Goal: Transaction & Acquisition: Purchase product/service

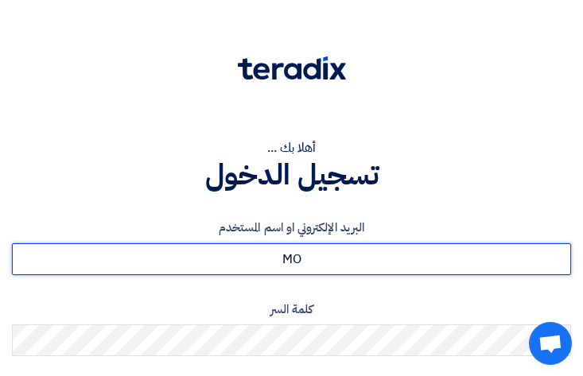
type input "M"
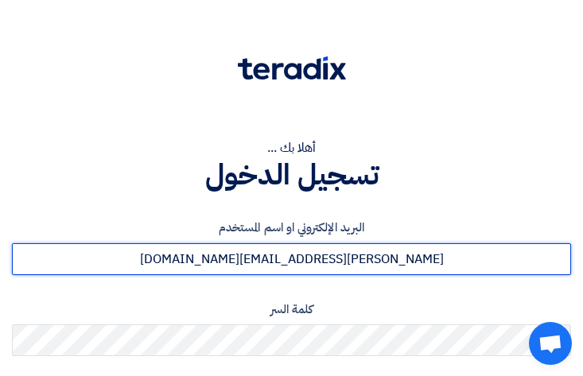
type input "[PERSON_NAME][EMAIL_ADDRESS][DOMAIN_NAME]"
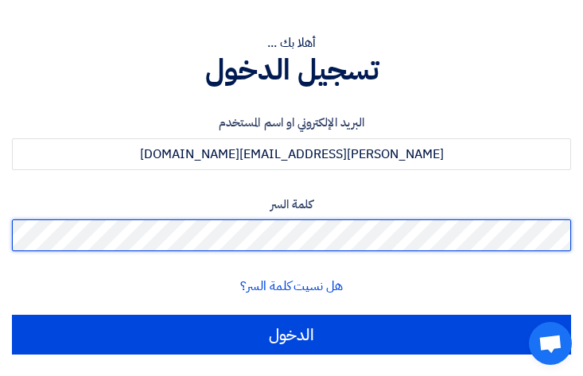
scroll to position [106, 0]
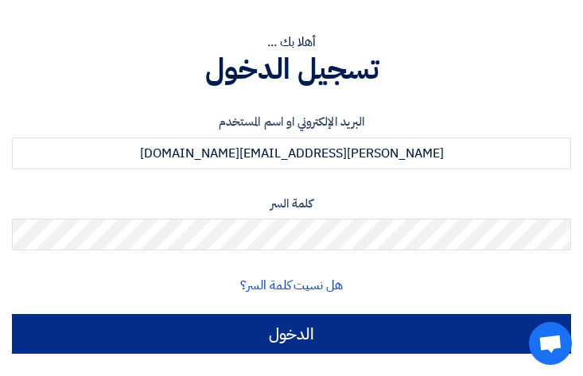
click at [294, 336] on input "الدخول" at bounding box center [292, 334] width 560 height 40
type input "Sign in"
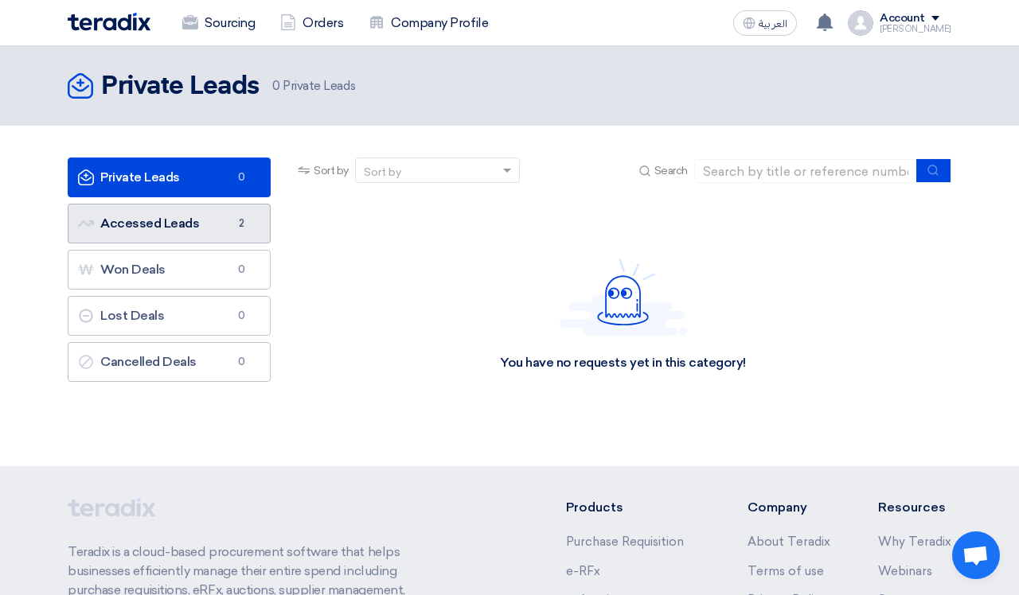
click at [239, 222] on span "2" at bounding box center [241, 224] width 19 height 16
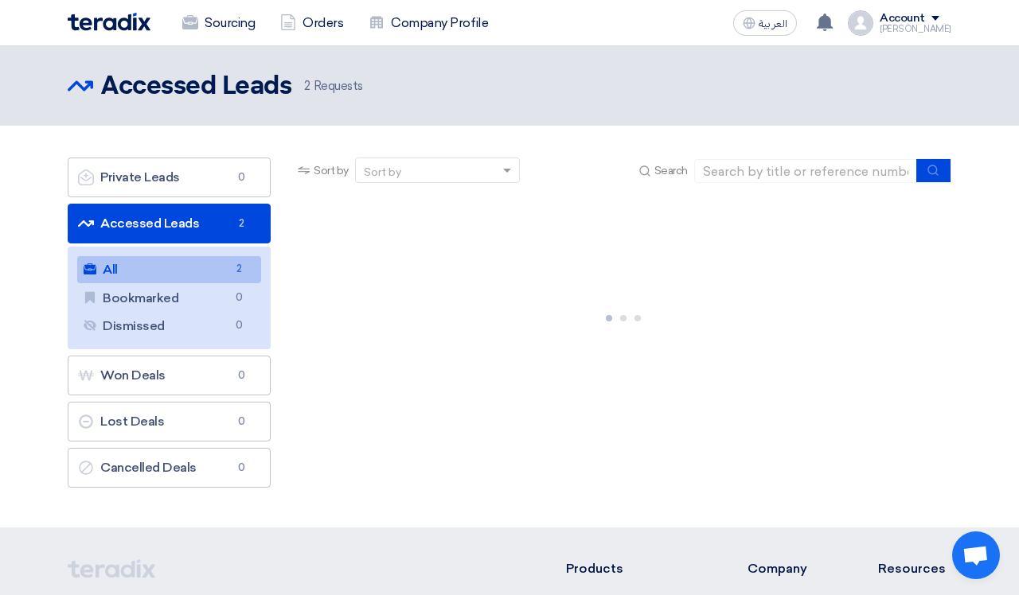
click at [172, 216] on link "Accessed Leads Accessed Leads 2" at bounding box center [169, 224] width 203 height 40
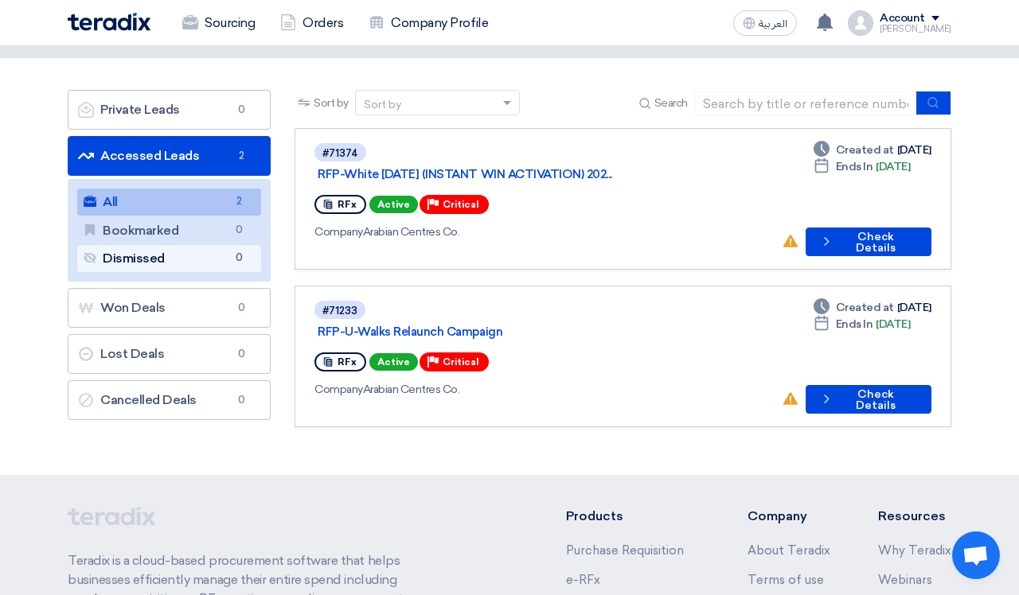
scroll to position [68, 0]
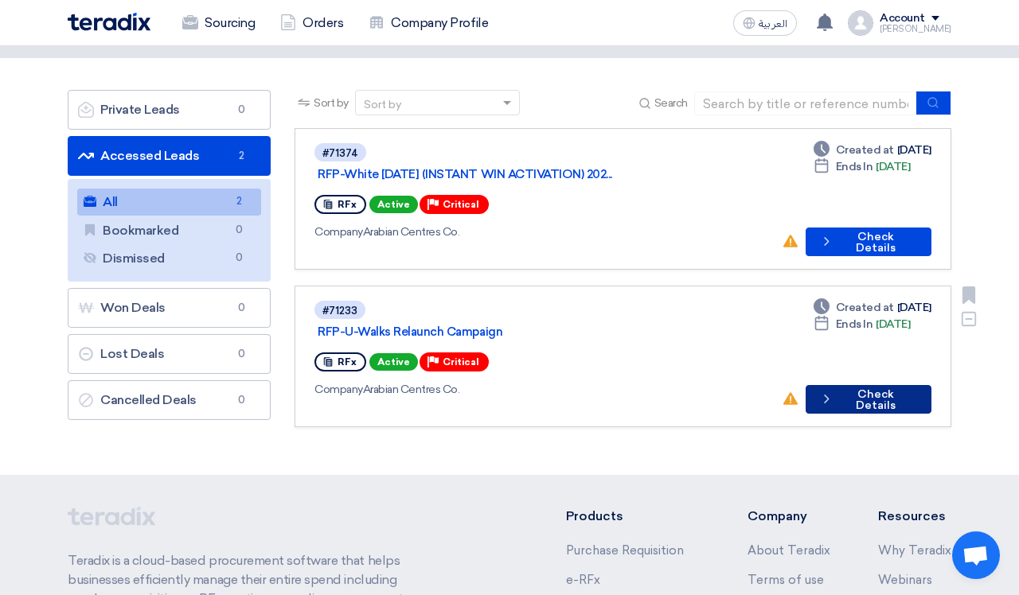
click at [583, 376] on button "Check details Check Details" at bounding box center [868, 399] width 126 height 29
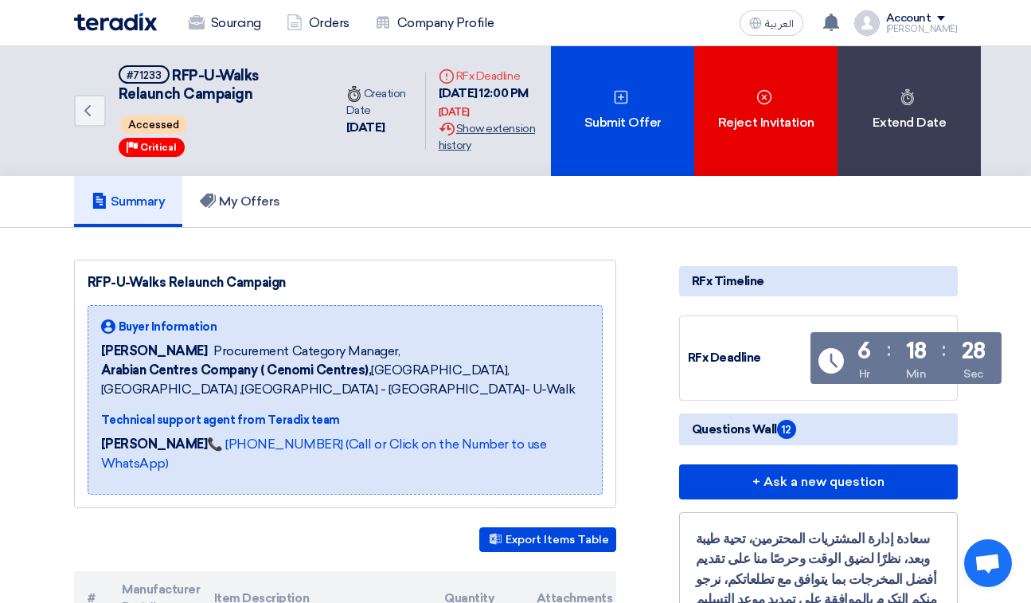
click at [503, 128] on div "Extension History Show extension history" at bounding box center [489, 136] width 100 height 33
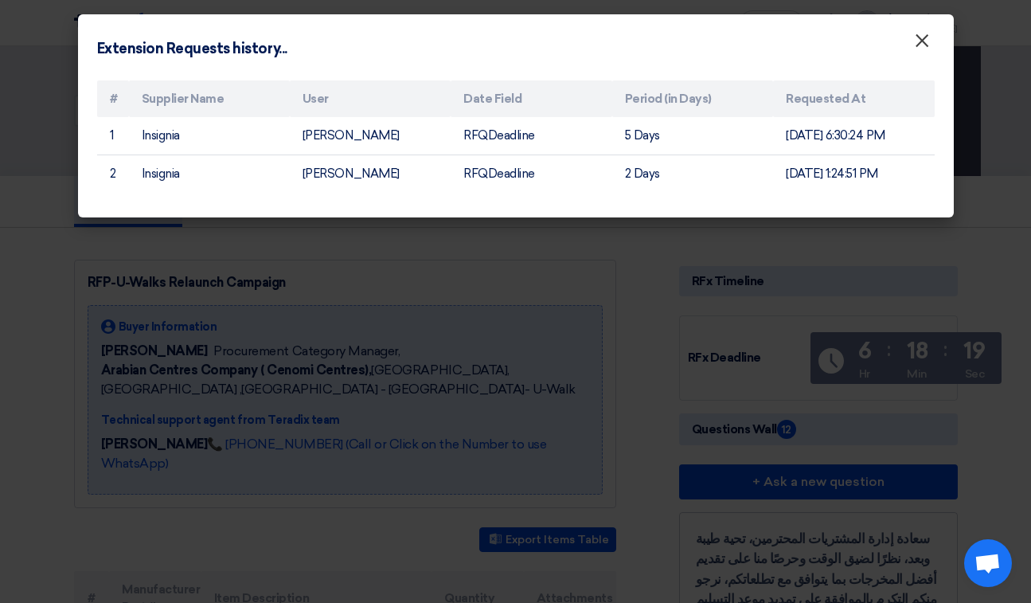
click at [583, 35] on span "×" at bounding box center [922, 45] width 16 height 32
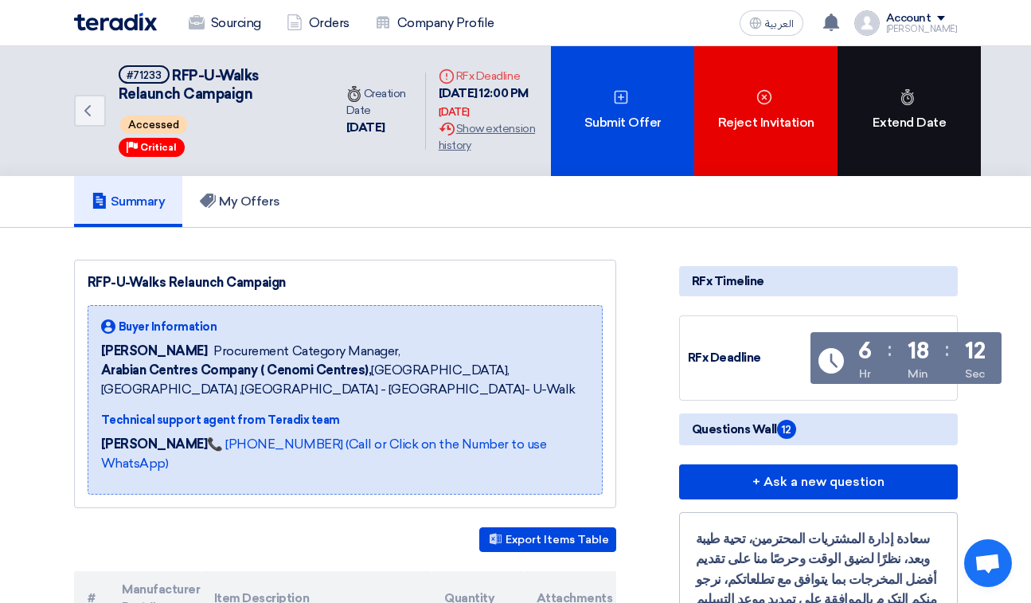
click at [583, 119] on div "Extend Date" at bounding box center [908, 111] width 143 height 130
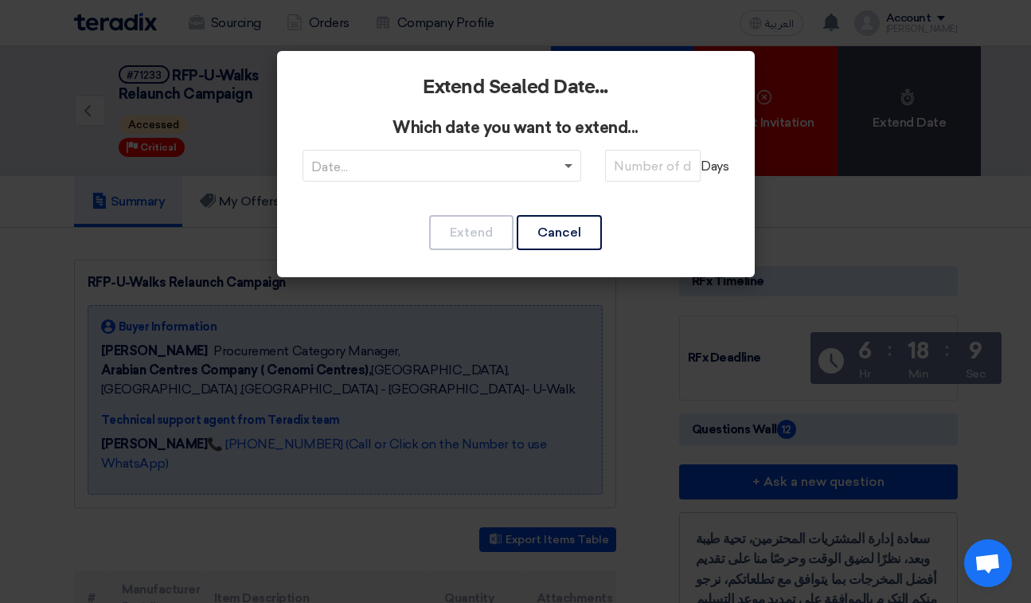
click at [567, 166] on span at bounding box center [568, 167] width 8 height 6
click at [506, 200] on span "RFQDeadline: Sun Sep 14 2025" at bounding box center [441, 196] width 129 height 15
click at [583, 164] on input "number" at bounding box center [653, 166] width 96 height 32
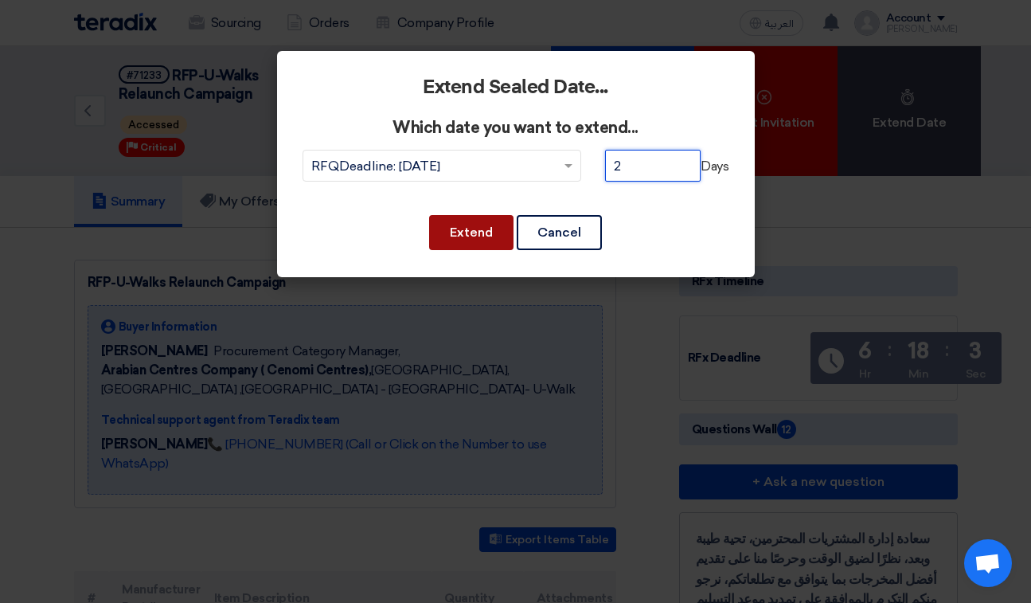
type input "2"
click at [470, 227] on button "Extend" at bounding box center [471, 232] width 84 height 35
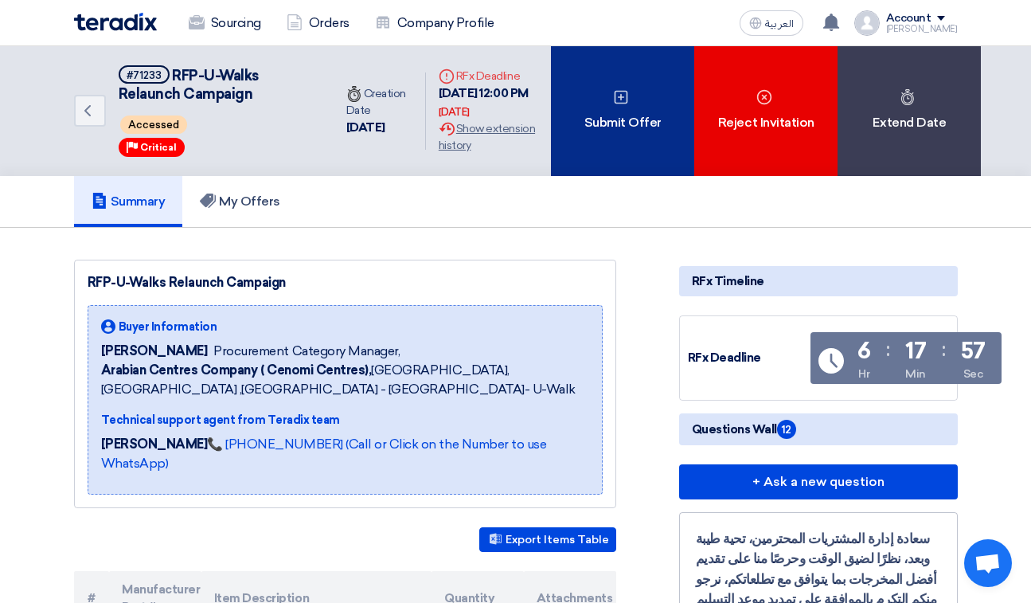
click at [583, 109] on div "Submit Offer" at bounding box center [622, 111] width 143 height 130
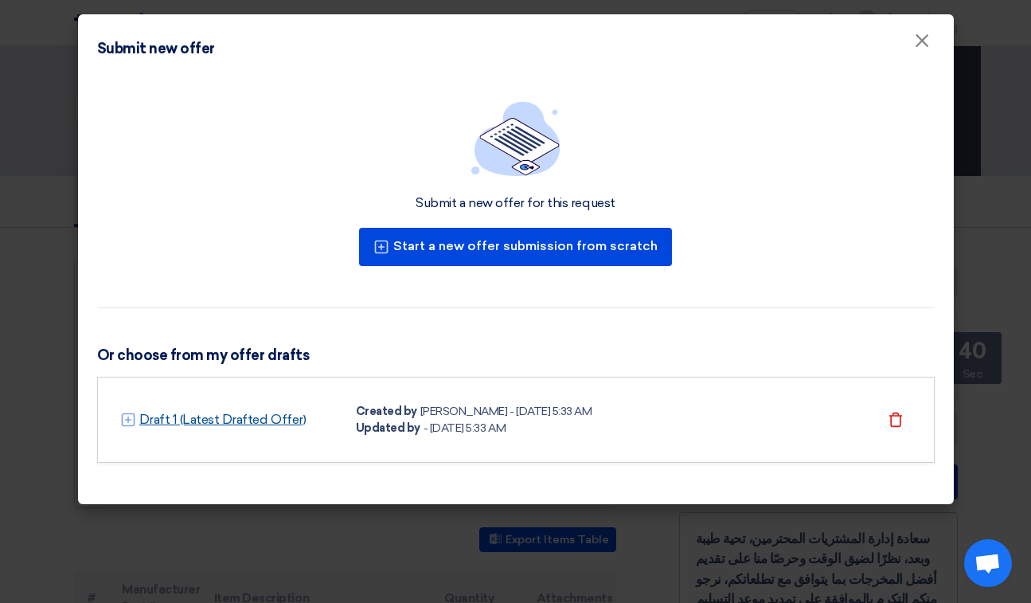
click at [244, 376] on link "Draft 1 (Latest Drafted Offer)" at bounding box center [222, 419] width 167 height 19
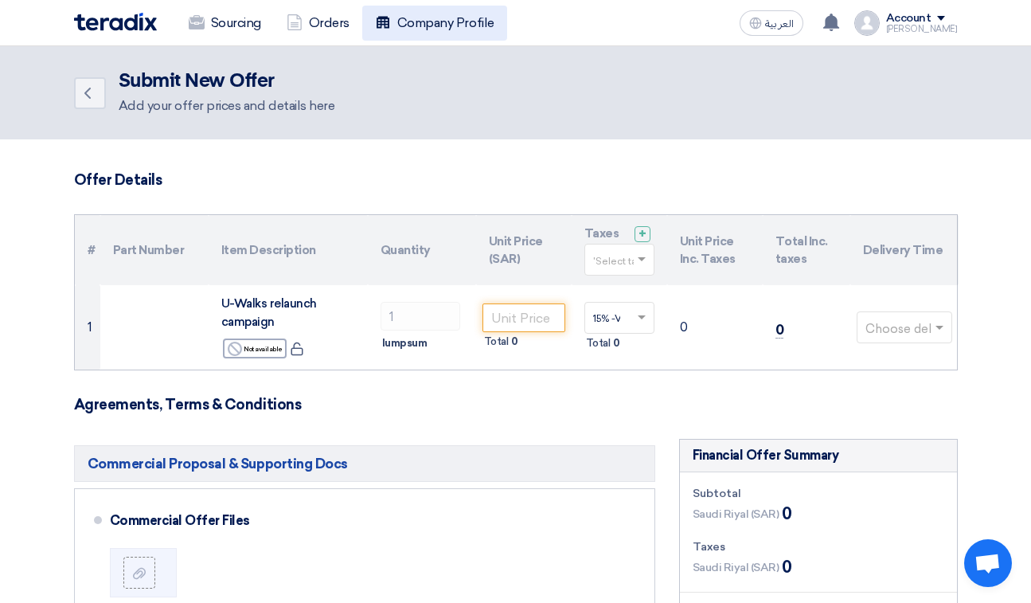
click at [442, 16] on link "Company Profile" at bounding box center [434, 23] width 145 height 35
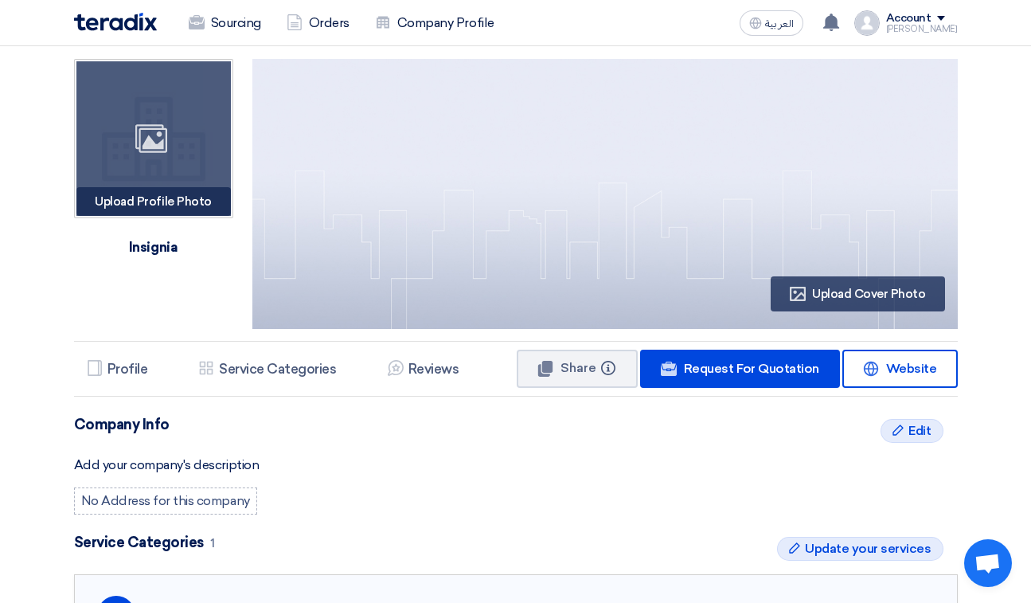
click at [166, 136] on use at bounding box center [151, 138] width 32 height 29
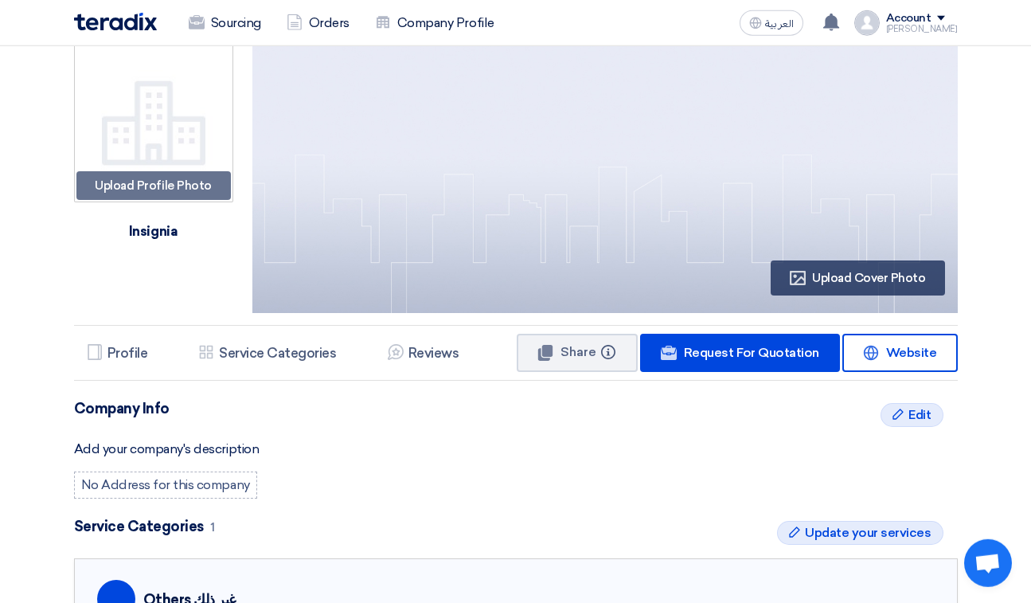
scroll to position [80, 0]
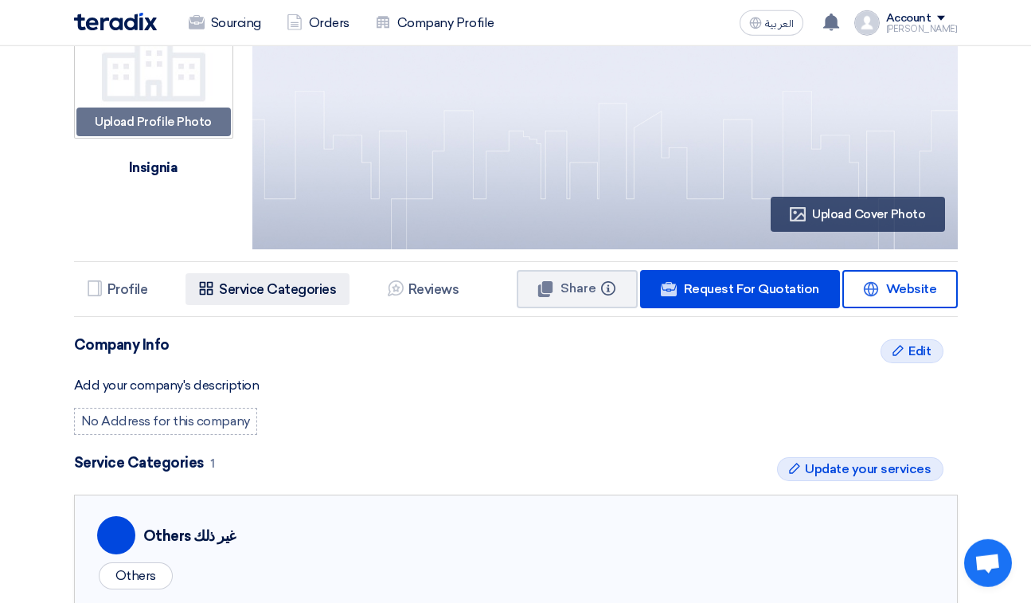
click at [267, 291] on h5 "Service Categories" at bounding box center [277, 289] width 117 height 16
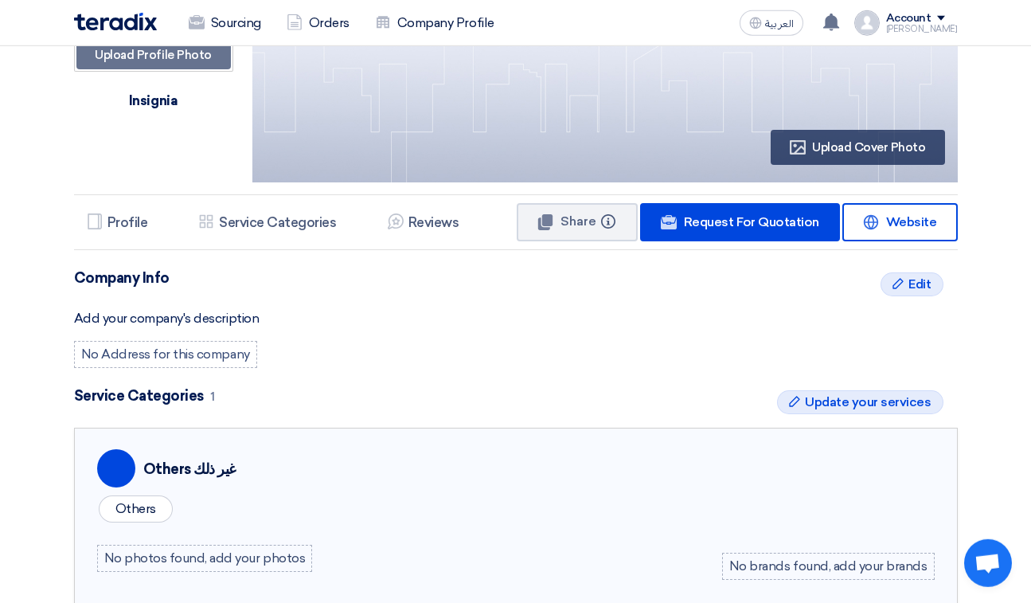
scroll to position [146, 0]
click at [215, 221] on li "Services & Activities Service Categories" at bounding box center [266, 222] width 163 height 32
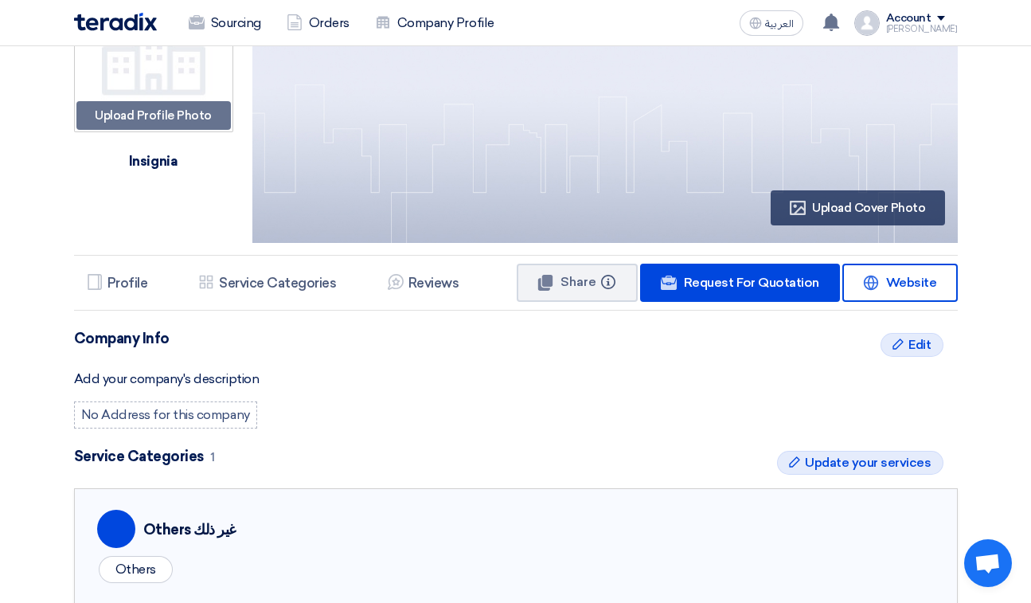
scroll to position [53, 0]
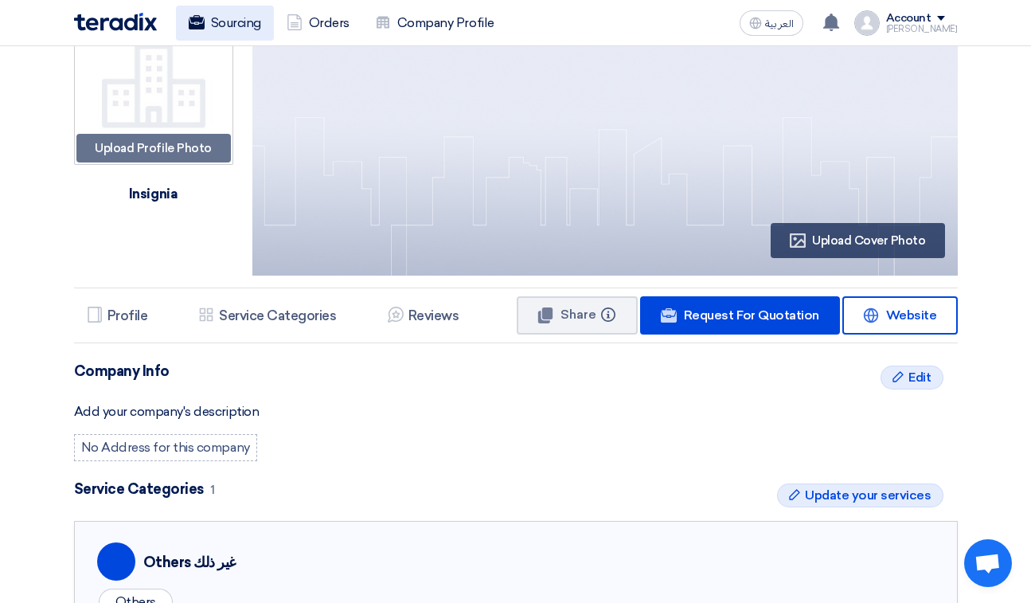
click at [243, 24] on link "Sourcing" at bounding box center [225, 23] width 98 height 35
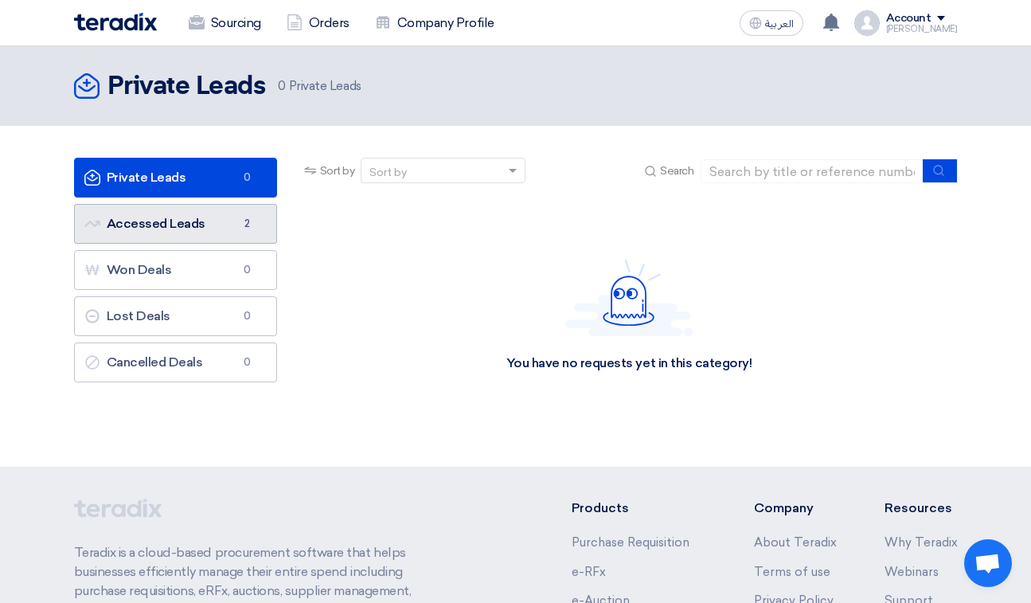
click at [177, 224] on link "Accessed Leads Accessed Leads 2" at bounding box center [175, 224] width 203 height 40
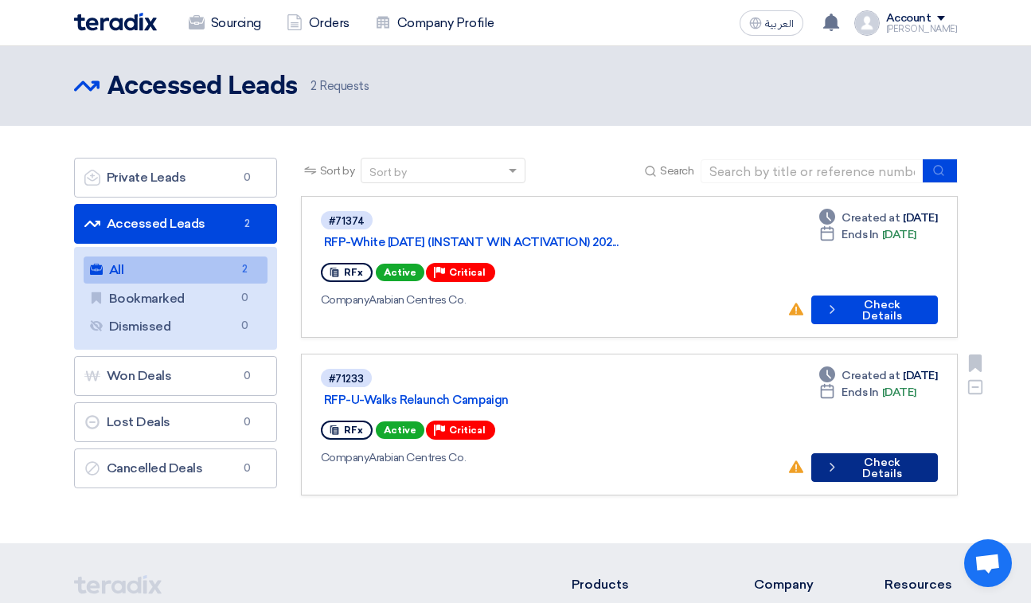
click at [583, 376] on button "Check details Check Details" at bounding box center [874, 467] width 126 height 29
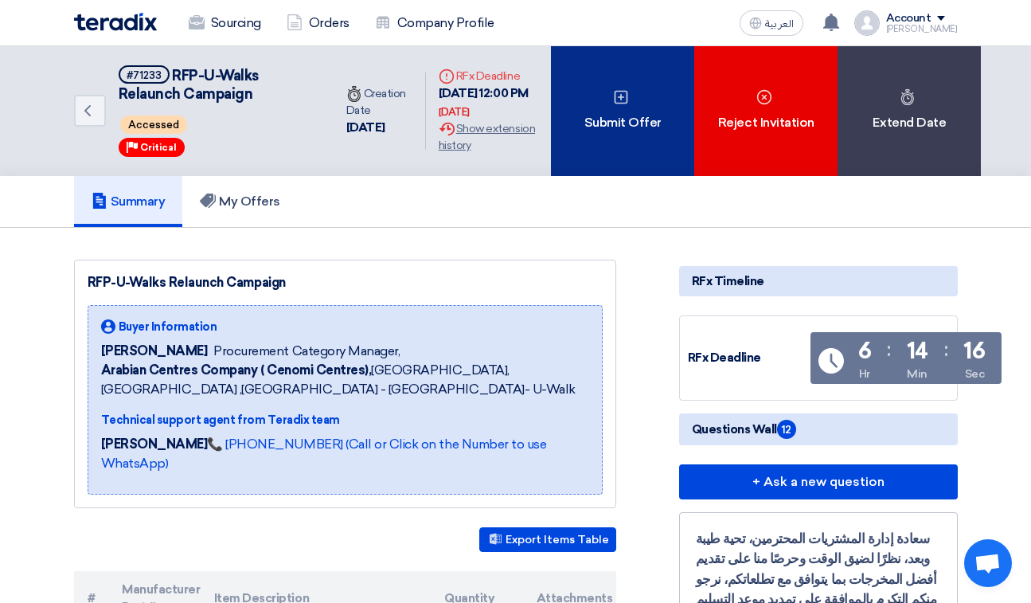
click at [583, 123] on div "Submit Offer" at bounding box center [622, 111] width 143 height 130
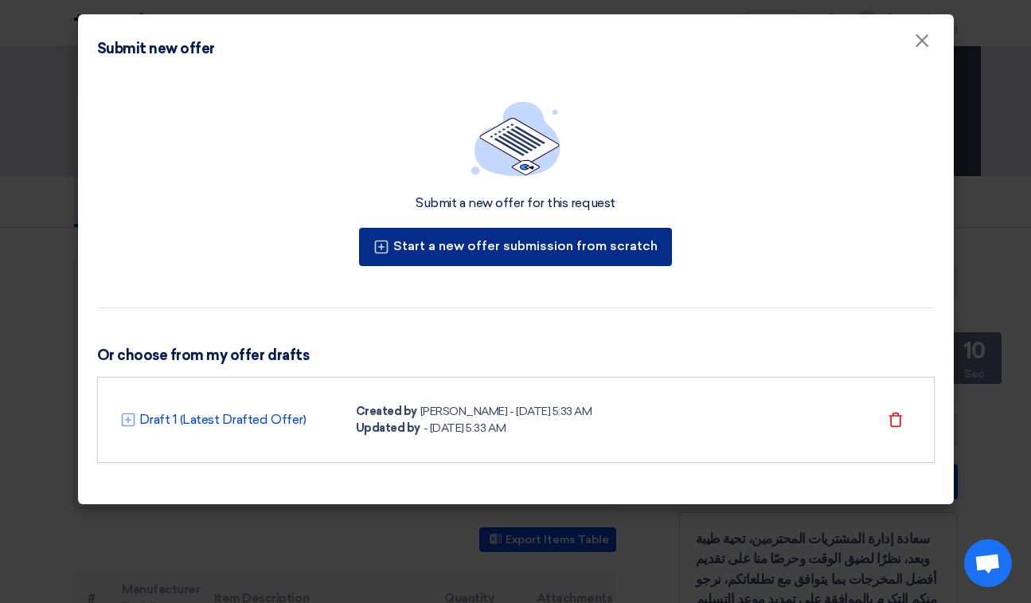
click at [445, 248] on button "Start a new offer submission from scratch" at bounding box center [515, 247] width 313 height 38
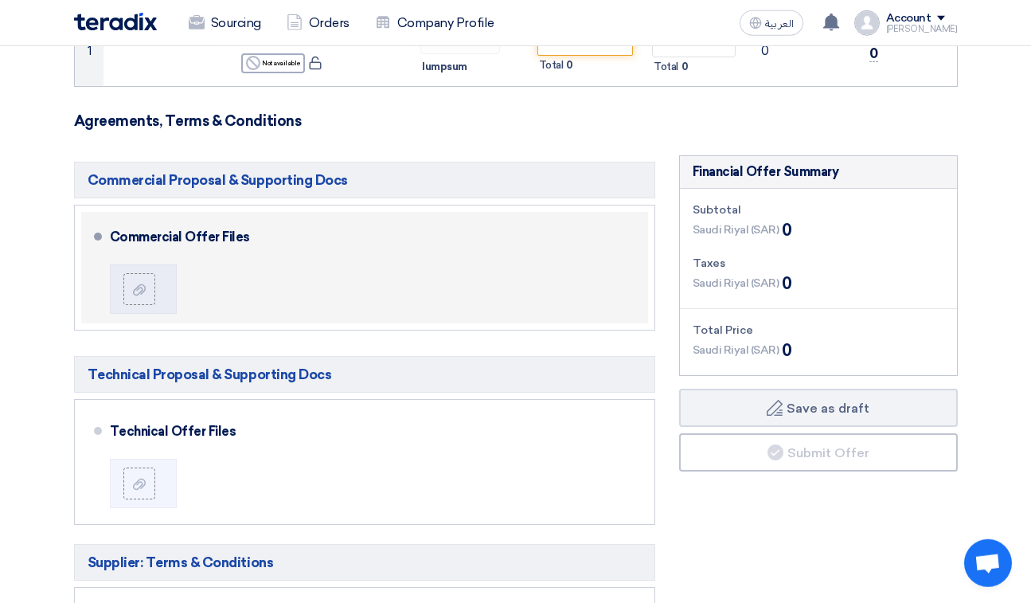
scroll to position [291, 0]
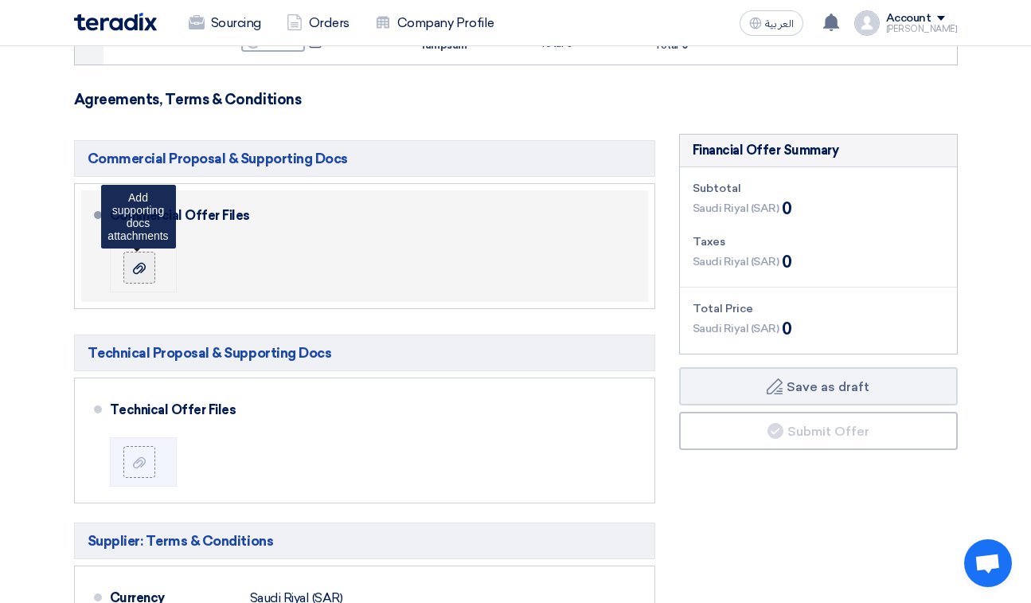
click at [134, 266] on use at bounding box center [139, 267] width 13 height 11
click at [0, 0] on input "file" at bounding box center [0, 0] width 0 height 0
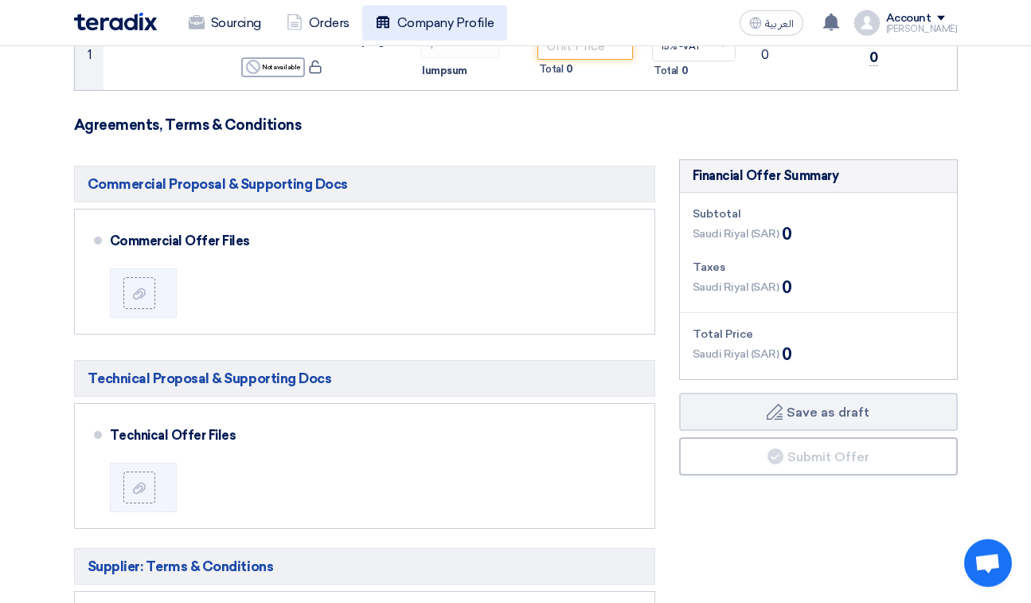
scroll to position [270, 0]
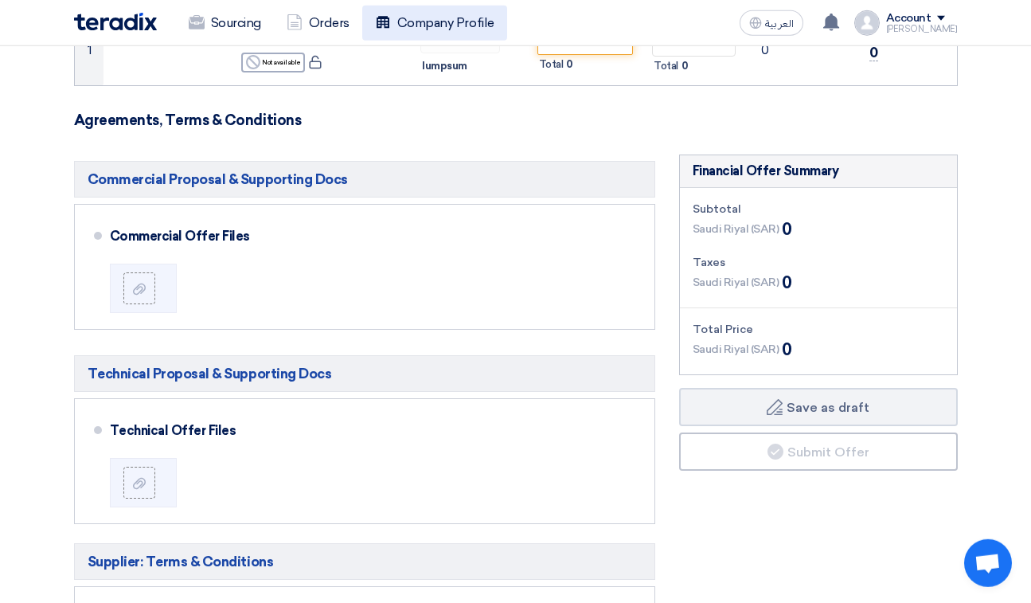
click at [418, 21] on link "Company Profile" at bounding box center [434, 23] width 145 height 35
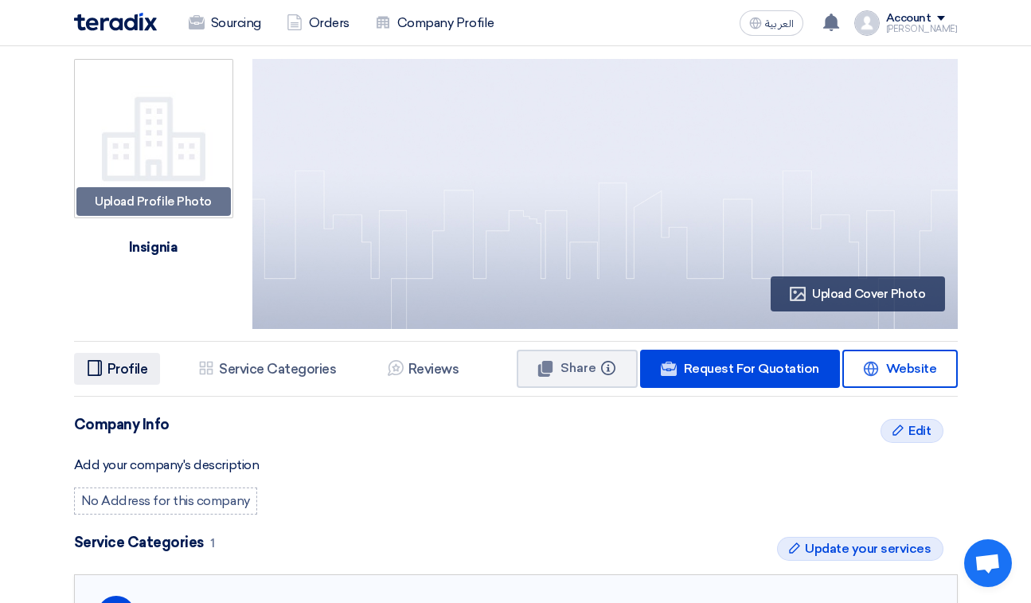
click at [123, 366] on h5 "Profile" at bounding box center [127, 369] width 41 height 16
click at [123, 365] on h5 "Profile" at bounding box center [127, 369] width 41 height 16
click at [304, 368] on h5 "Service Categories" at bounding box center [277, 369] width 117 height 16
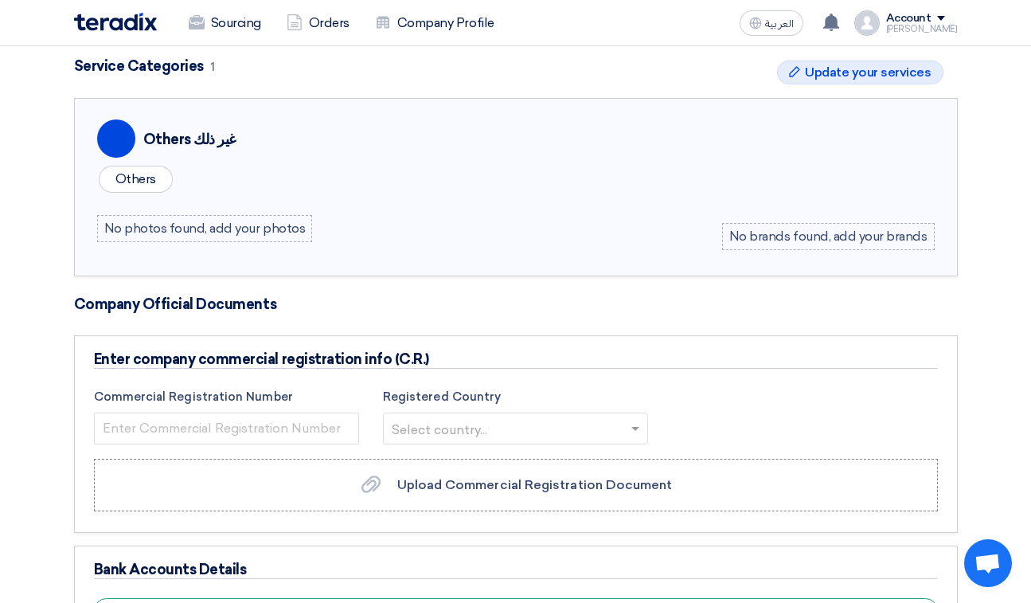
click at [281, 363] on h4 "Enter company commercial registration info (C.R.)" at bounding box center [516, 359] width 844 height 18
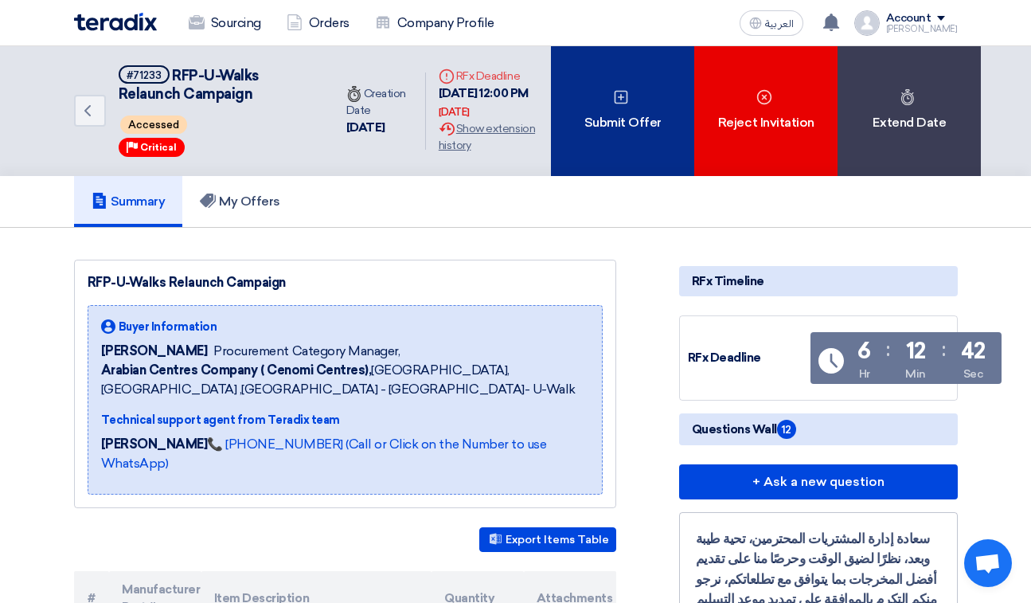
click at [583, 138] on div "Submit Offer" at bounding box center [622, 111] width 143 height 130
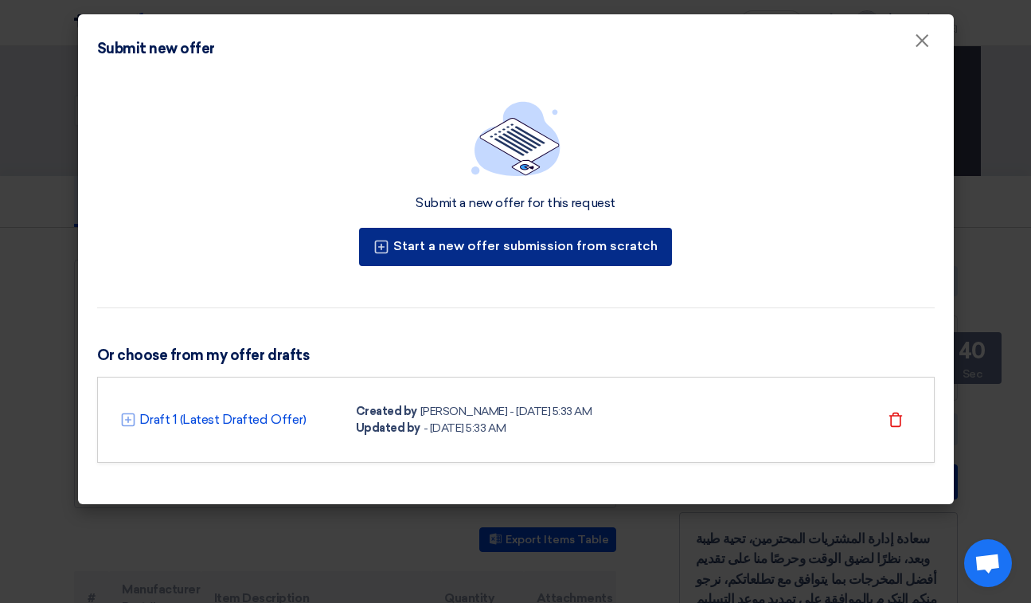
click at [503, 242] on button "Start a new offer submission from scratch" at bounding box center [515, 247] width 313 height 38
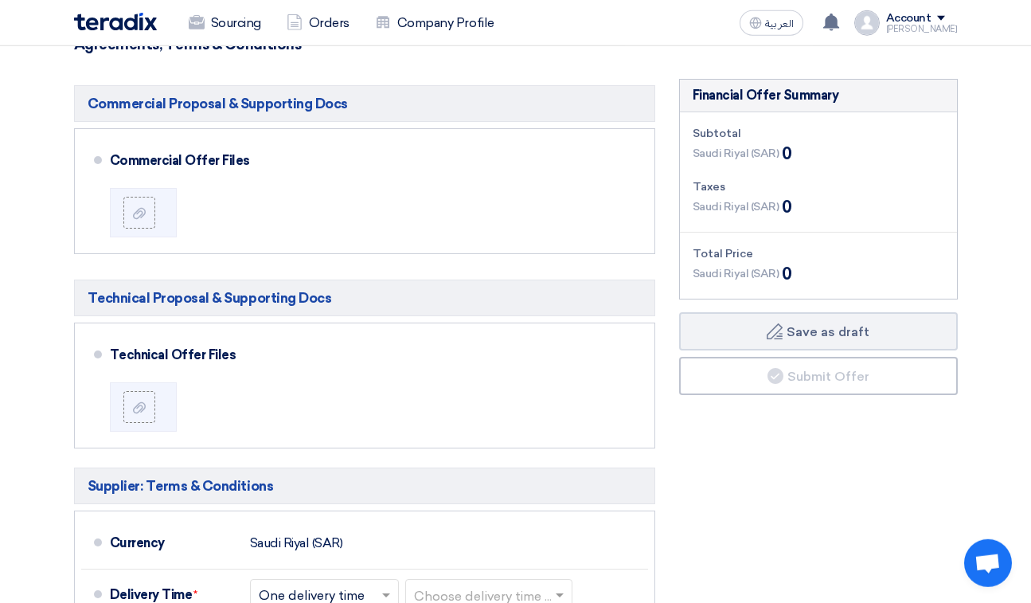
scroll to position [345, 0]
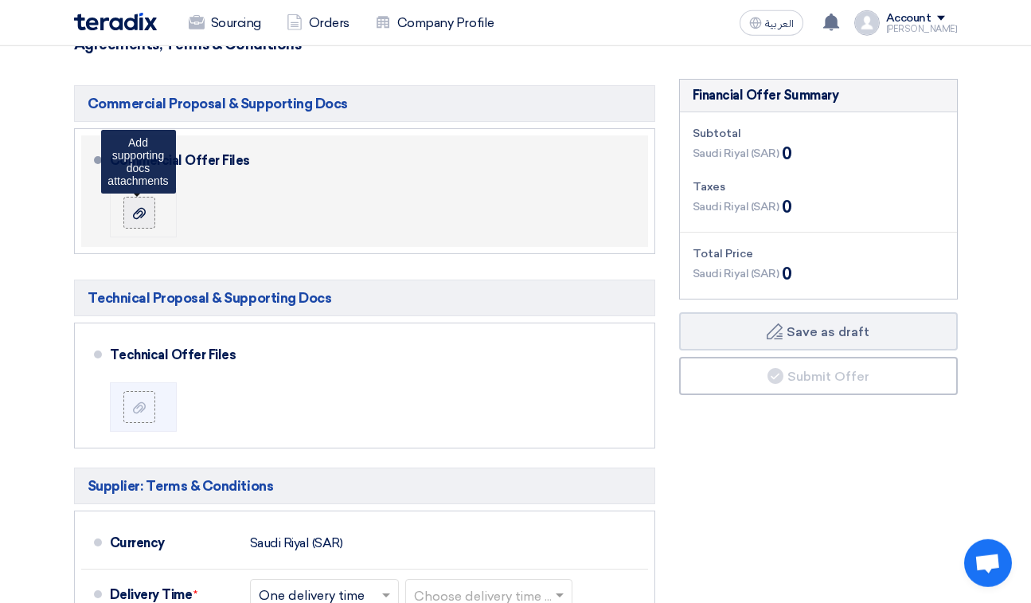
click at [140, 214] on use at bounding box center [139, 212] width 13 height 11
click at [0, 0] on input "file" at bounding box center [0, 0] width 0 height 0
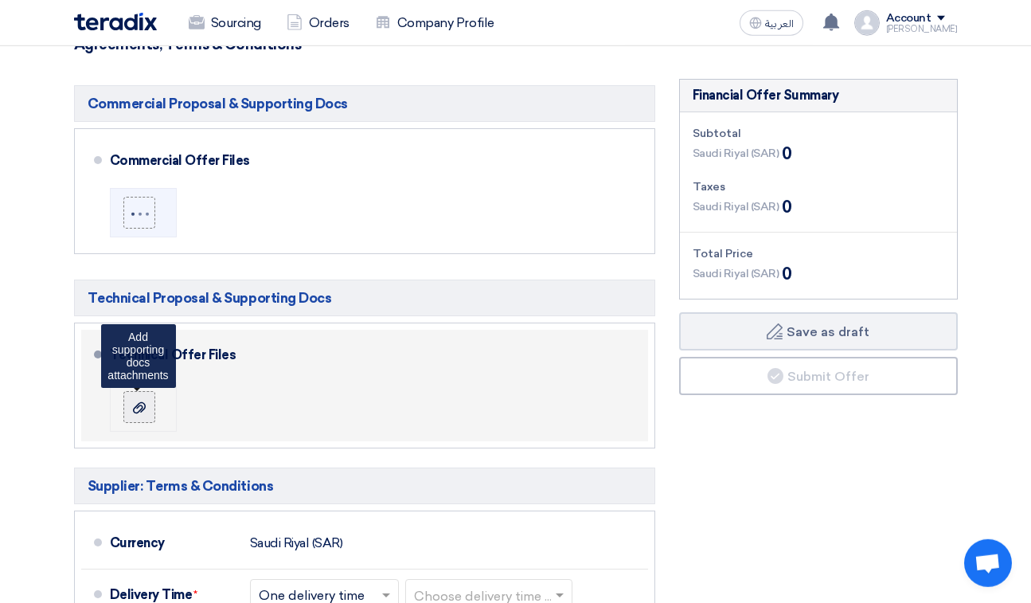
click at [146, 376] on div at bounding box center [139, 407] width 19 height 16
click at [0, 0] on input "file" at bounding box center [0, 0] width 0 height 0
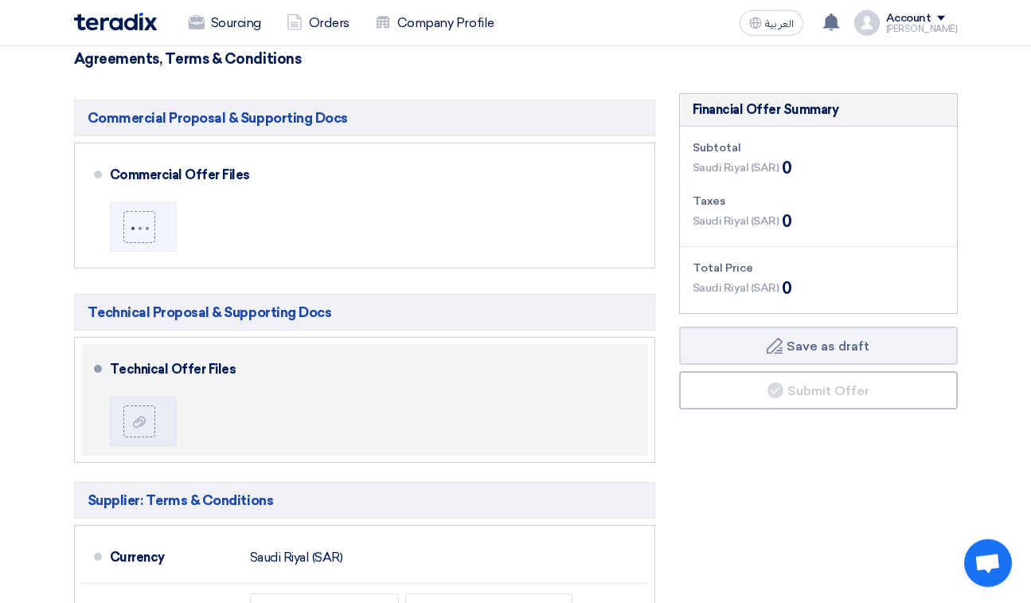
scroll to position [327, 0]
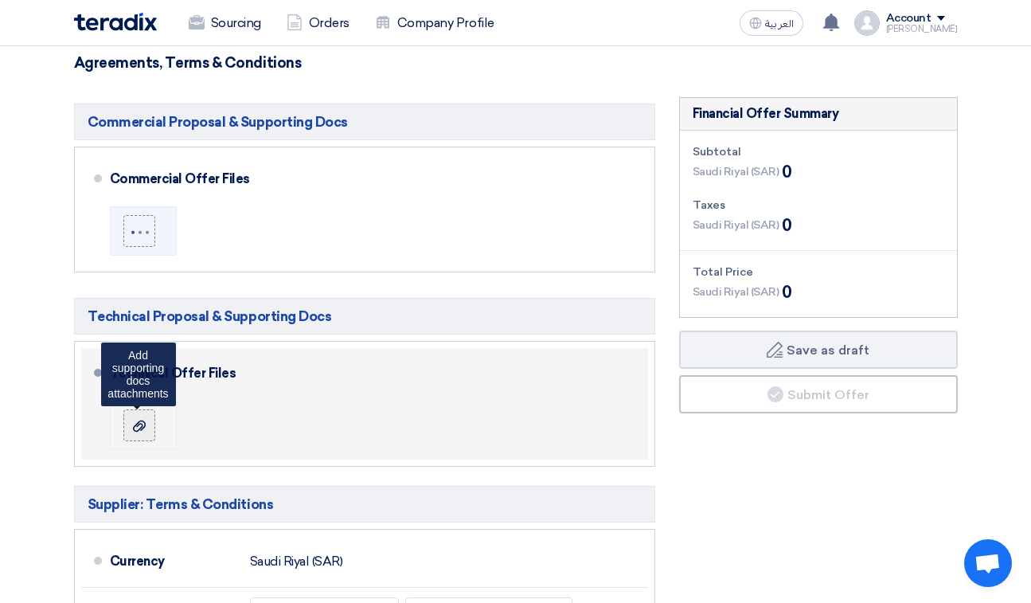
click at [142, 376] on icon at bounding box center [139, 425] width 13 height 13
click at [0, 0] on input "file" at bounding box center [0, 0] width 0 height 0
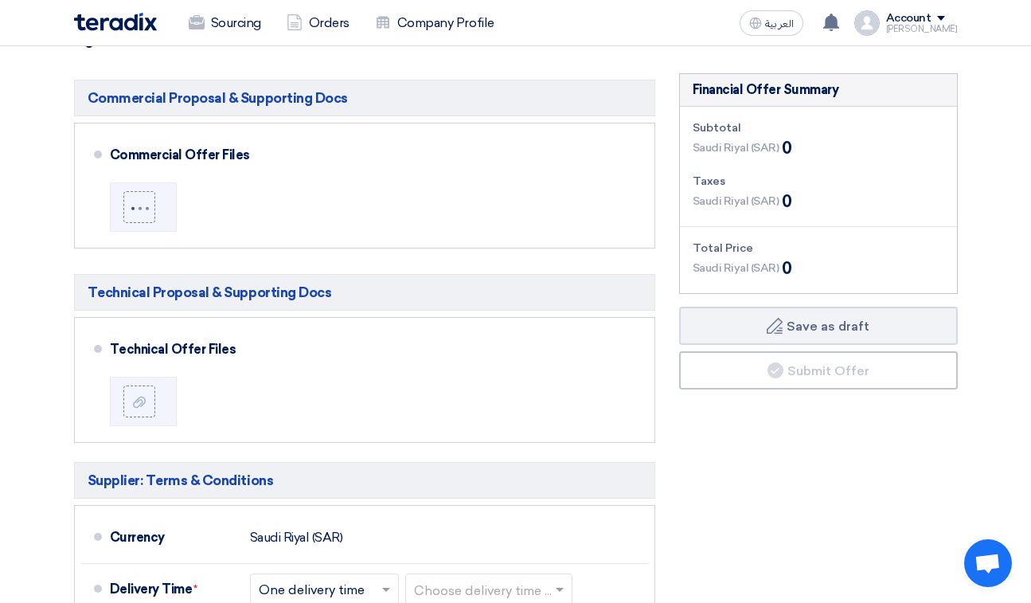
scroll to position [341, 0]
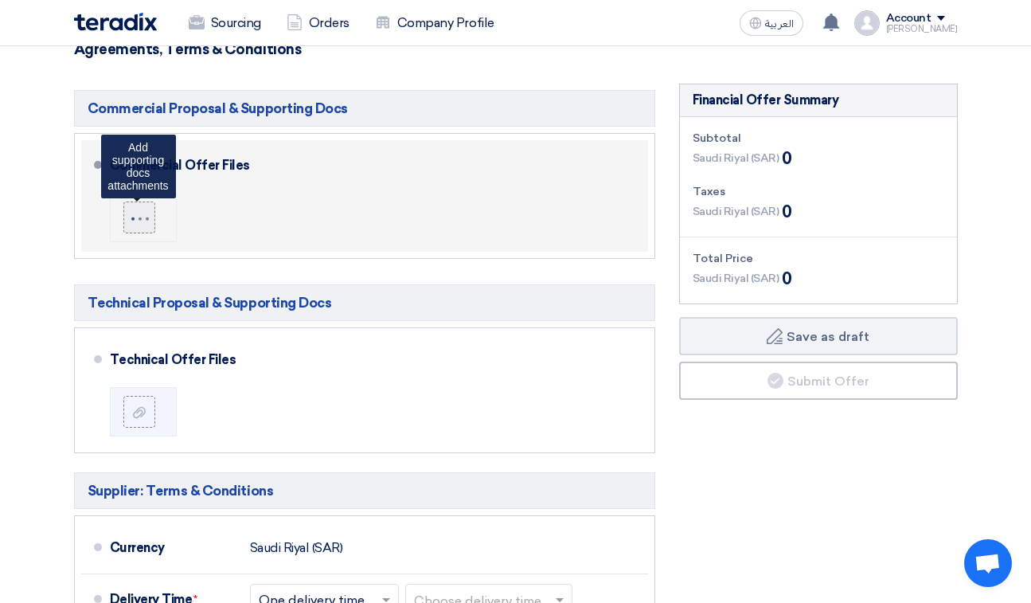
click at [132, 219] on div at bounding box center [140, 216] width 21 height 10
click at [0, 0] on input "file" at bounding box center [0, 0] width 0 height 0
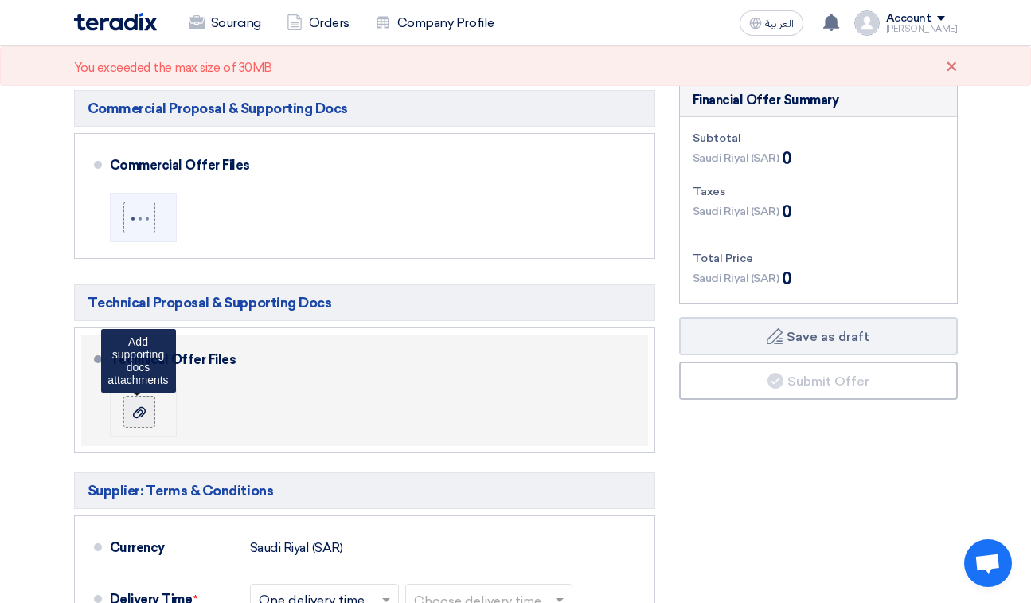
click at [139, 376] on use at bounding box center [139, 411] width 13 height 11
click at [0, 0] on input "file" at bounding box center [0, 0] width 0 height 0
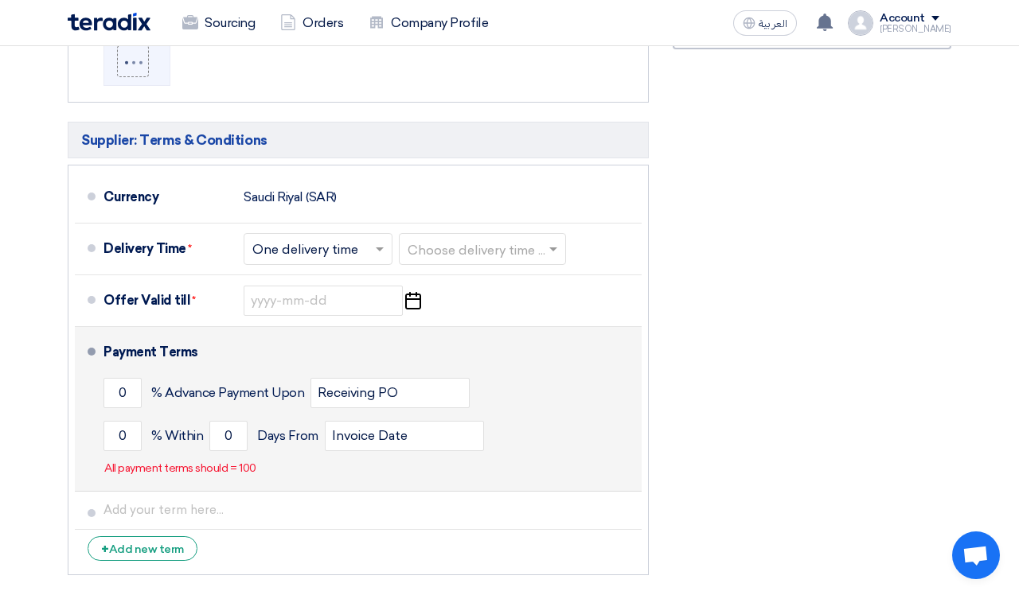
scroll to position [720, 0]
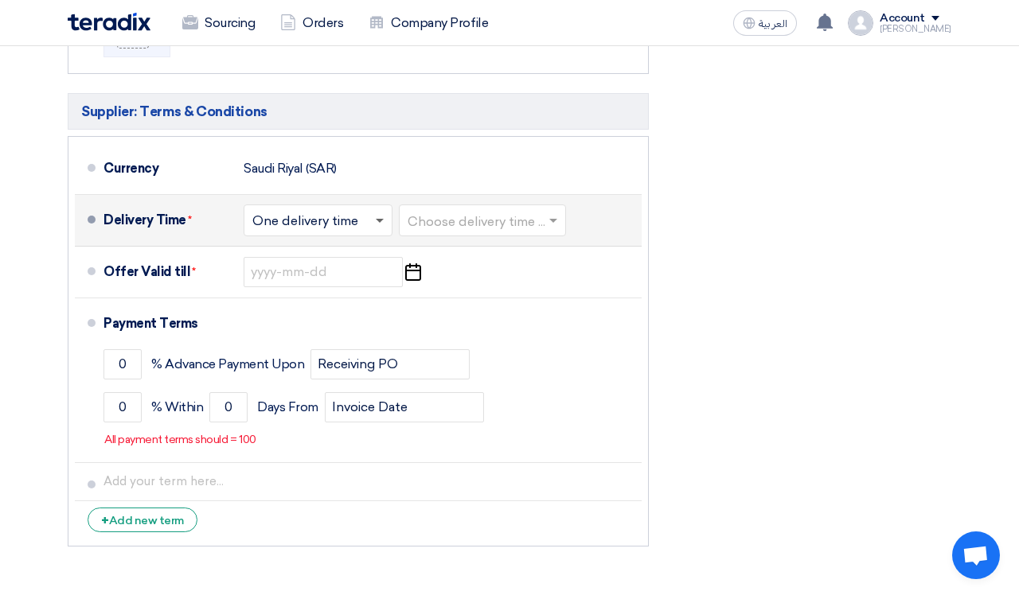
click at [380, 217] on span at bounding box center [382, 221] width 20 height 16
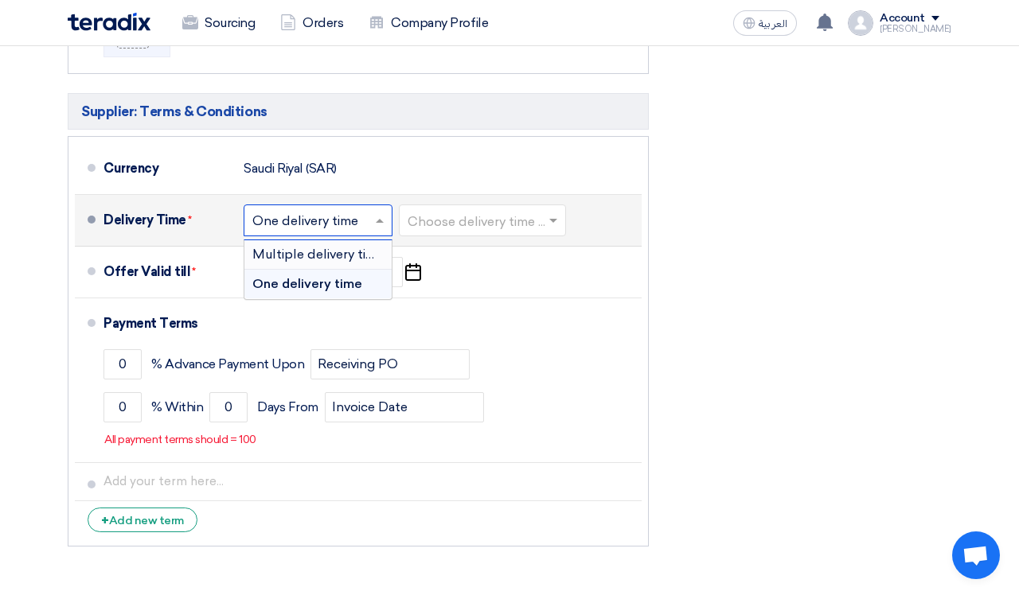
click at [341, 254] on span "Multiple delivery times" at bounding box center [321, 254] width 138 height 15
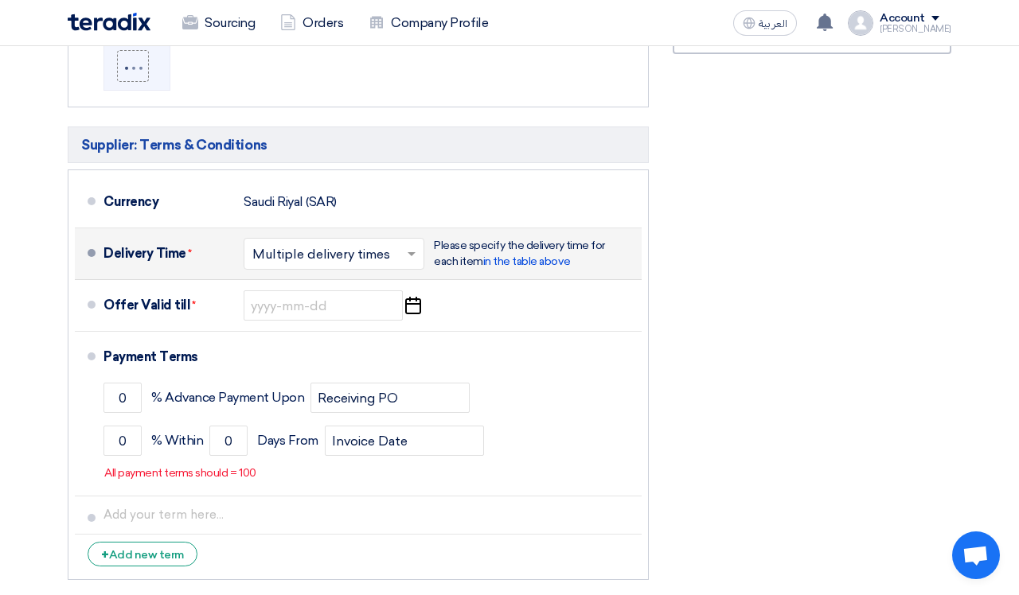
scroll to position [697, 0]
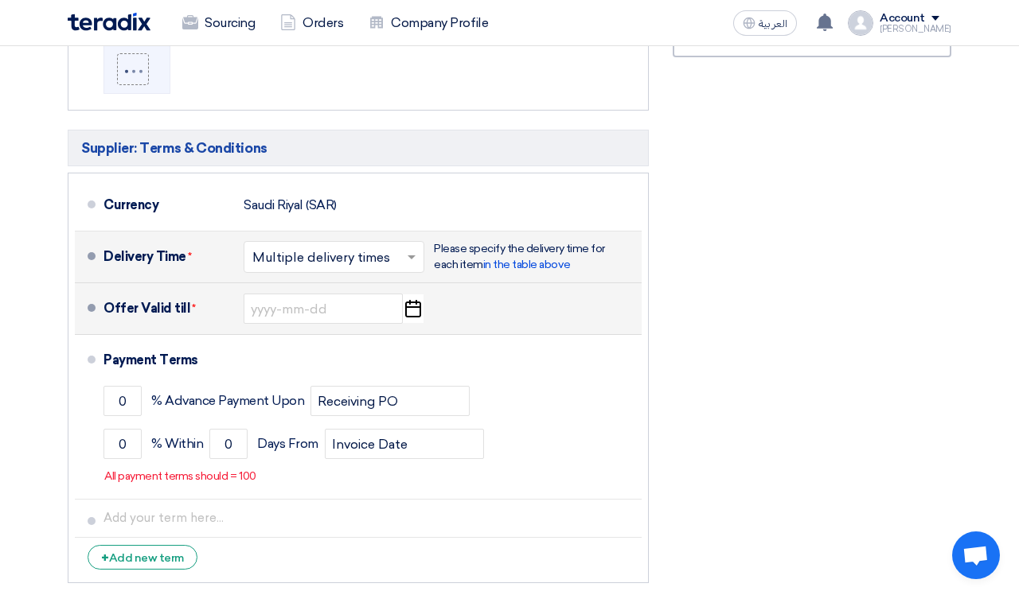
click at [411, 304] on icon "Pick a date" at bounding box center [412, 308] width 21 height 29
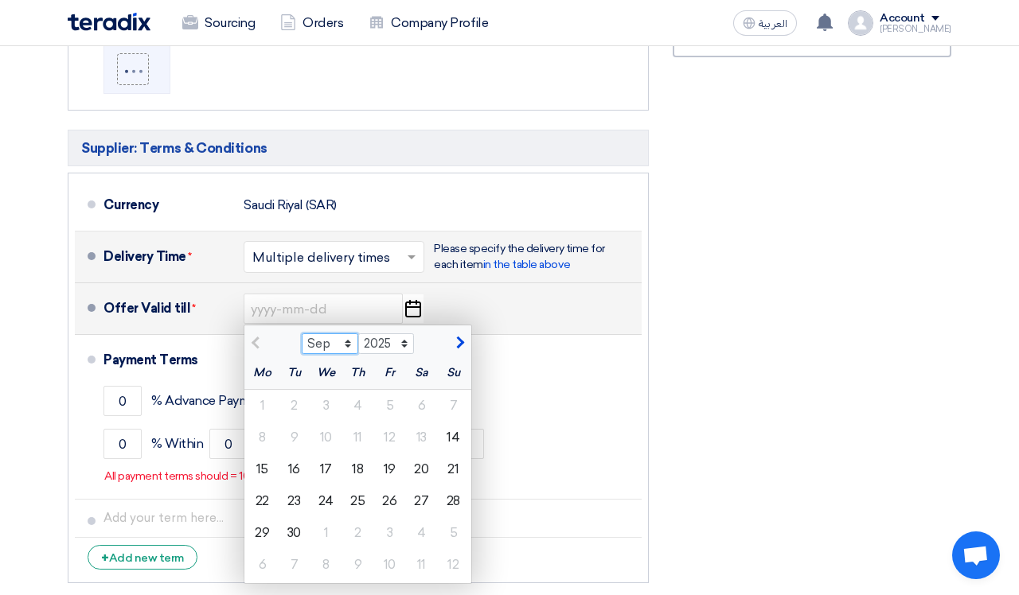
select select "10"
click at [389, 376] on div "10" at bounding box center [390, 438] width 32 height 32
type input "10/10/2025"
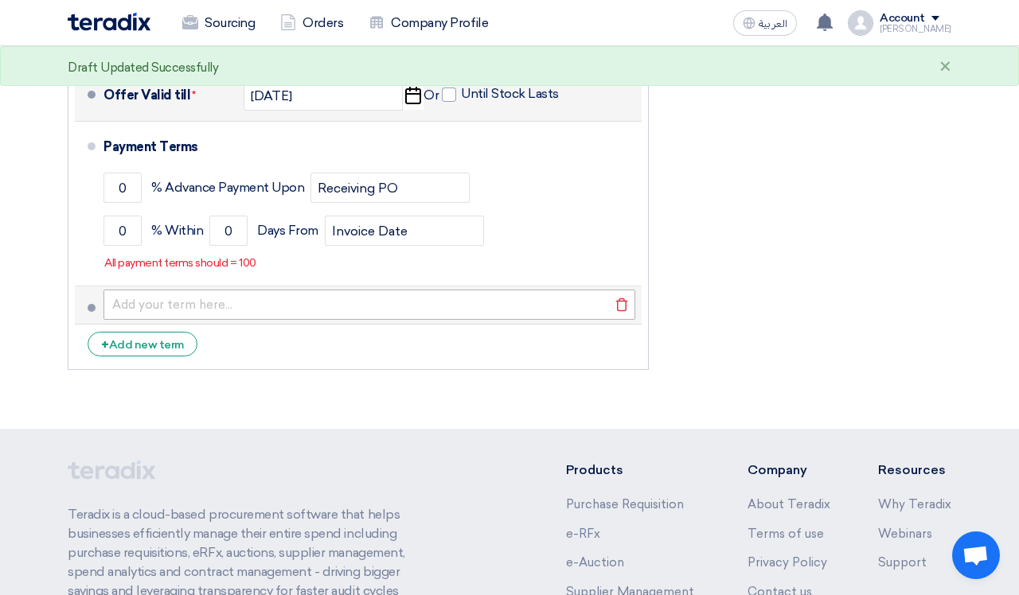
scroll to position [911, 0]
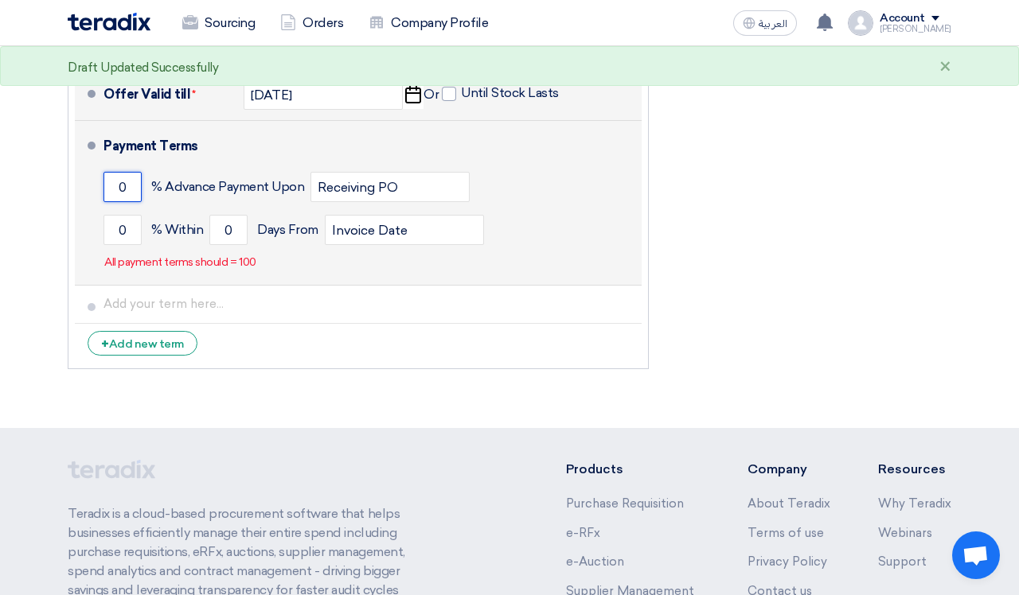
click at [135, 185] on input "0" at bounding box center [122, 187] width 38 height 30
type input "35"
click at [488, 257] on div "Payment Terms 35 % Advance Payment Upon Receiving PO 0 % Within 0 Invoice Date" at bounding box center [369, 202] width 532 height 151
click at [126, 240] on input "0" at bounding box center [122, 230] width 38 height 30
type input "7"
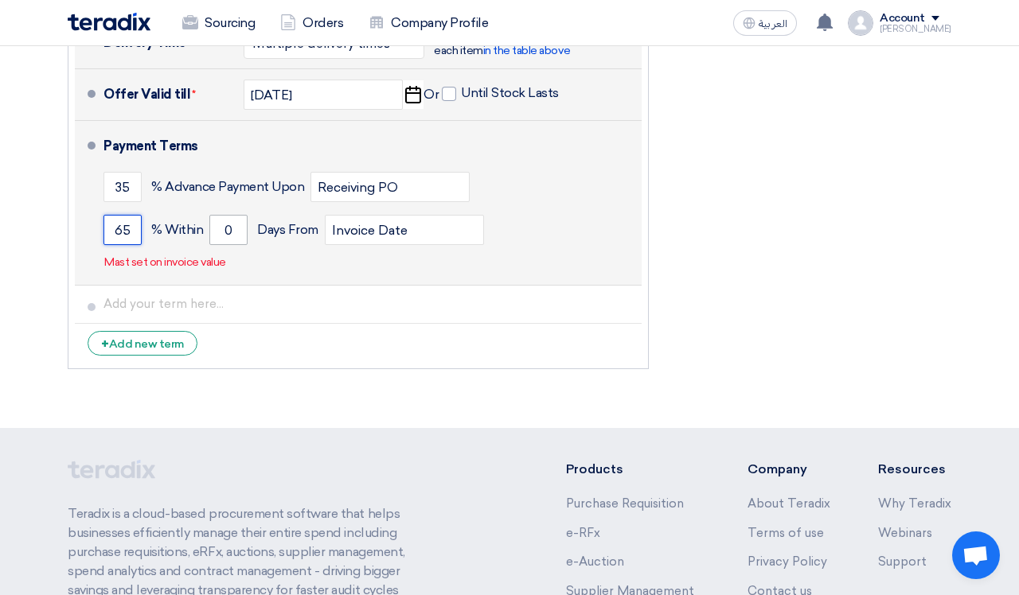
type input "65"
click at [240, 224] on input "0" at bounding box center [228, 230] width 38 height 30
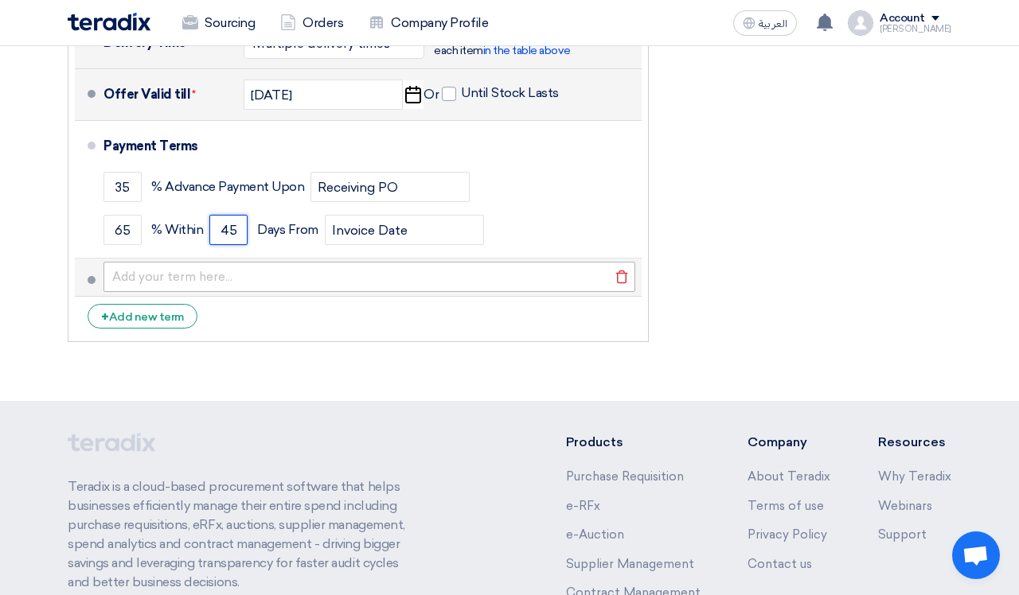
type input "45"
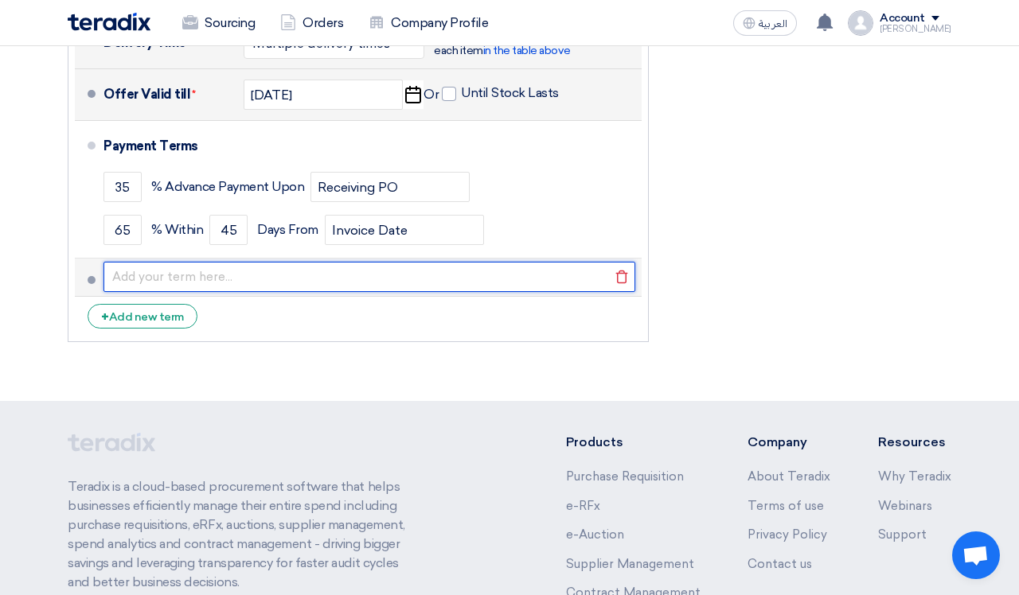
click at [348, 278] on input "text" at bounding box center [369, 277] width 532 height 30
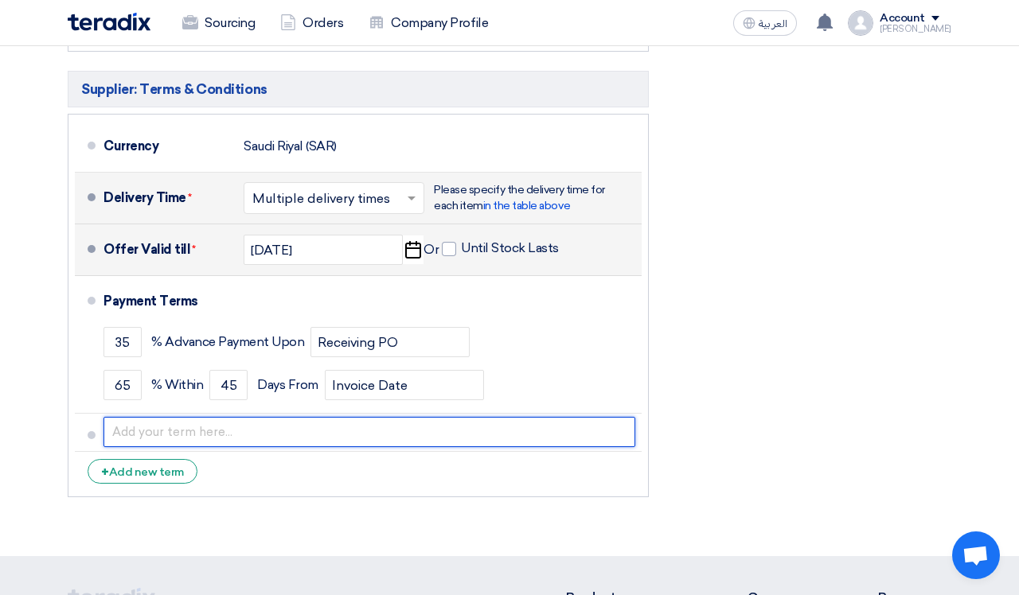
scroll to position [752, 0]
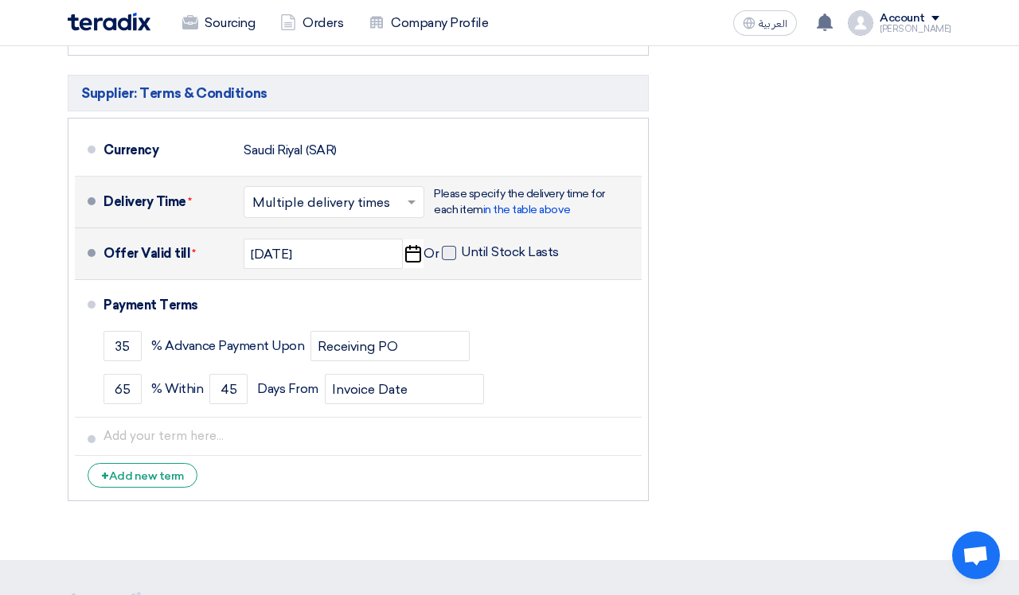
click at [450, 255] on span at bounding box center [449, 253] width 14 height 14
click at [461, 255] on input "Until Stock Lasts" at bounding box center [511, 259] width 101 height 30
checkbox input "true"
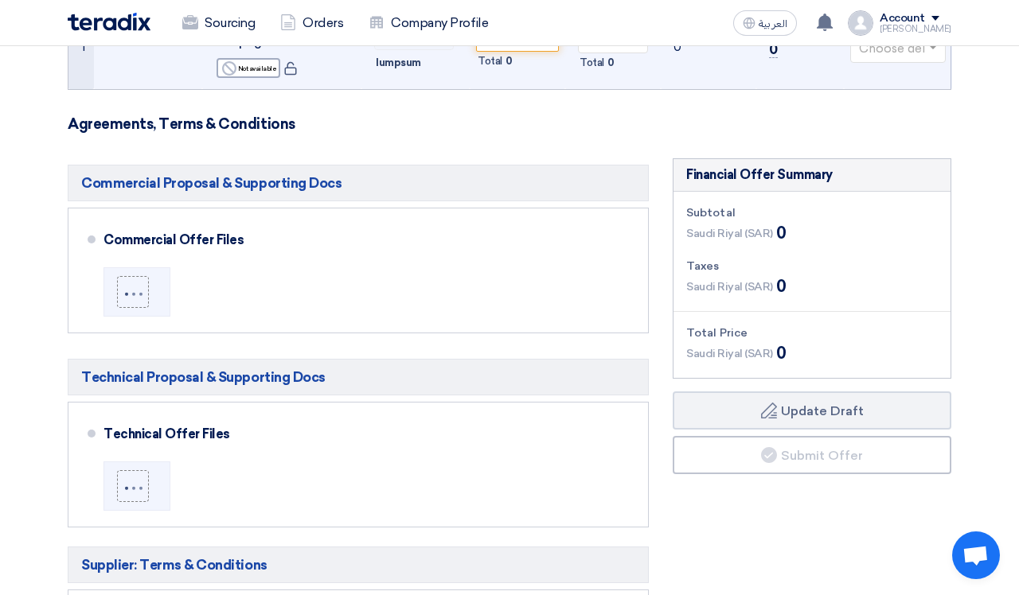
scroll to position [283, 0]
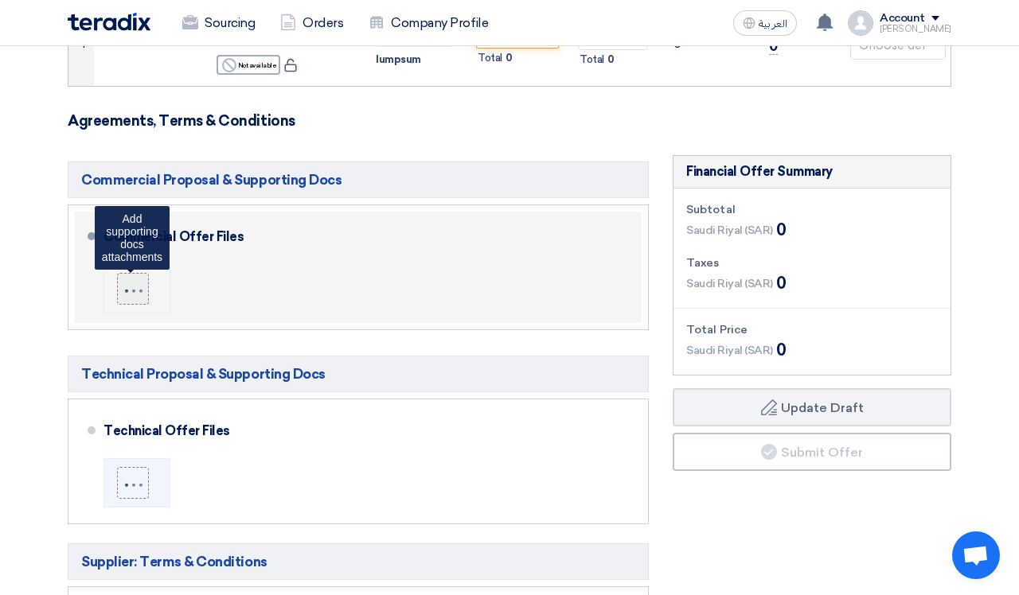
click at [146, 290] on div at bounding box center [133, 289] width 27 height 12
click at [0, 0] on input "file" at bounding box center [0, 0] width 0 height 0
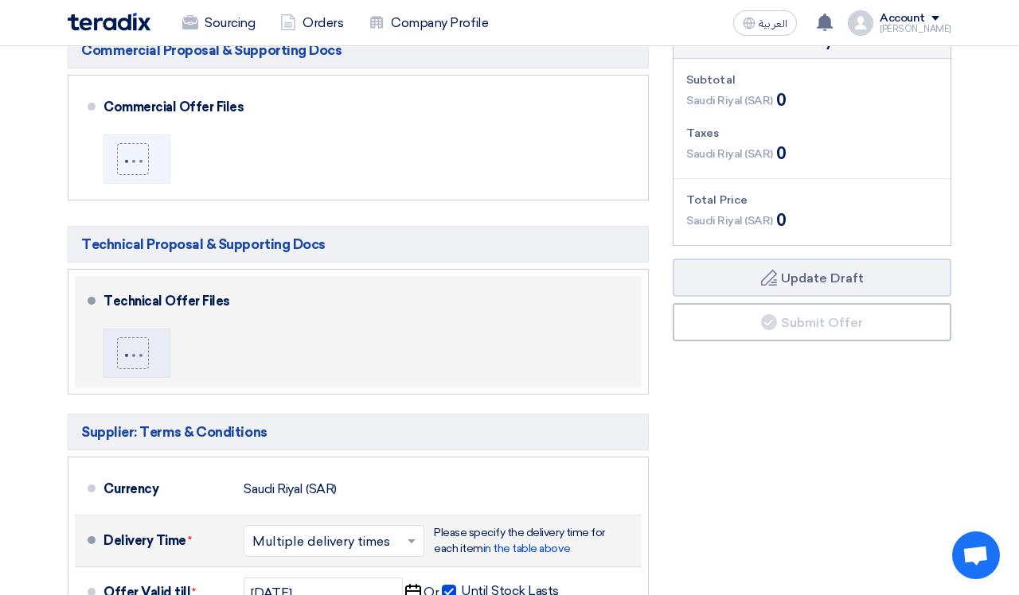
scroll to position [419, 0]
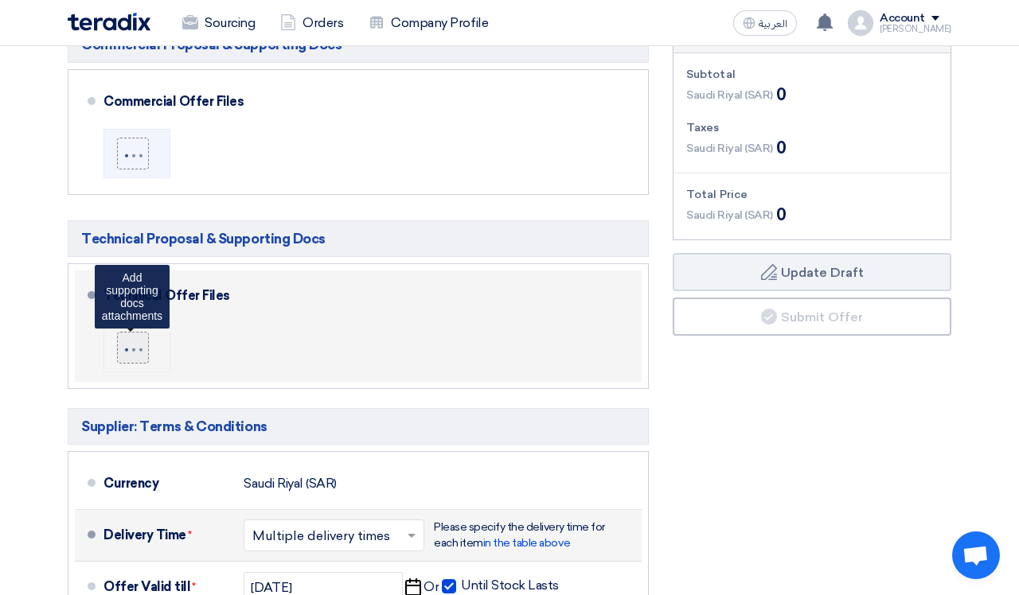
click at [137, 346] on div at bounding box center [133, 347] width 21 height 10
click at [0, 0] on input "file" at bounding box center [0, 0] width 0 height 0
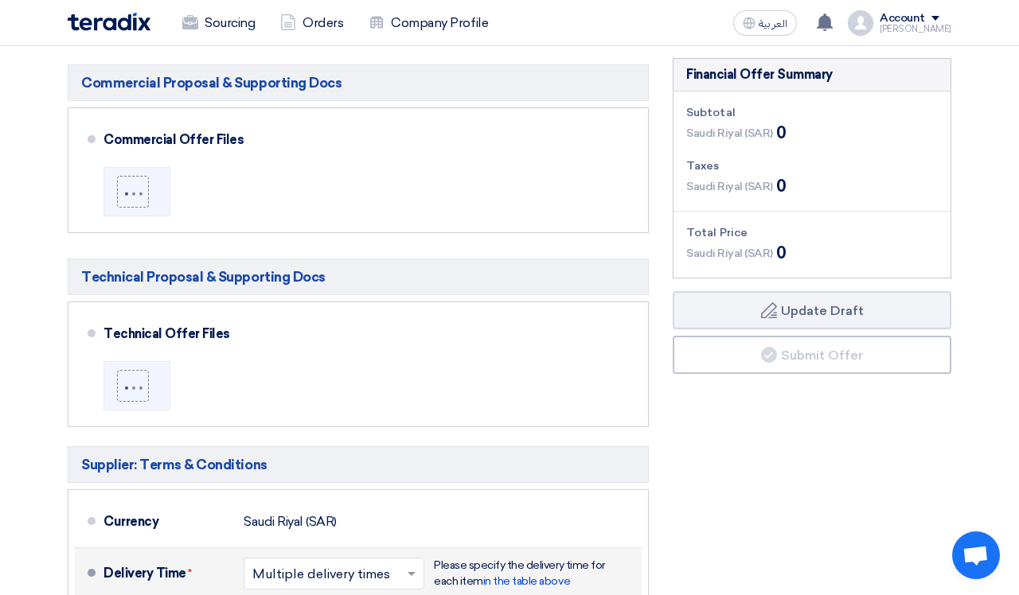
scroll to position [359, 0]
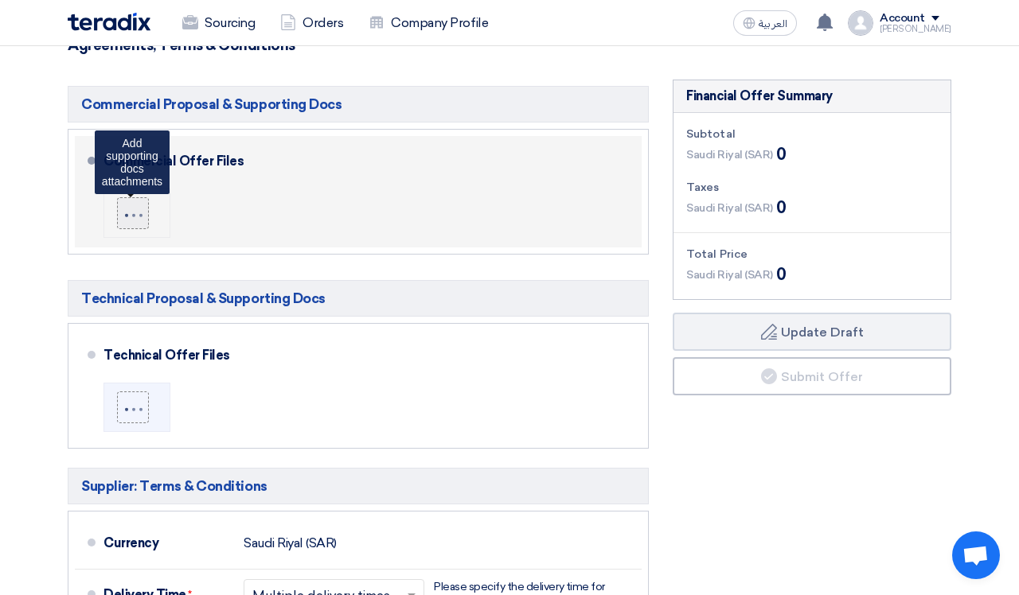
click at [133, 208] on div at bounding box center [133, 213] width 21 height 10
click at [0, 0] on input "file" at bounding box center [0, 0] width 0 height 0
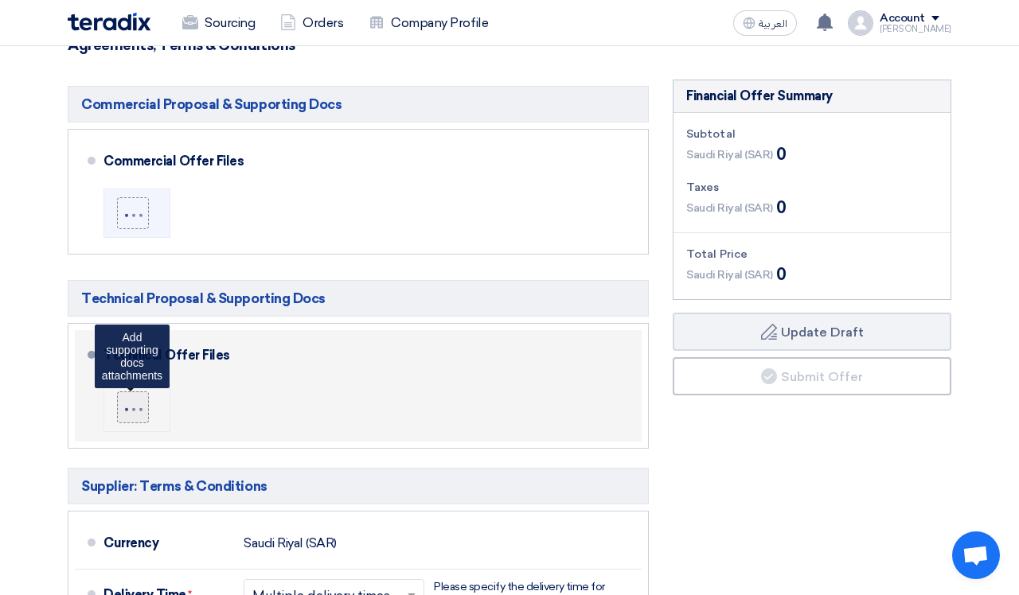
click at [138, 376] on label at bounding box center [133, 408] width 32 height 32
click at [0, 0] on input "file" at bounding box center [0, 0] width 0 height 0
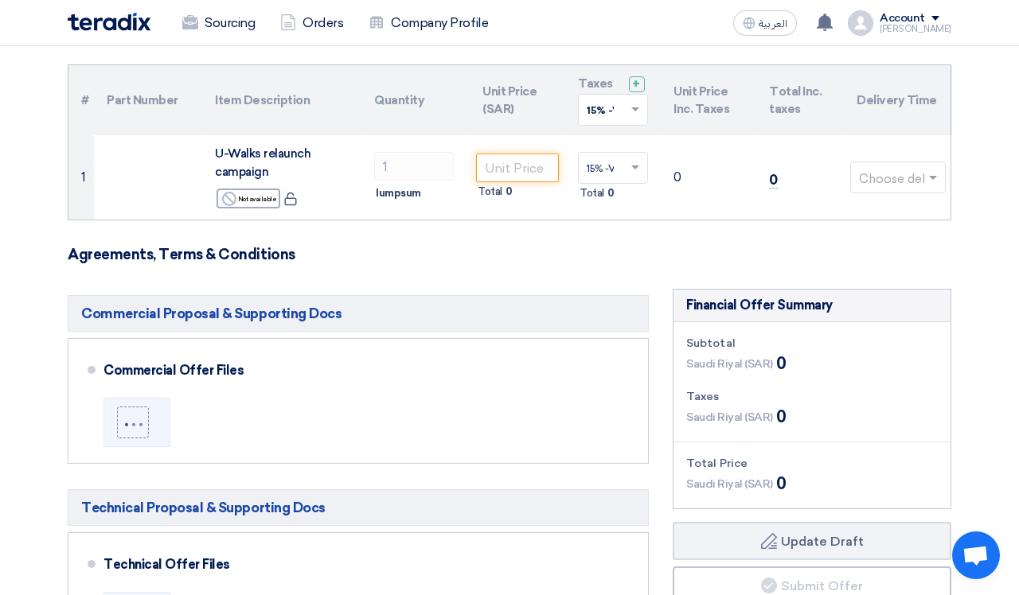
scroll to position [149, 0]
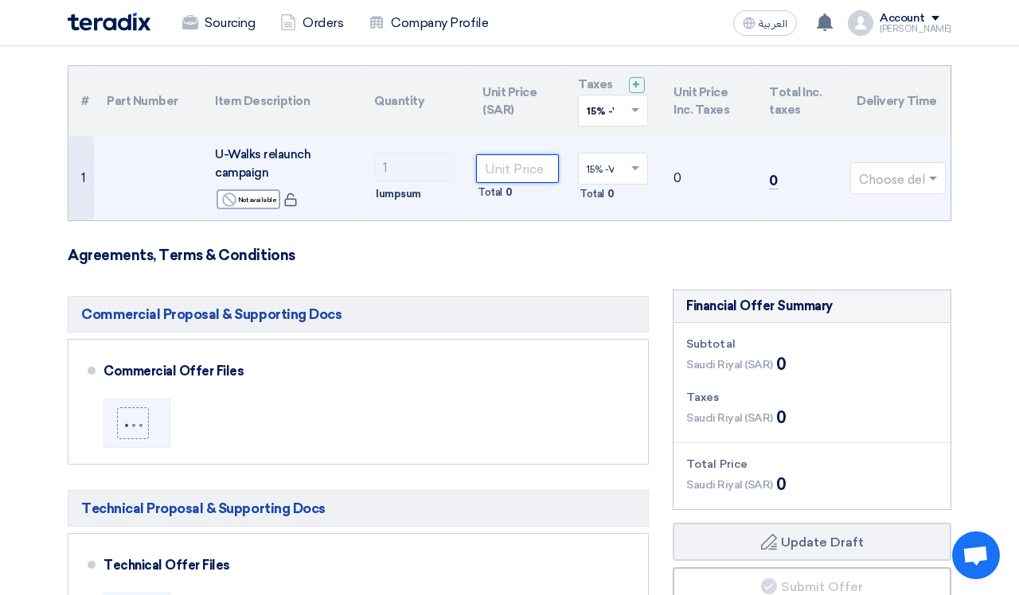
click at [521, 166] on input "number" at bounding box center [517, 168] width 83 height 29
click at [583, 177] on span at bounding box center [935, 179] width 20 height 18
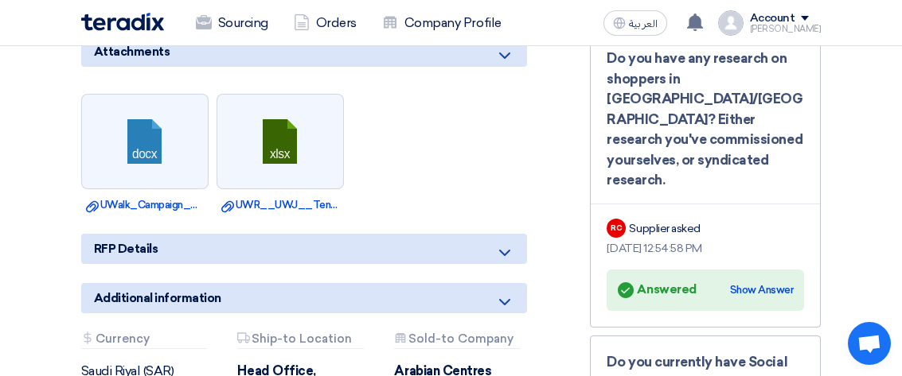
scroll to position [1100, 0]
click at [494, 264] on div "RFP Details" at bounding box center [304, 249] width 447 height 30
click at [504, 263] on icon at bounding box center [504, 253] width 19 height 19
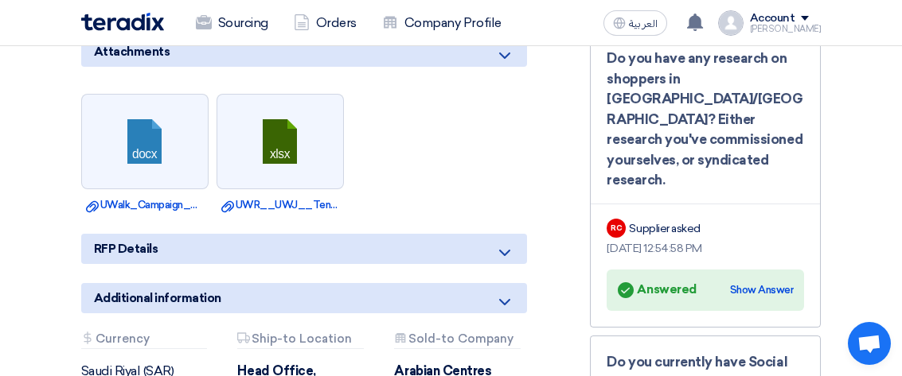
click at [503, 59] on use at bounding box center [504, 56] width 11 height 6
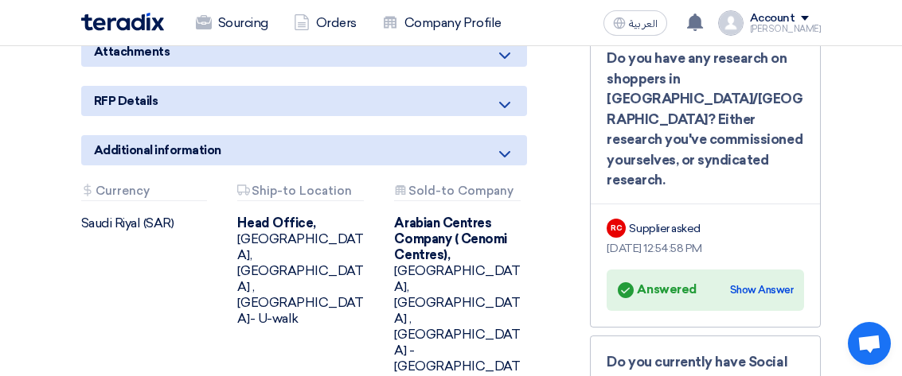
click at [503, 59] on use at bounding box center [504, 56] width 11 height 6
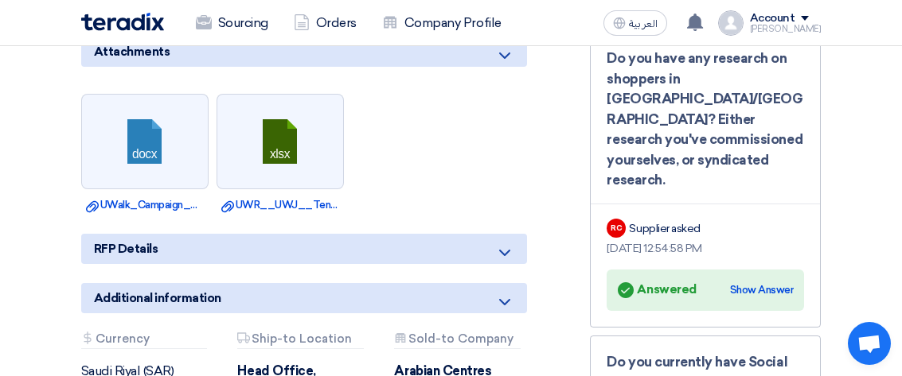
click at [506, 263] on icon at bounding box center [504, 253] width 19 height 19
click at [508, 312] on icon at bounding box center [504, 302] width 19 height 19
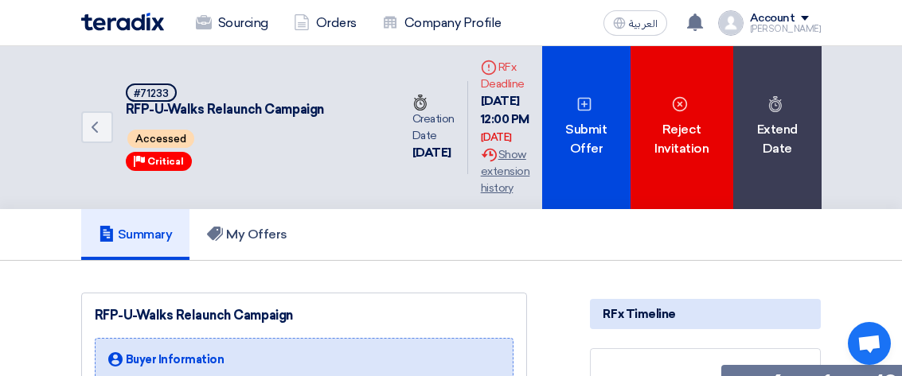
scroll to position [0, 0]
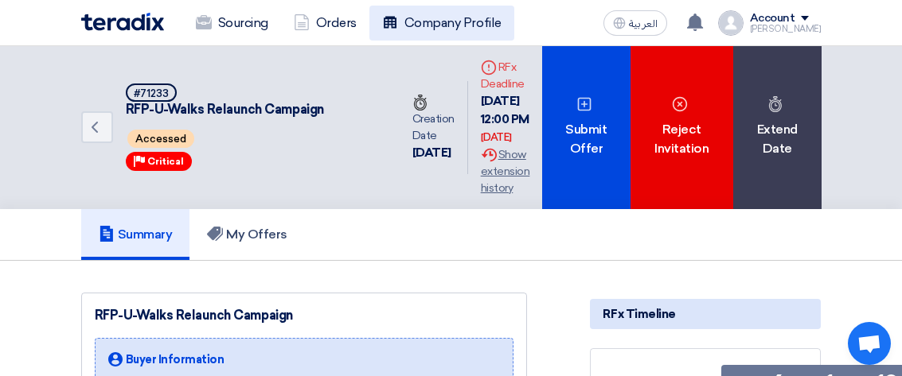
click at [431, 18] on link "Company Profile" at bounding box center [441, 23] width 145 height 35
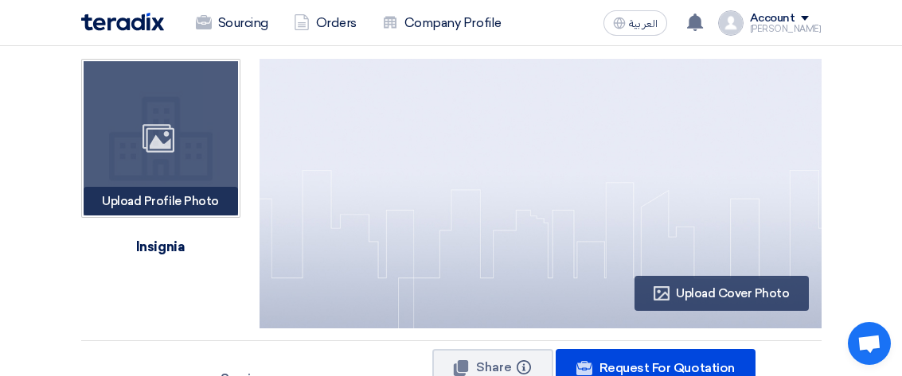
click at [131, 199] on div "Upload Profile Photo Image" at bounding box center [161, 201] width 154 height 29
click at [166, 199] on div "Upload Profile Photo Image" at bounding box center [161, 201] width 154 height 29
click at [145, 204] on div "Upload Profile Photo Image" at bounding box center [161, 201] width 154 height 29
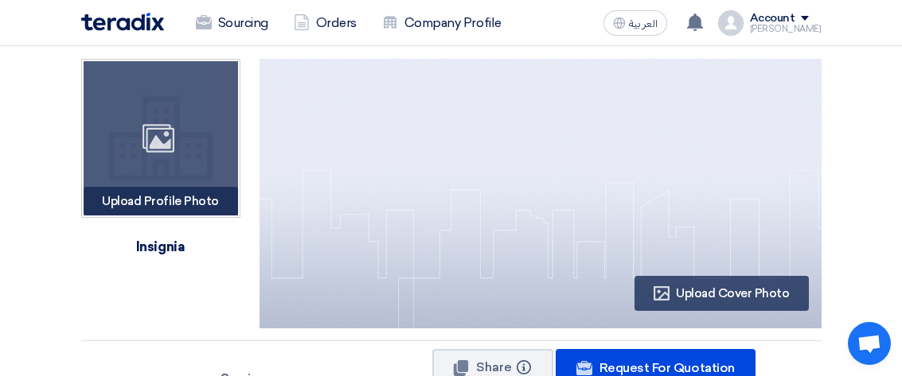
type input "C:\fakepath\insignia.jpeg"
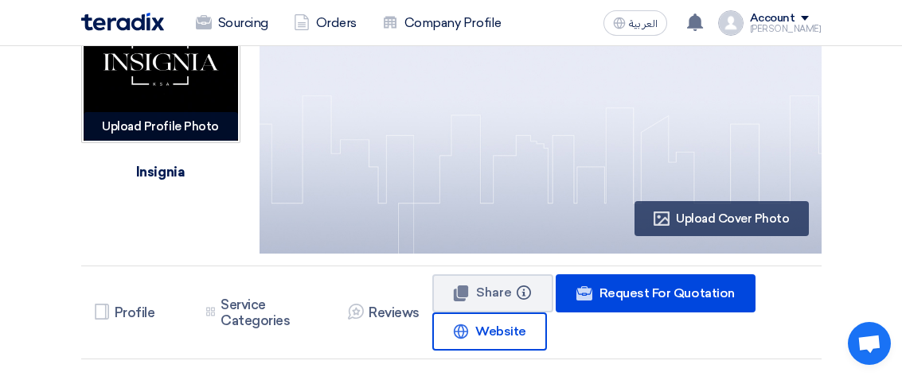
scroll to position [77, 0]
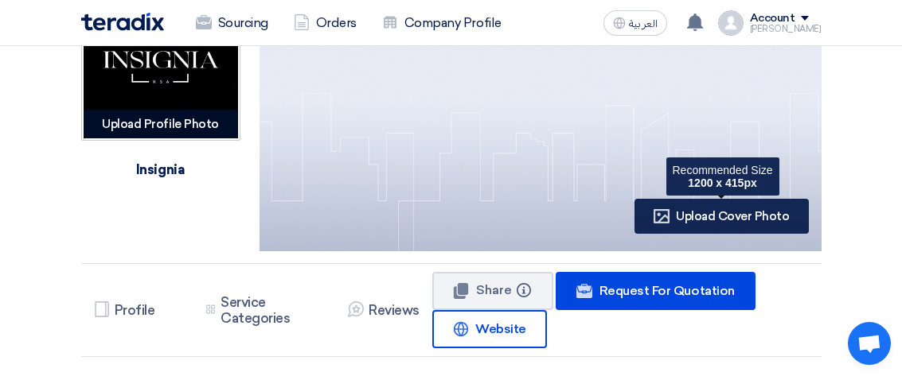
click at [723, 220] on span "Upload Cover Photo" at bounding box center [732, 216] width 113 height 14
type input "C:\fakepath\insignia.jpeg"
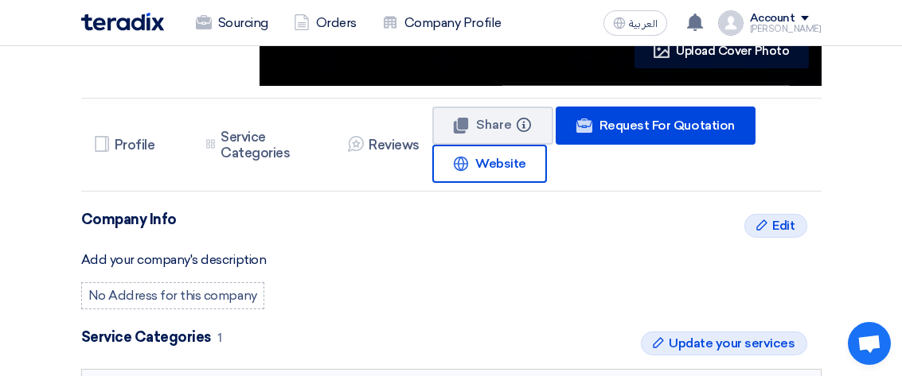
scroll to position [263, 0]
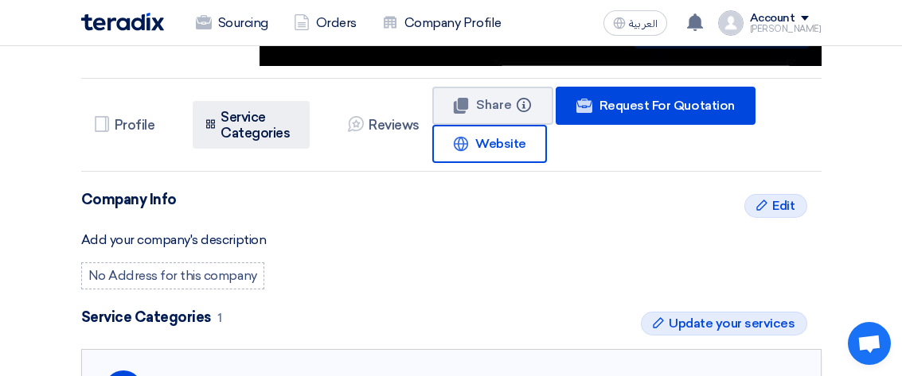
click at [224, 131] on h5 "Service Categories" at bounding box center [258, 125] width 76 height 32
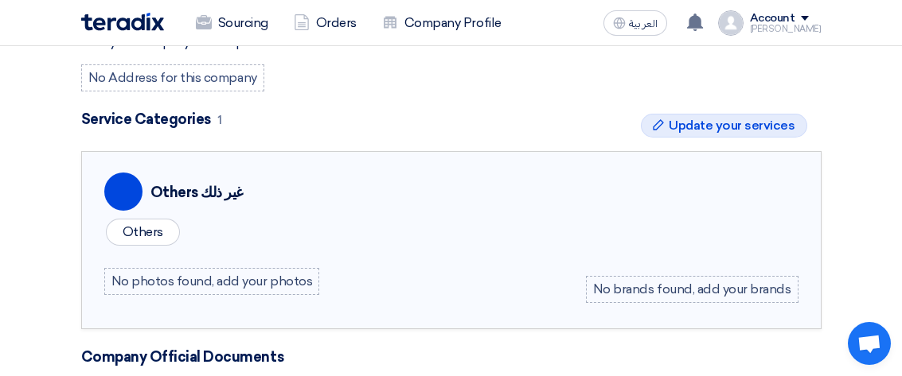
scroll to position [425, 0]
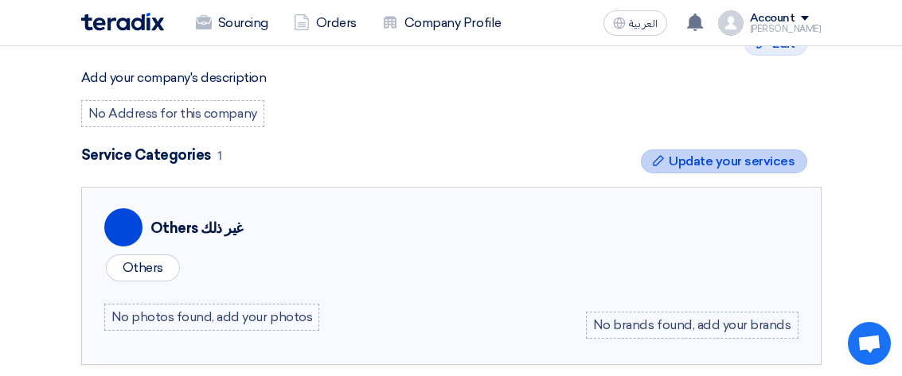
click at [718, 162] on span "Update your services" at bounding box center [732, 161] width 126 height 19
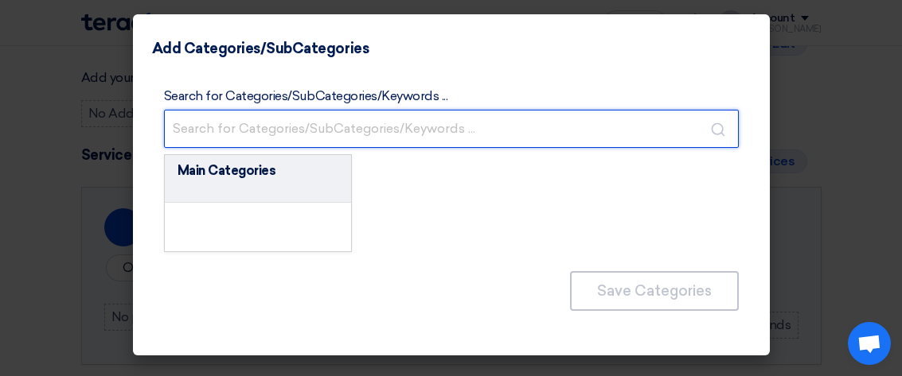
click at [270, 125] on input "text" at bounding box center [451, 129] width 575 height 38
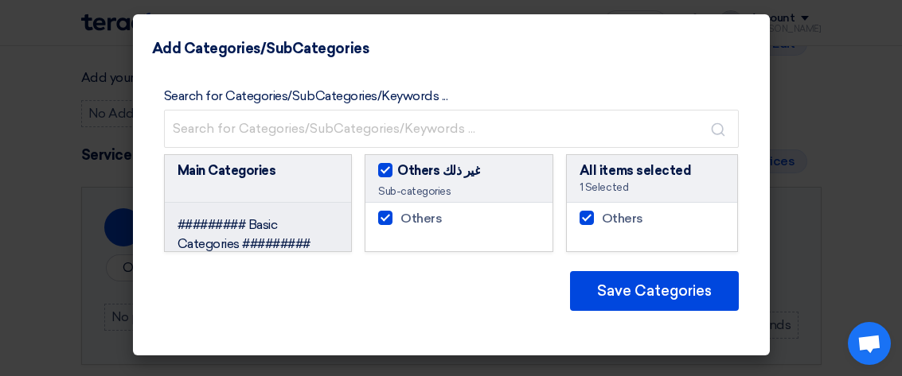
click at [315, 240] on li "######### Basic Categories #########" at bounding box center [258, 235] width 187 height 64
checkbox input "false"
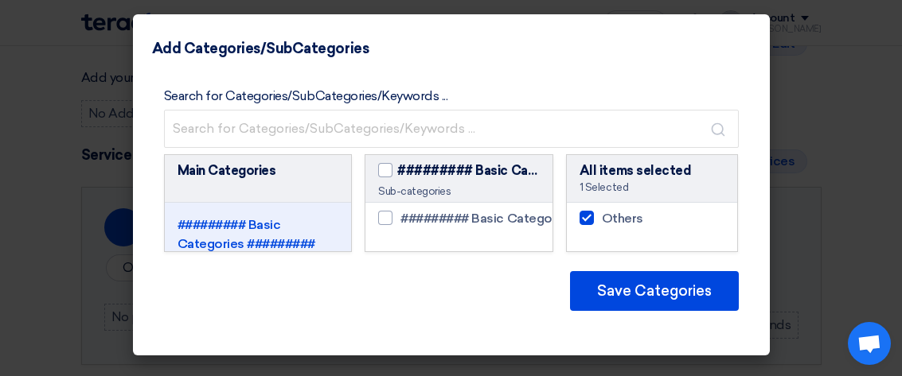
click at [315, 239] on li "######### Basic Categories #########" at bounding box center [258, 235] width 187 height 64
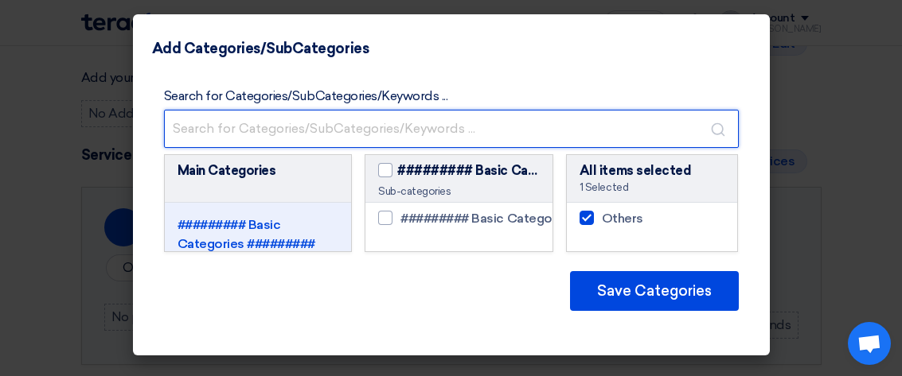
click at [264, 135] on input "text" at bounding box center [451, 129] width 575 height 38
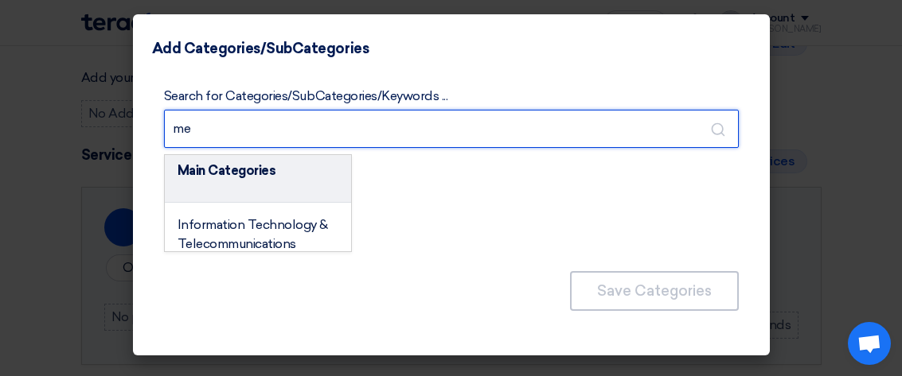
type input "m"
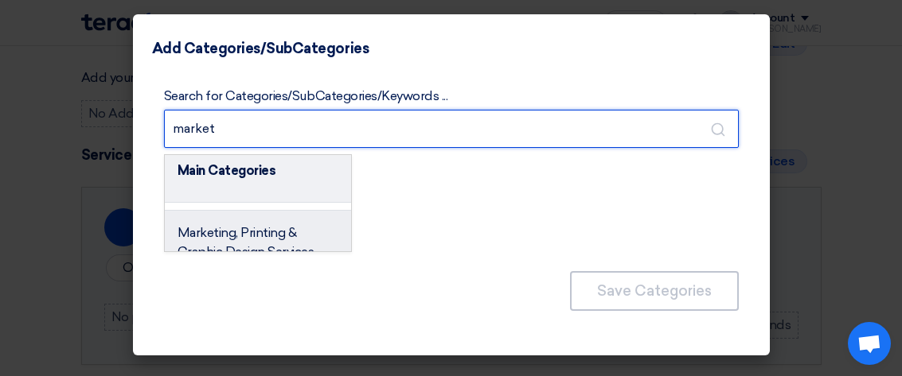
scroll to position [55, 0]
type input "market"
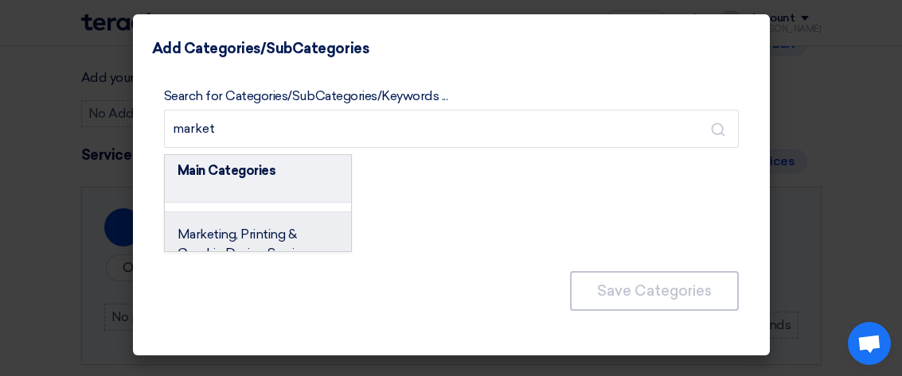
click at [243, 240] on span "Marketing, Printing & Graphic Design Services" at bounding box center [245, 244] width 137 height 34
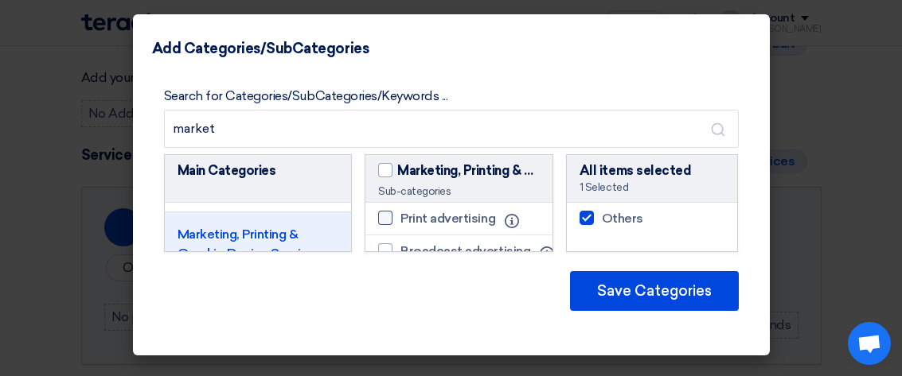
click at [391, 217] on div at bounding box center [385, 218] width 14 height 14
click at [400, 217] on input "Print advertising" at bounding box center [405, 218] width 10 height 10
checkbox input "true"
click at [386, 173] on span at bounding box center [385, 170] width 14 height 14
click at [397, 172] on input "Marketing, Printing & Graphic Design Services" at bounding box center [402, 167] width 10 height 10
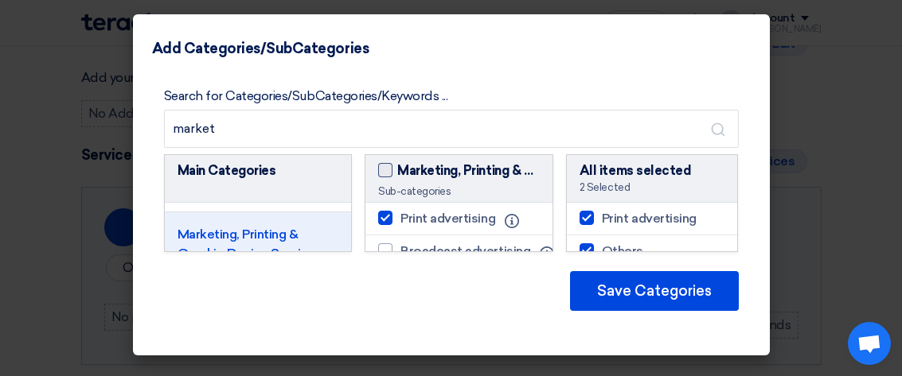
checkbox input "true"
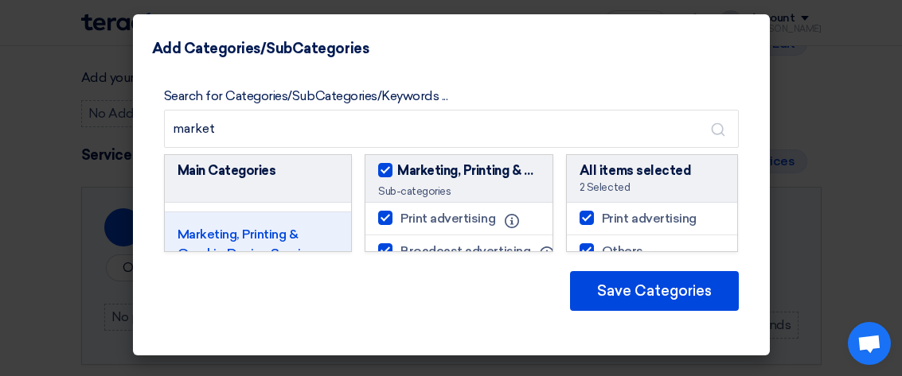
checkbox input "true"
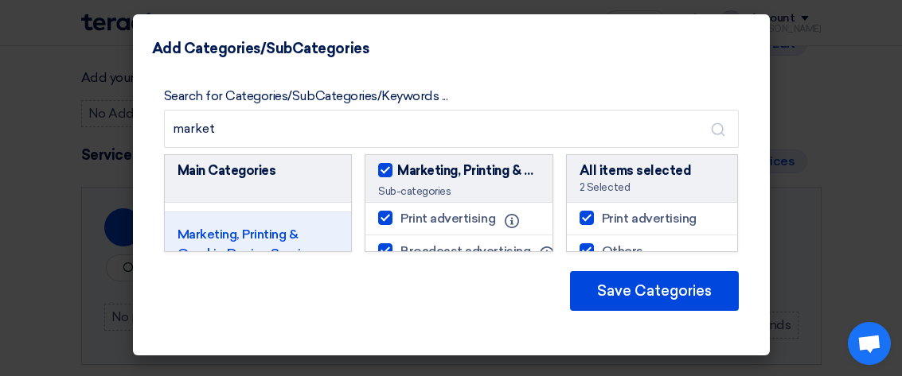
checkbox input "true"
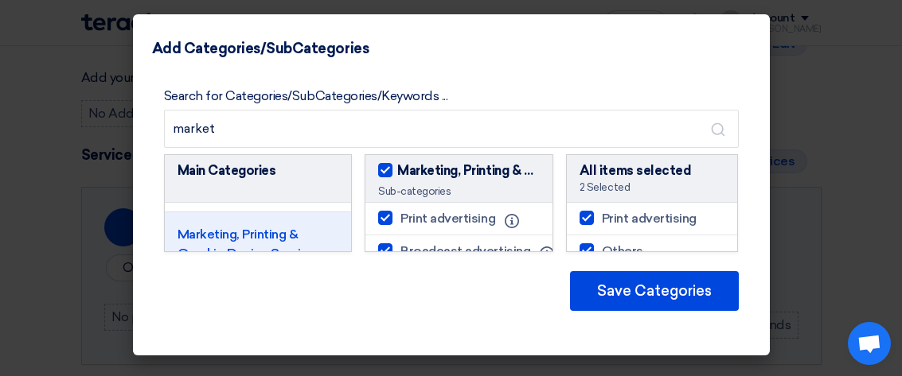
checkbox input "true"
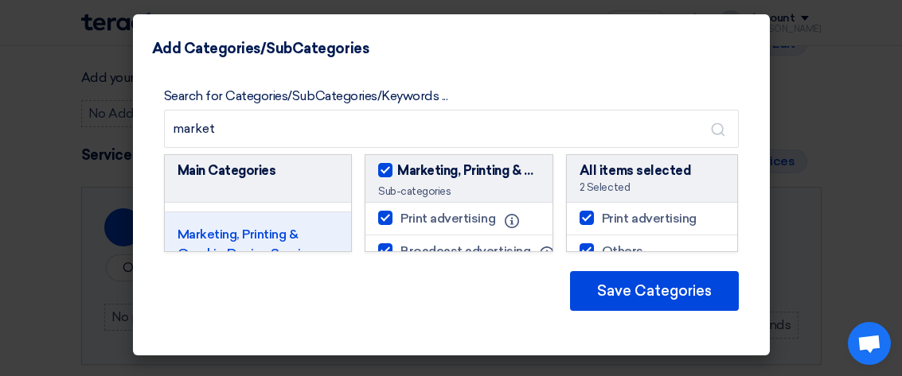
checkbox input "true"
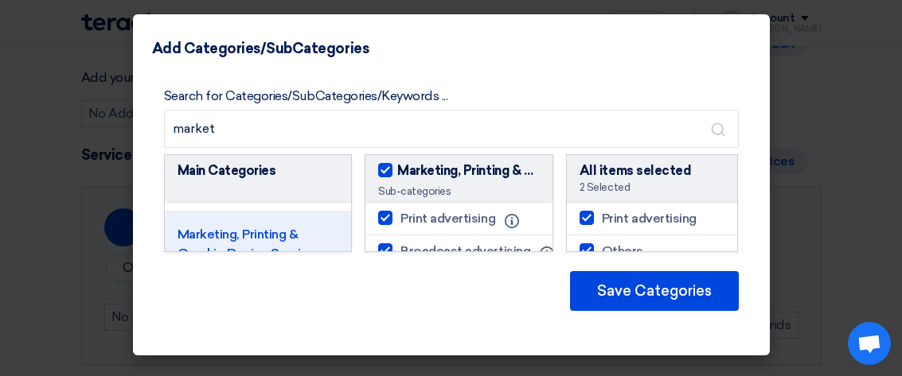
checkbox input "true"
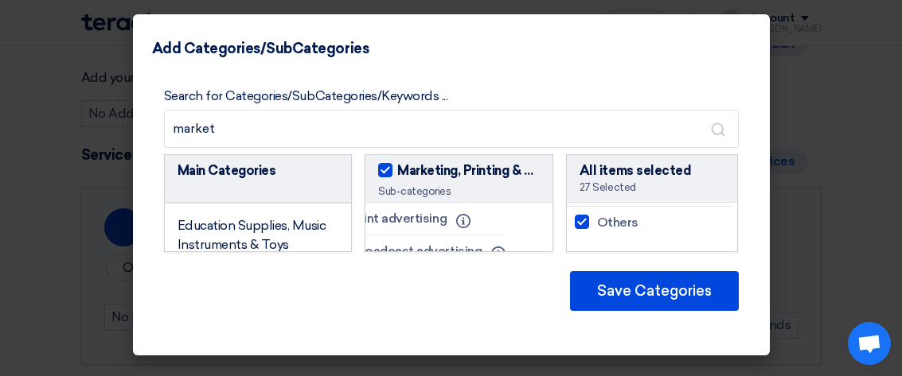
scroll to position [213, 0]
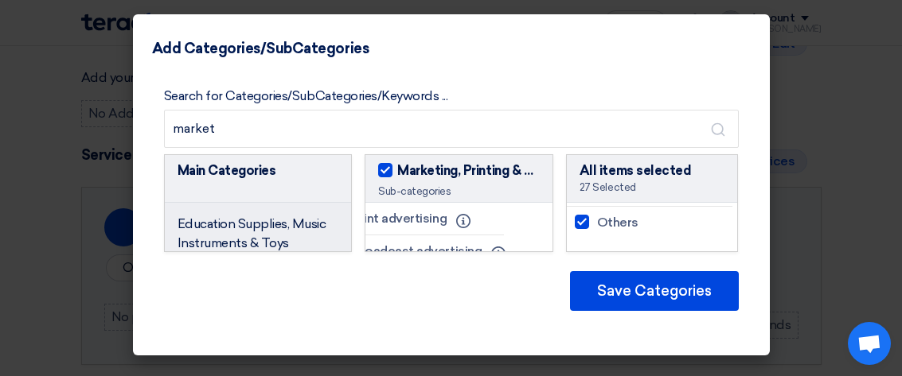
click at [296, 228] on span "Education Supplies, Music Instruments & Toys" at bounding box center [251, 233] width 149 height 34
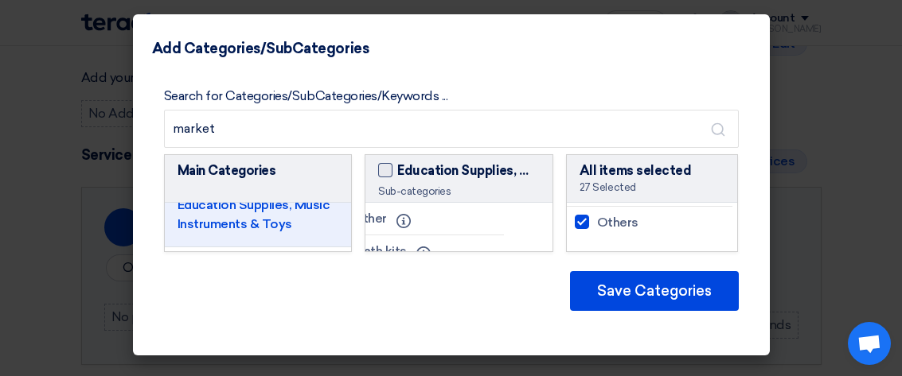
click at [386, 173] on span at bounding box center [385, 170] width 14 height 14
click at [397, 172] on input "Education Supplies, Music Instruments & Toys" at bounding box center [402, 167] width 10 height 10
checkbox input "true"
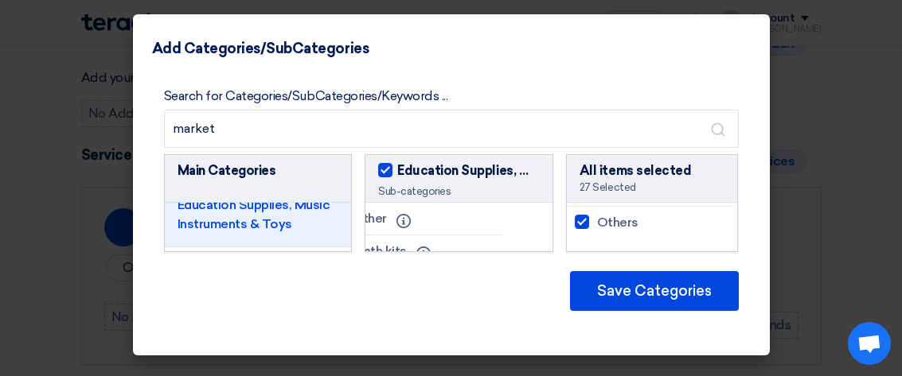
checkbox input "true"
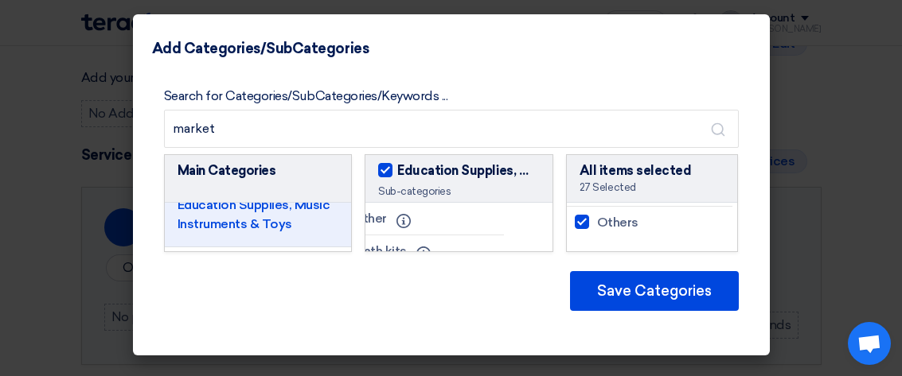
checkbox input "true"
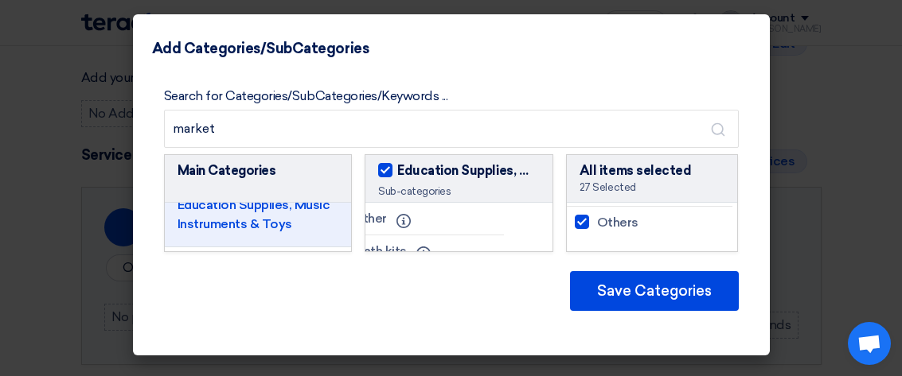
checkbox input "true"
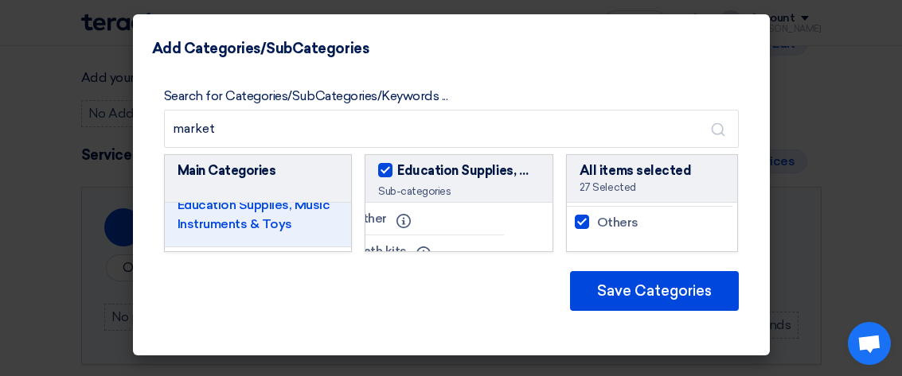
checkbox input "true"
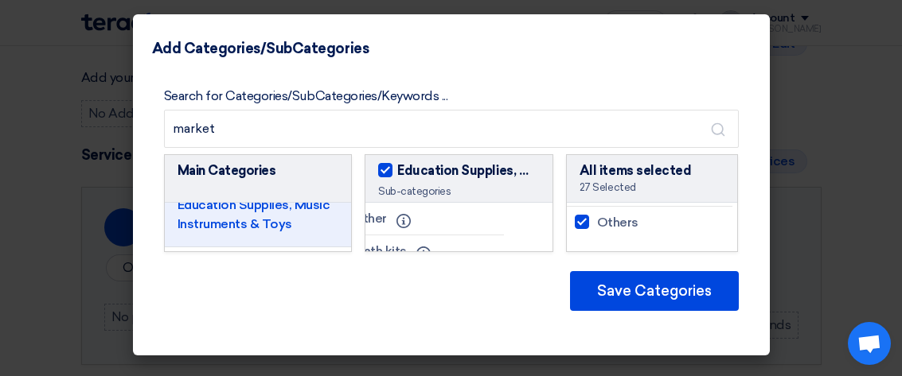
checkbox input "true"
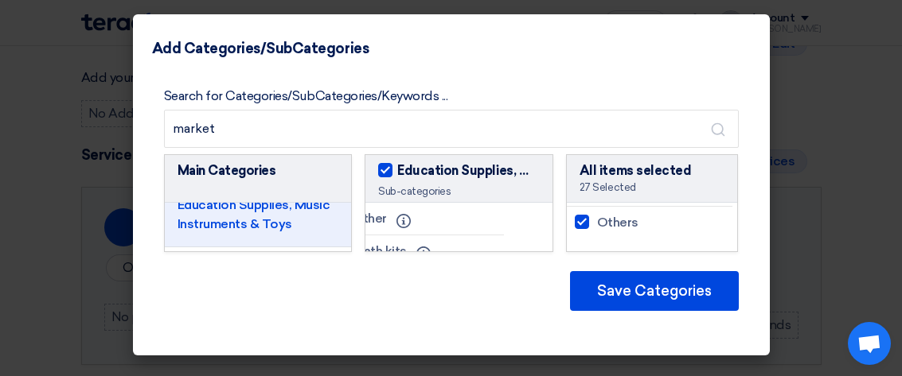
checkbox input "true"
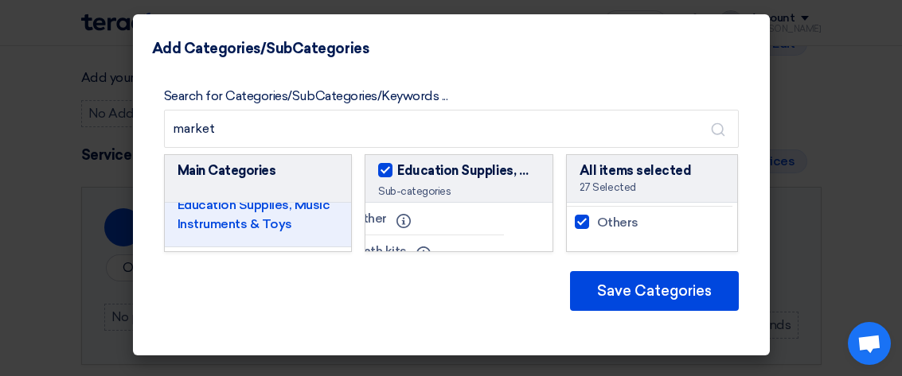
checkbox input "true"
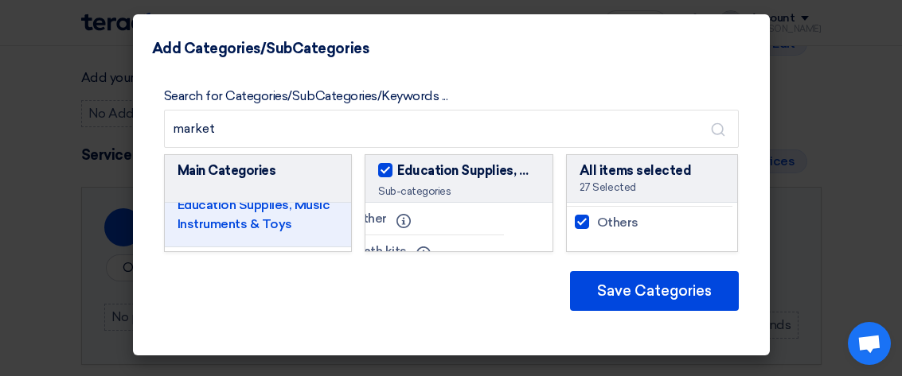
checkbox input "true"
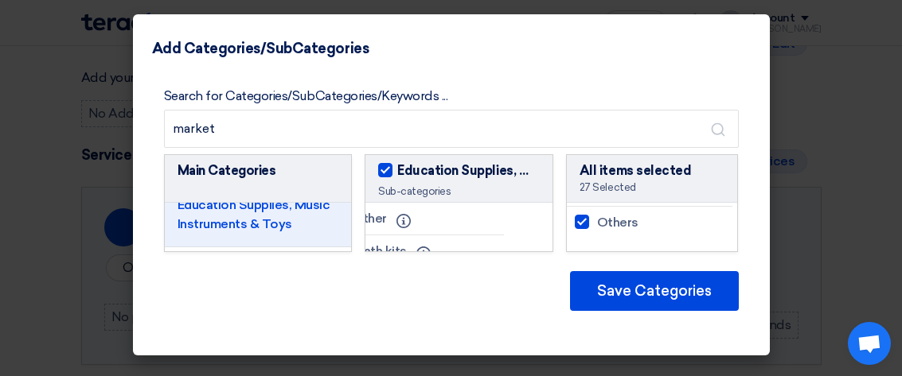
checkbox input "true"
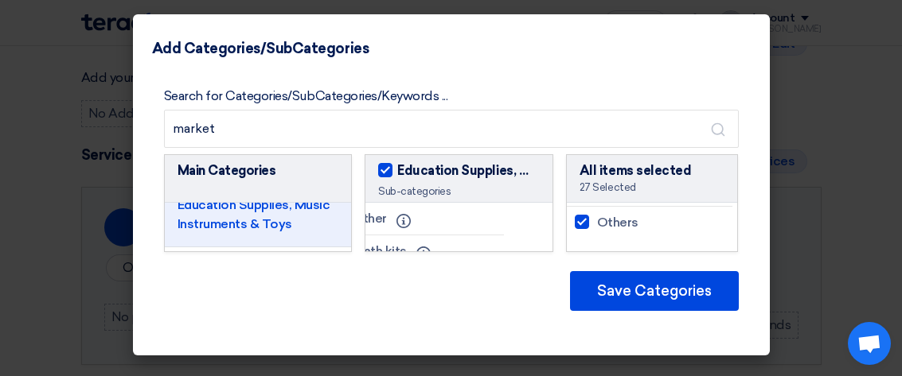
checkbox input "true"
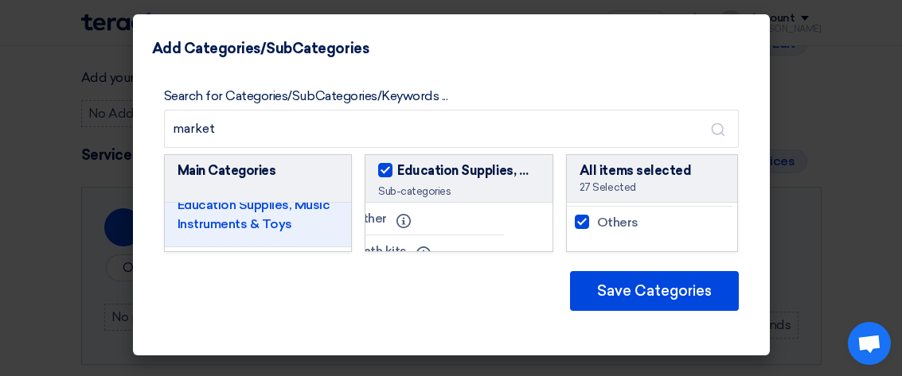
checkbox input "true"
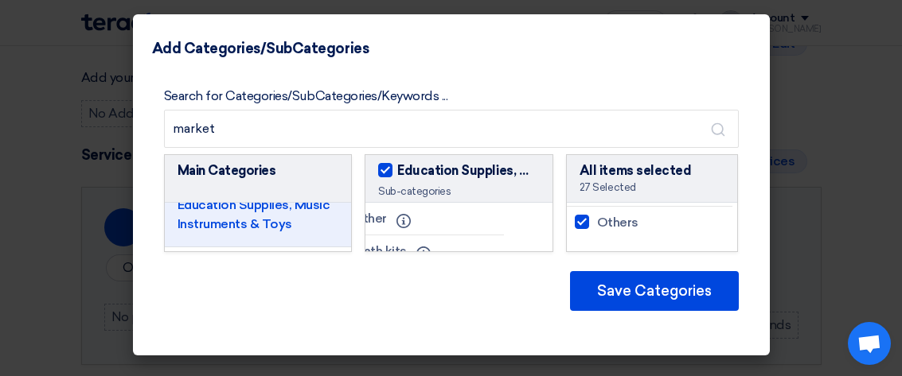
checkbox input "true"
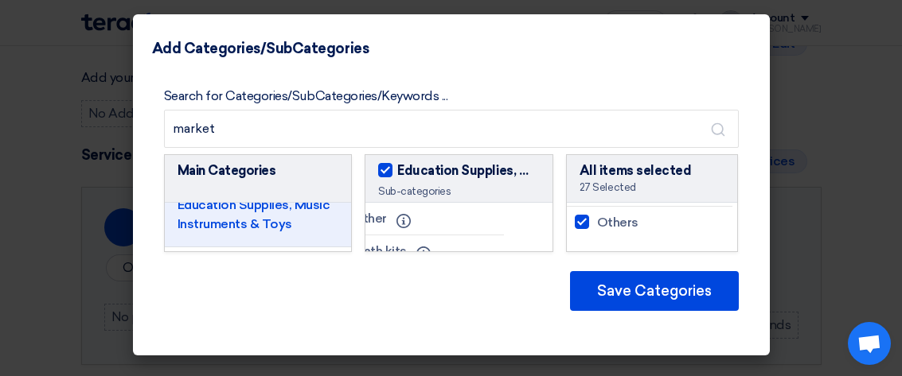
checkbox input "true"
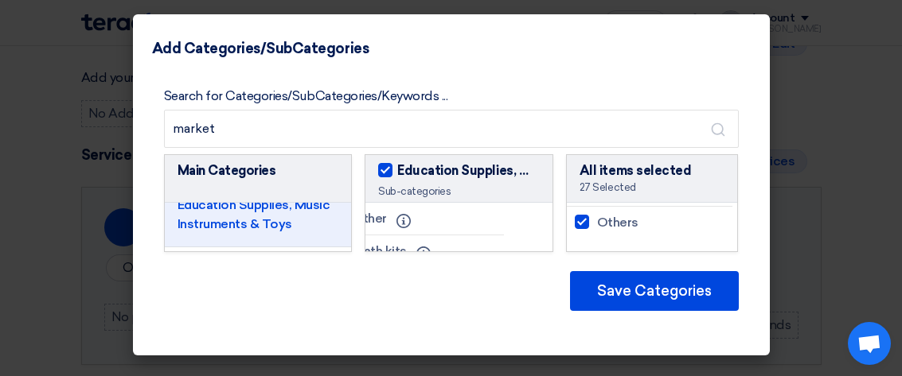
checkbox input "true"
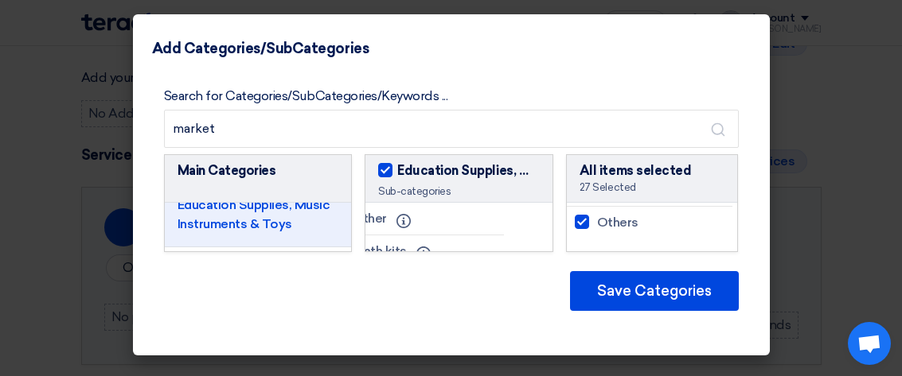
checkbox input "true"
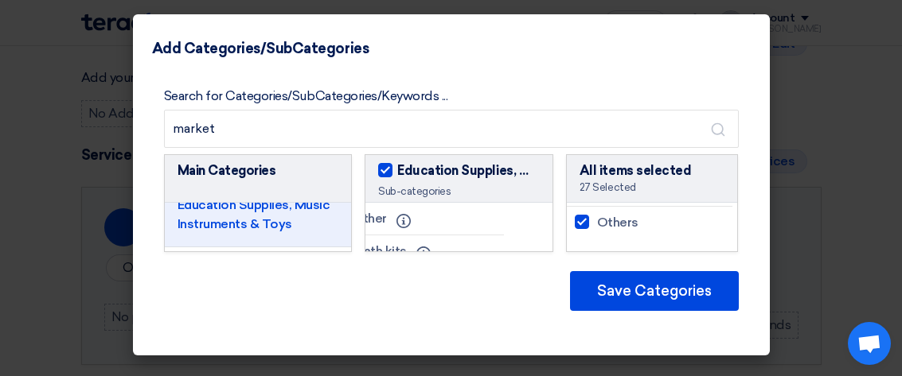
checkbox input "true"
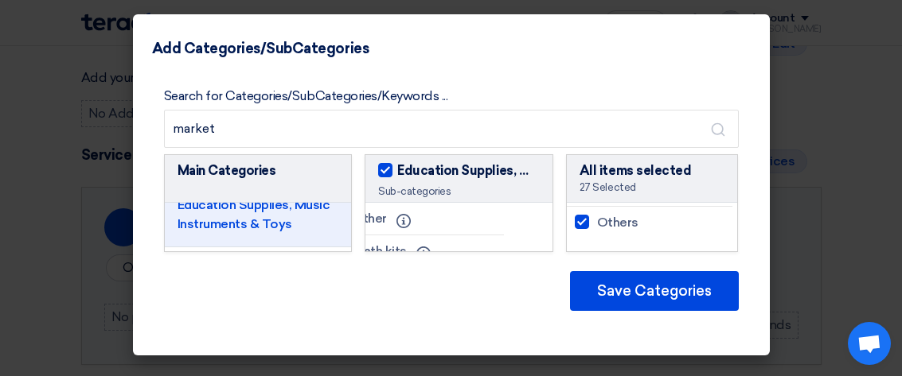
checkbox input "true"
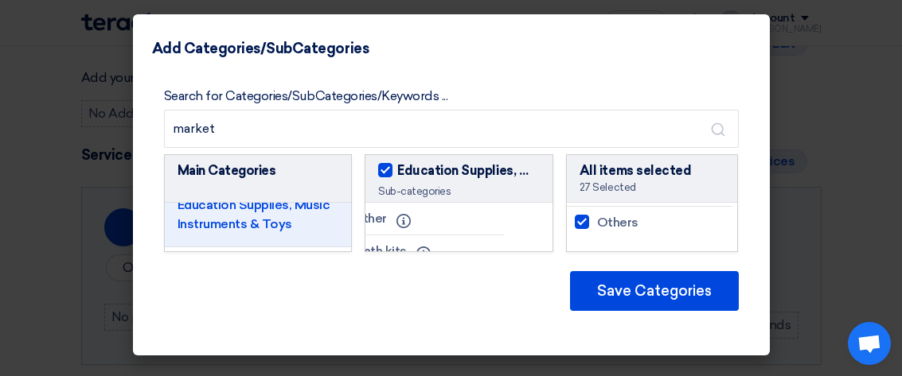
checkbox input "true"
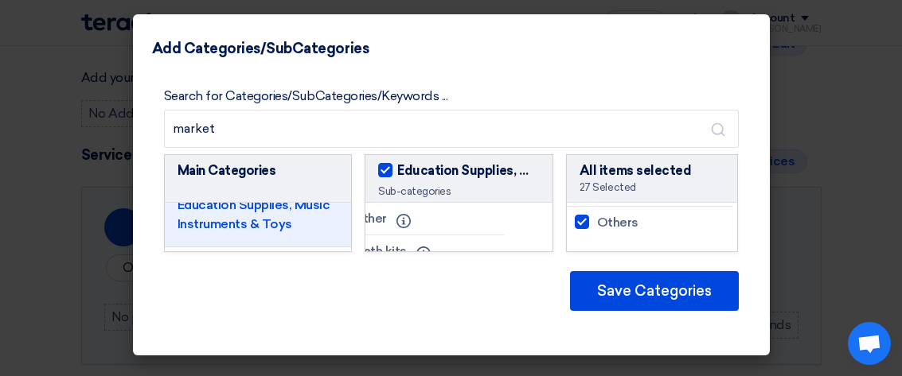
checkbox input "true"
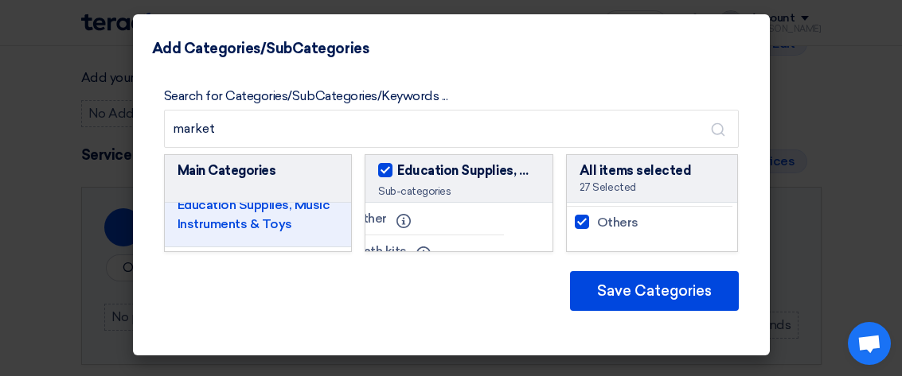
checkbox input "true"
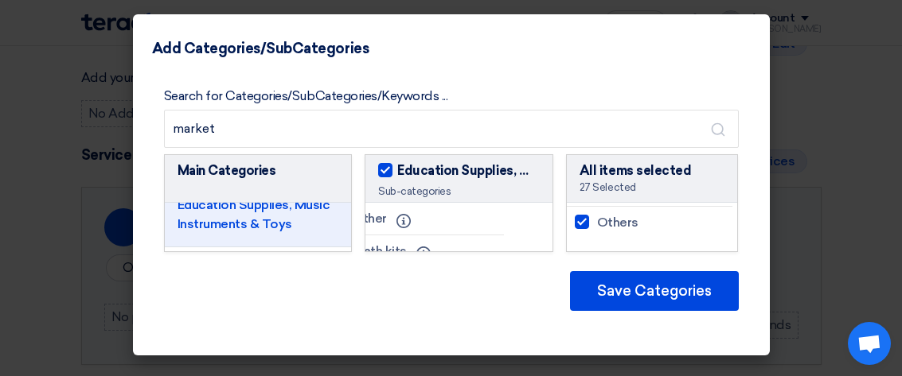
checkbox input "true"
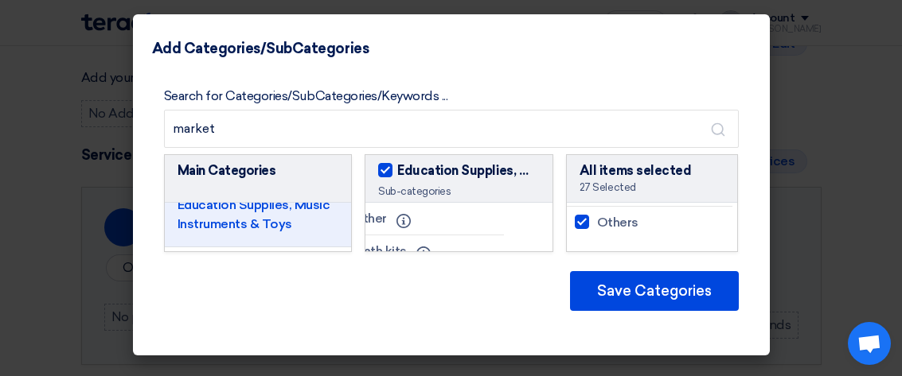
checkbox input "true"
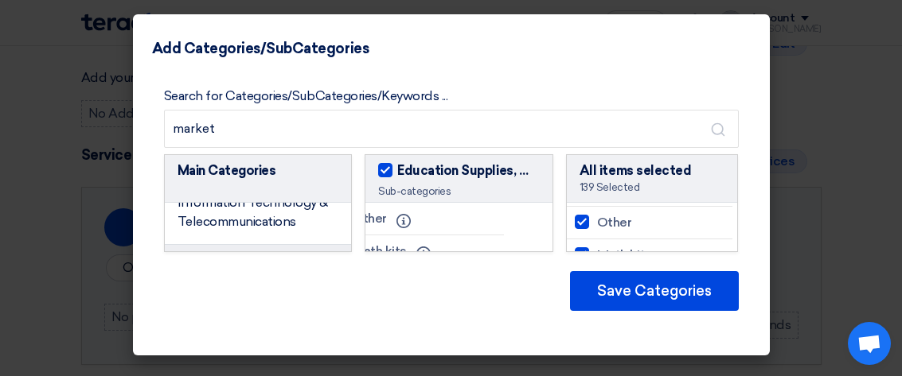
scroll to position [0, 0]
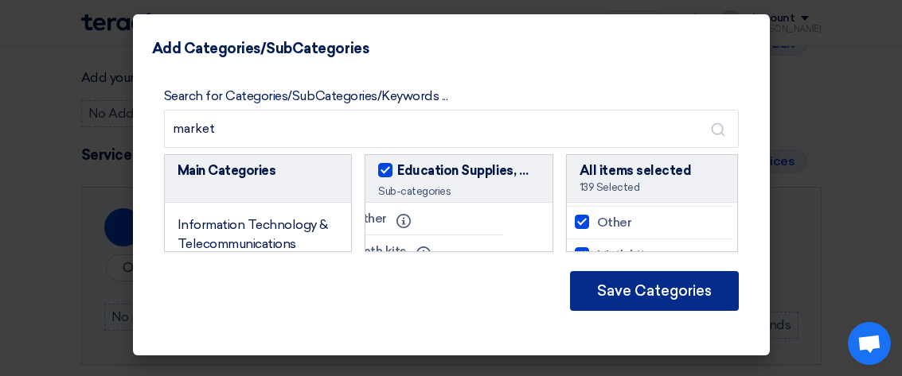
click at [628, 294] on button "Save Categories" at bounding box center [654, 291] width 169 height 40
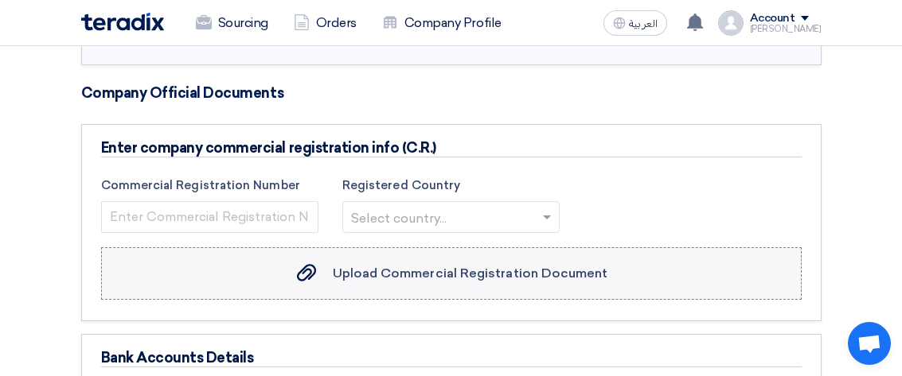
scroll to position [3015, 0]
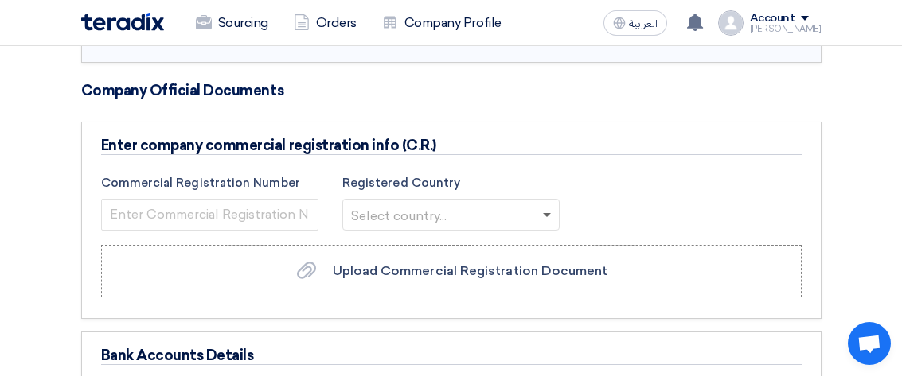
click at [543, 213] on span at bounding box center [547, 216] width 8 height 6
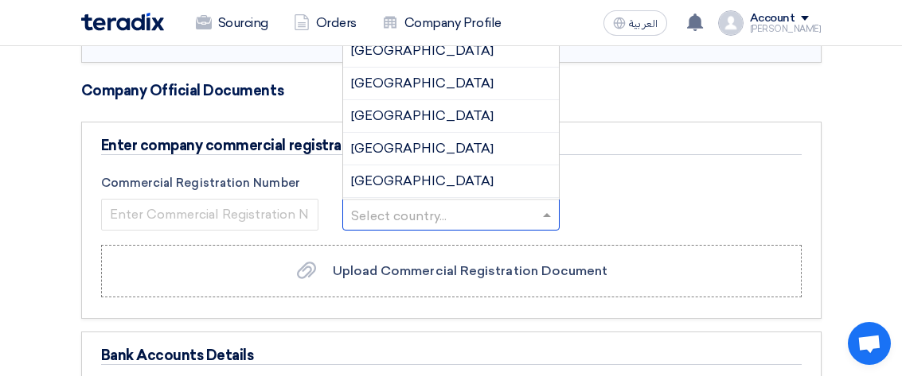
scroll to position [0, 0]
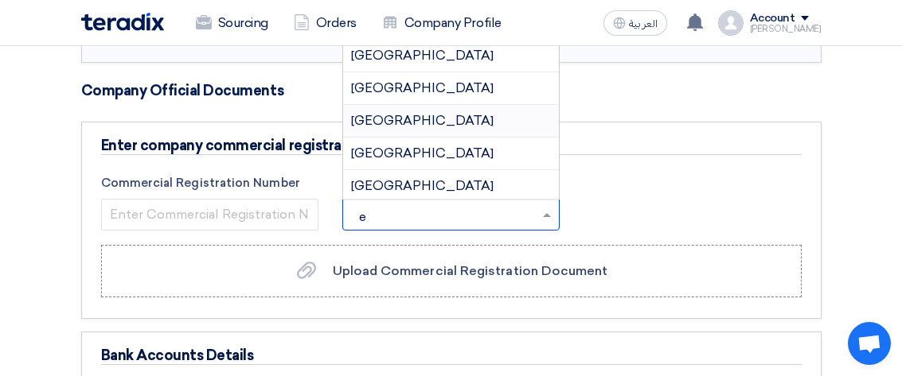
type input "eg"
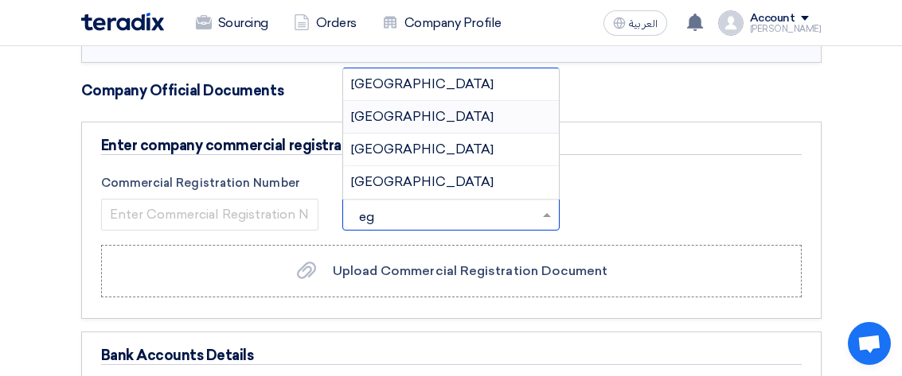
click at [376, 113] on span "[GEOGRAPHIC_DATA]" at bounding box center [422, 116] width 142 height 15
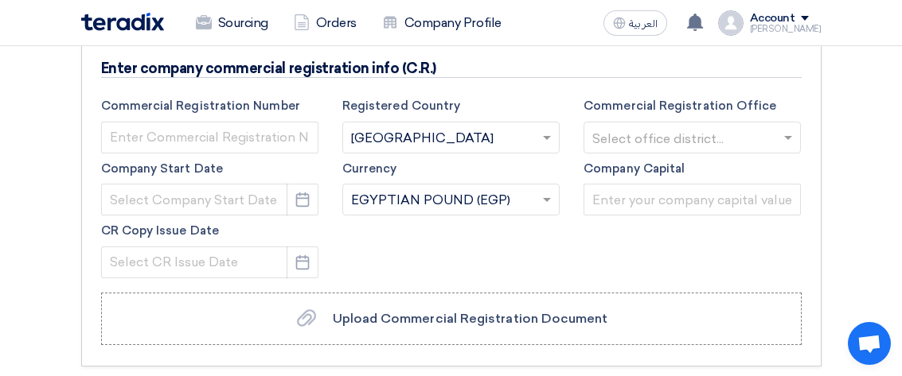
scroll to position [3096, 0]
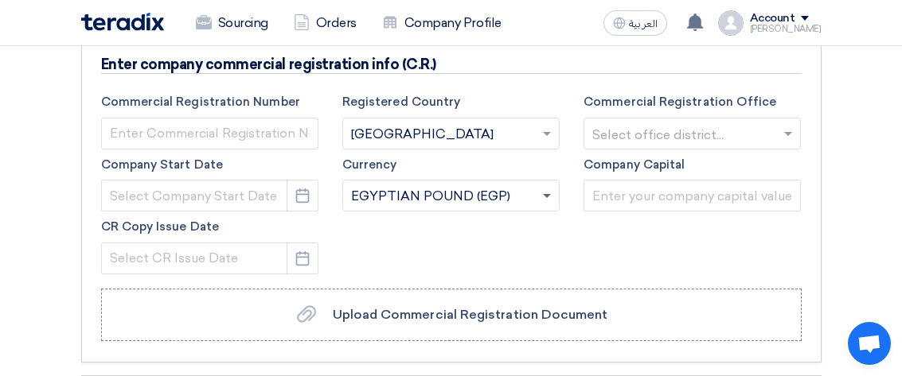
click at [544, 196] on span at bounding box center [547, 197] width 8 height 6
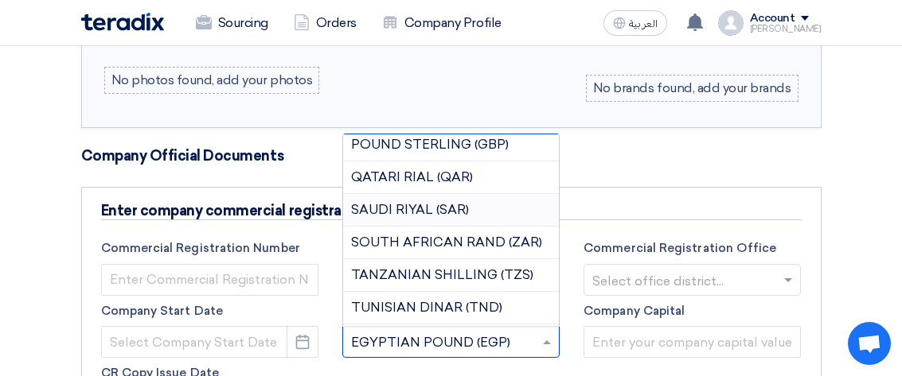
scroll to position [431, 0]
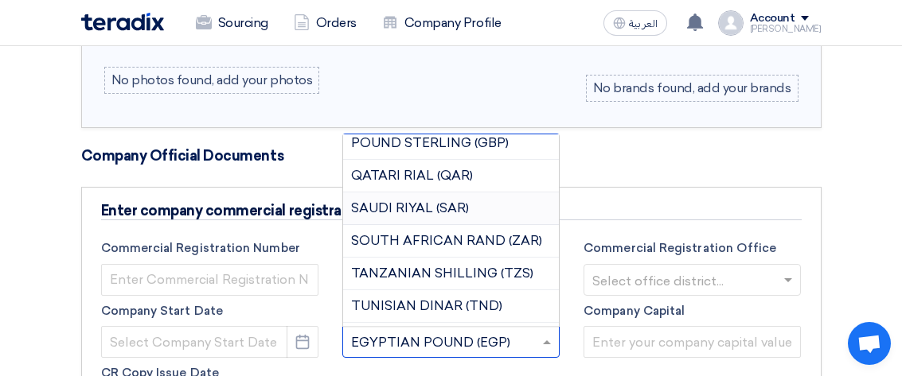
click at [441, 210] on span "Saudi Riyal (SAR)" at bounding box center [410, 208] width 118 height 15
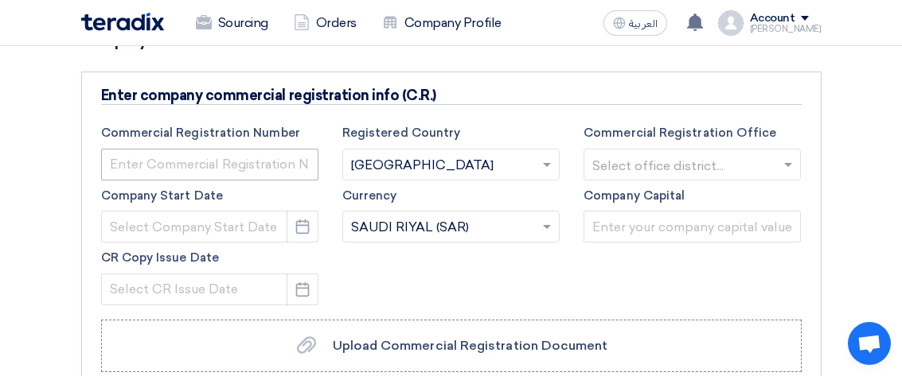
scroll to position [3075, 0]
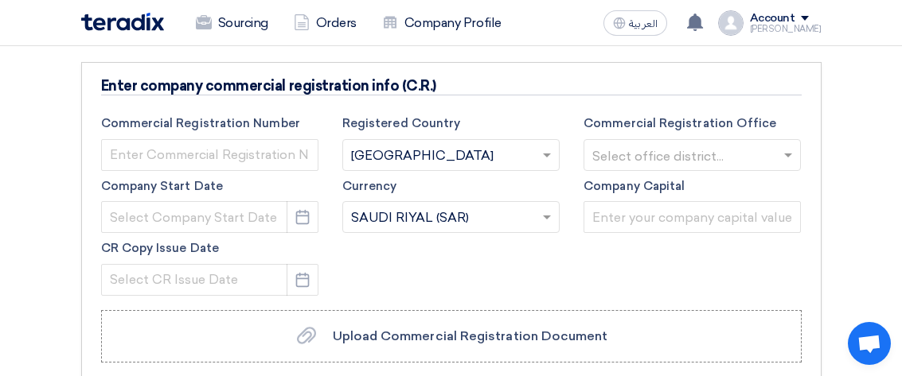
click at [439, 164] on input "text" at bounding box center [443, 156] width 184 height 26
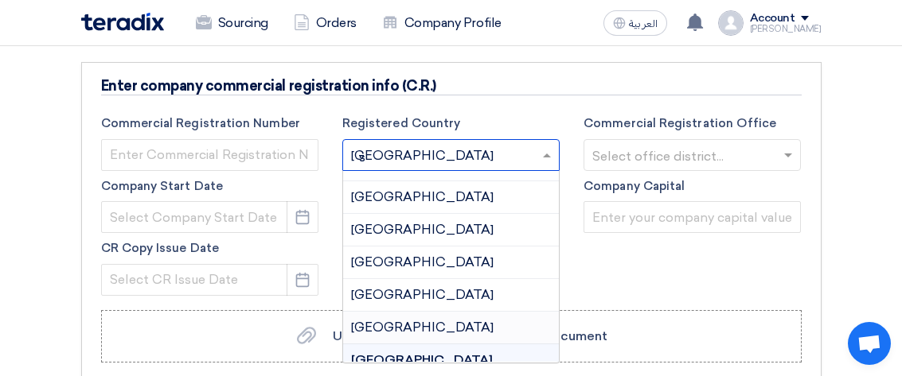
scroll to position [0, 0]
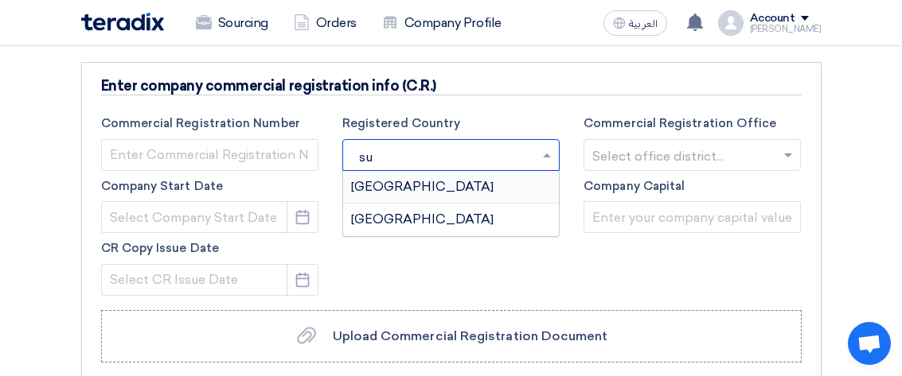
type input "s"
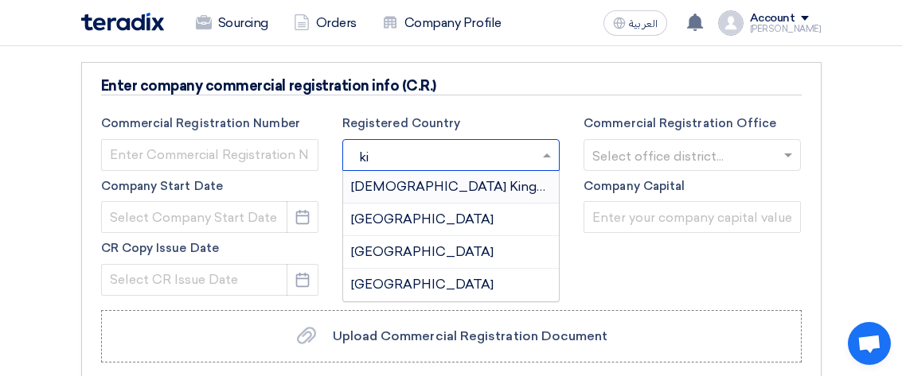
type input "k"
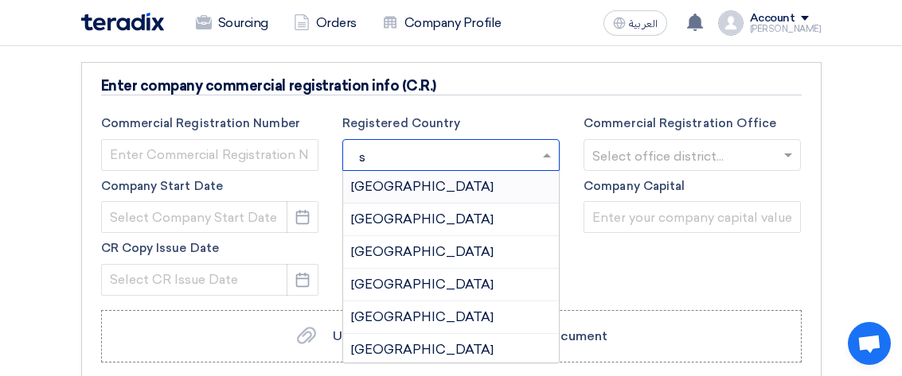
type input "sa"
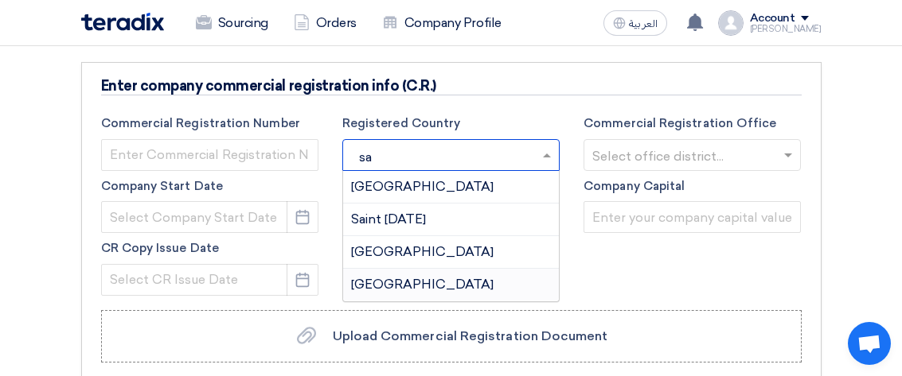
click at [439, 282] on div "[GEOGRAPHIC_DATA]" at bounding box center [451, 285] width 216 height 32
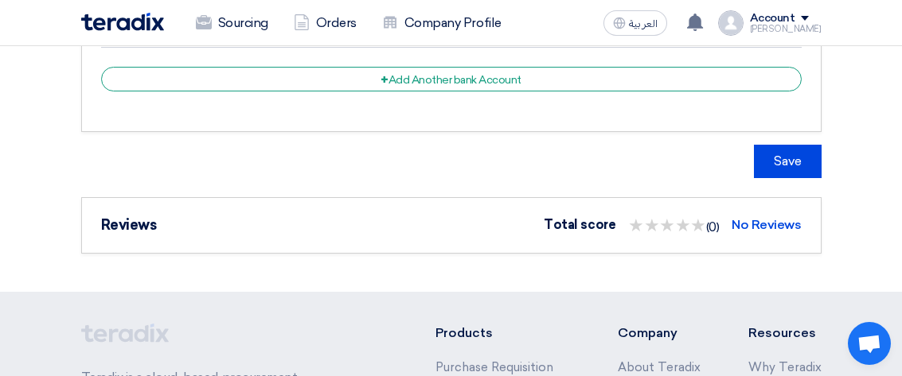
scroll to position [3331, 0]
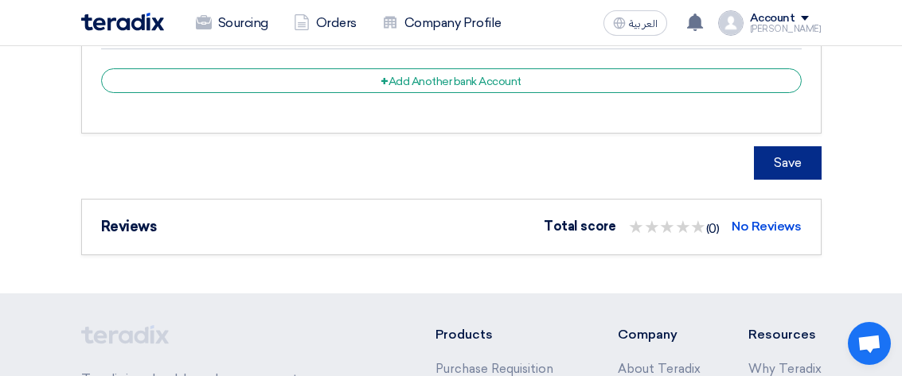
click at [774, 159] on button "Save" at bounding box center [788, 162] width 68 height 33
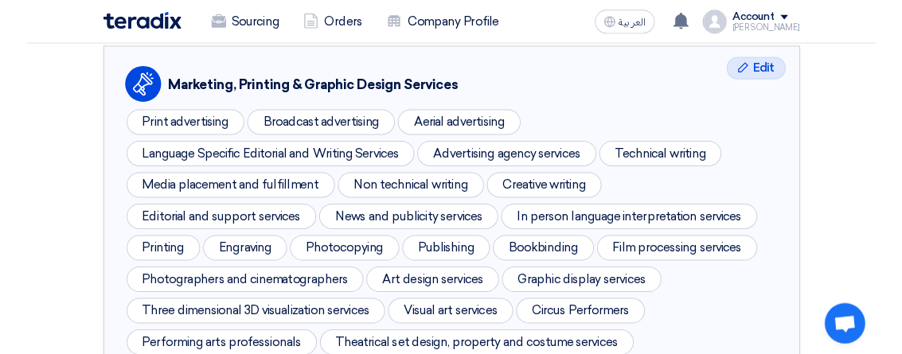
scroll to position [563, 0]
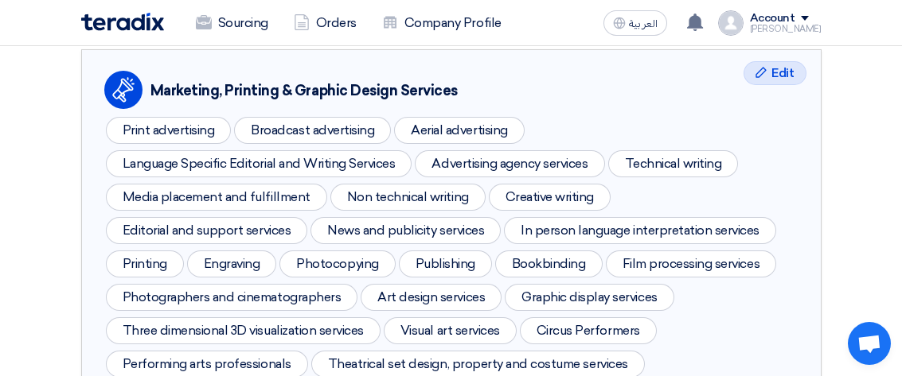
click at [378, 128] on div "Broadcast advertising" at bounding box center [312, 130] width 157 height 27
drag, startPoint x: 747, startPoint y: 111, endPoint x: 747, endPoint y: 145, distance: 33.4
click at [747, 145] on div "Edit Edit Profile Marketing, Printing & Graphic Design Services Print advertisi…" at bounding box center [451, 255] width 740 height 412
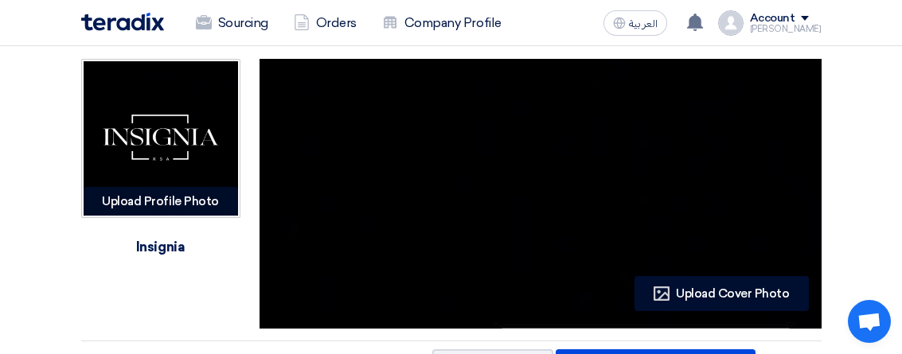
scroll to position [-1, 0]
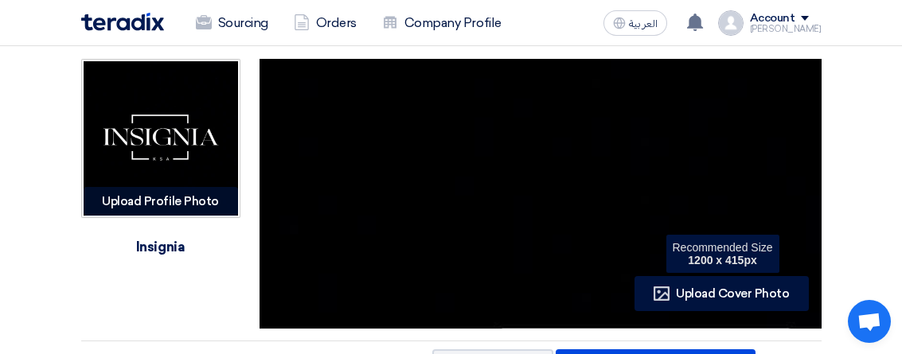
click at [673, 291] on div "Profile Upload Cover Photo" at bounding box center [721, 293] width 174 height 35
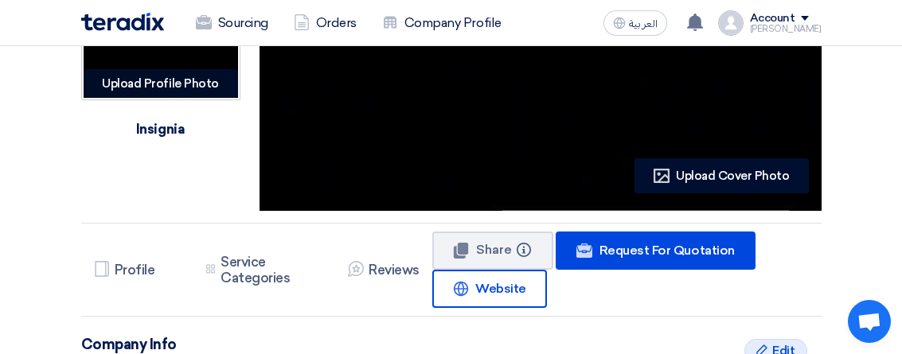
scroll to position [113, 0]
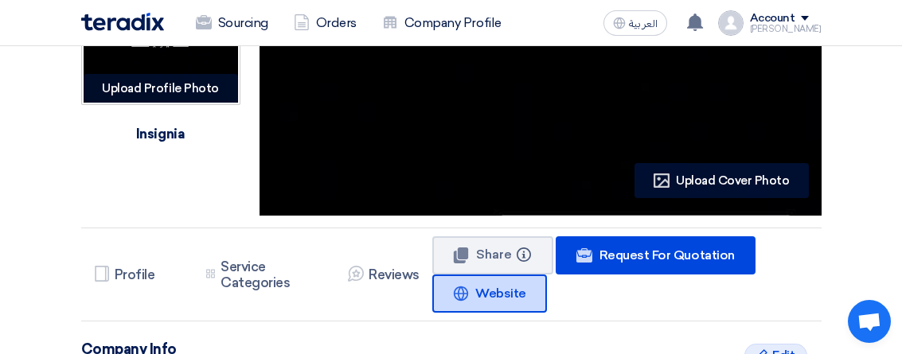
click at [463, 306] on link "Website Website" at bounding box center [489, 294] width 115 height 38
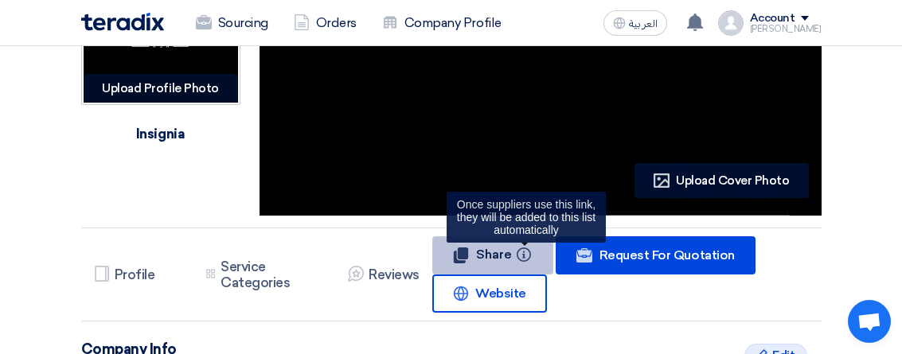
click at [528, 256] on icon "Info" at bounding box center [524, 255] width 14 height 14
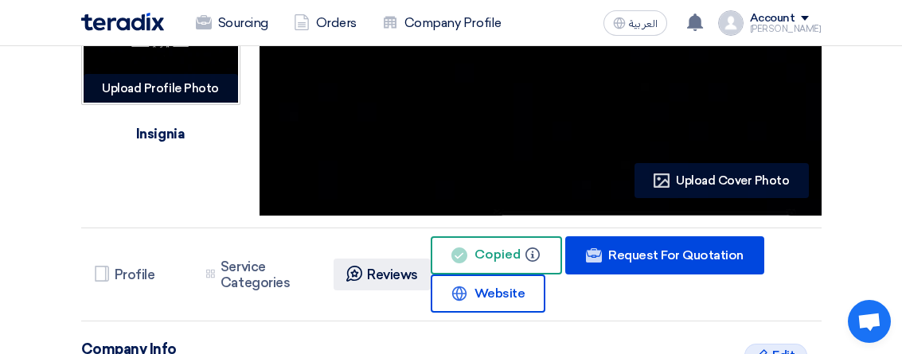
click at [370, 280] on h5 "Reviews" at bounding box center [392, 275] width 51 height 16
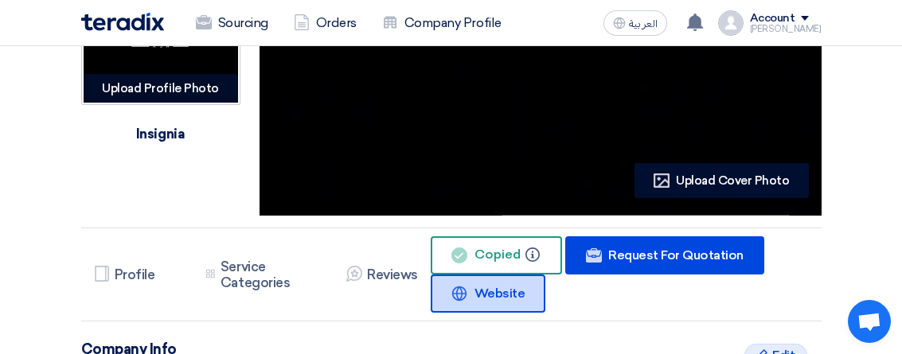
click at [489, 311] on link "Website Website" at bounding box center [488, 294] width 115 height 38
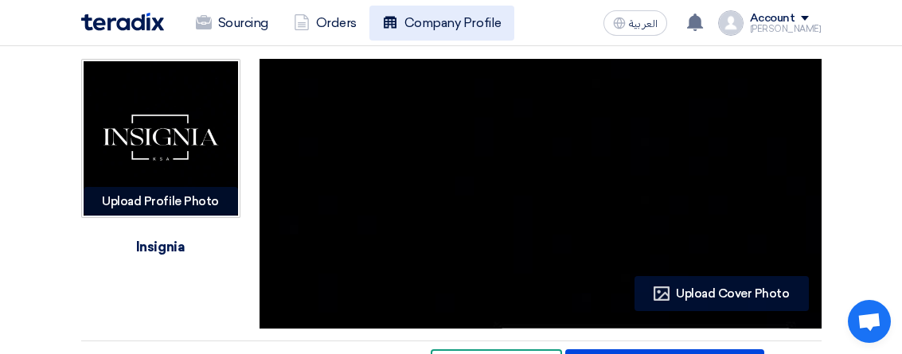
scroll to position [0, 0]
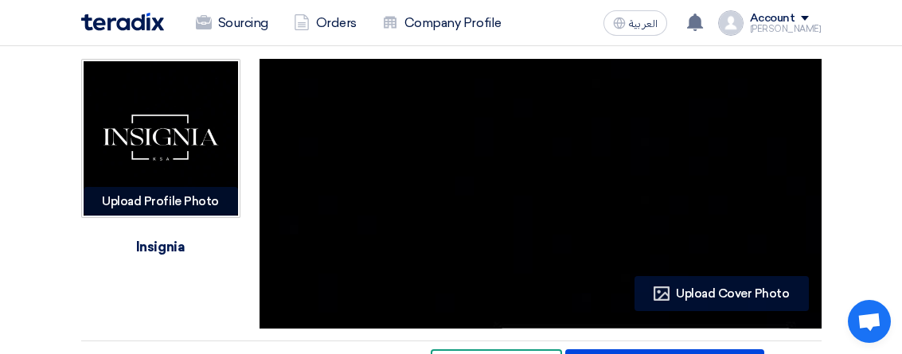
click at [795, 21] on div "Account" at bounding box center [772, 19] width 45 height 14
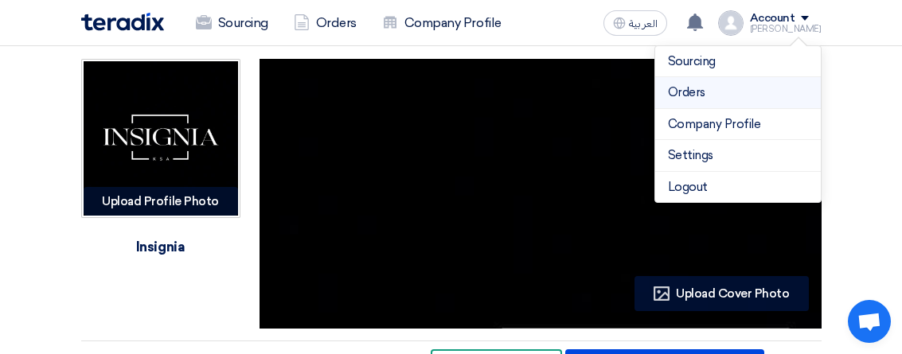
click at [742, 88] on link "Orders" at bounding box center [738, 93] width 140 height 18
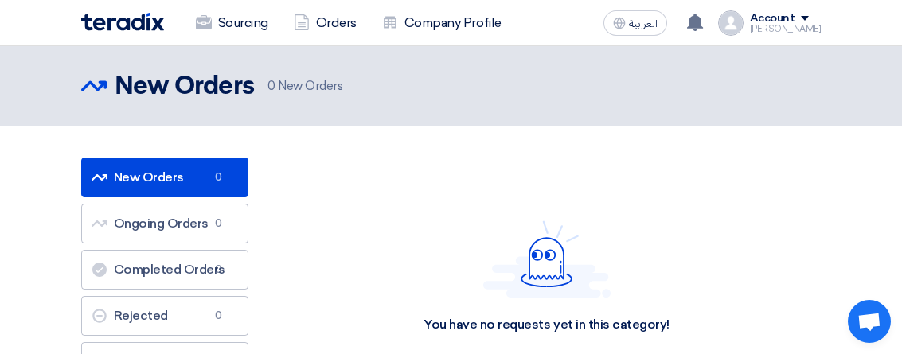
click at [808, 16] on div "Account" at bounding box center [786, 19] width 72 height 14
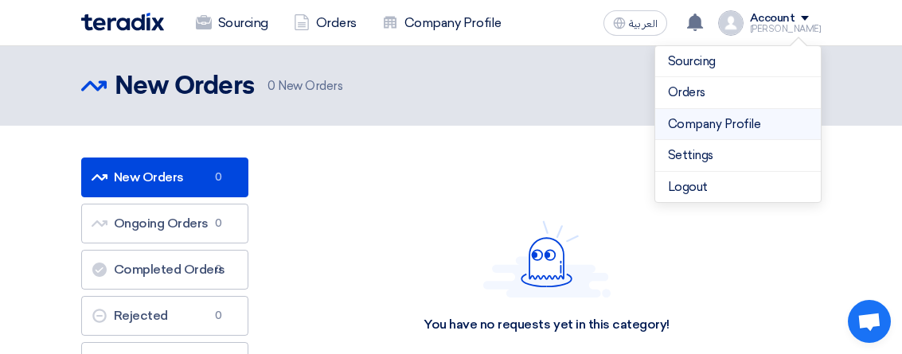
click at [730, 123] on link "Company Profile" at bounding box center [738, 124] width 140 height 18
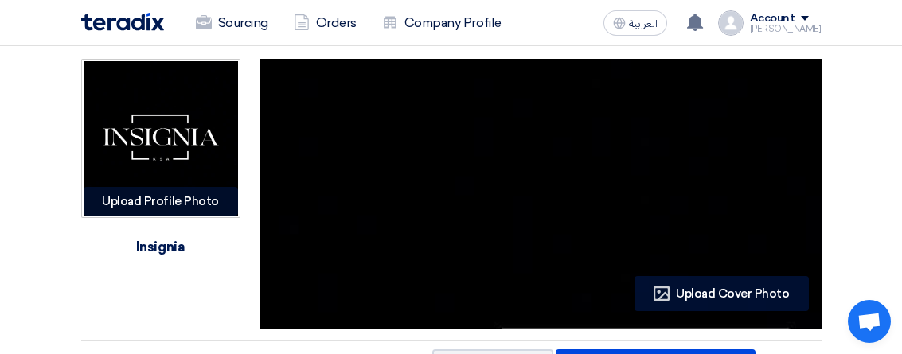
click at [740, 24] on img at bounding box center [730, 22] width 25 height 25
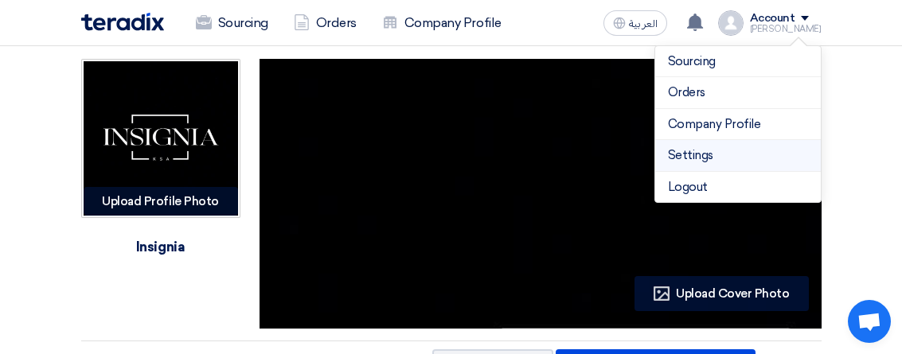
click at [691, 158] on link "Settings" at bounding box center [738, 155] width 140 height 18
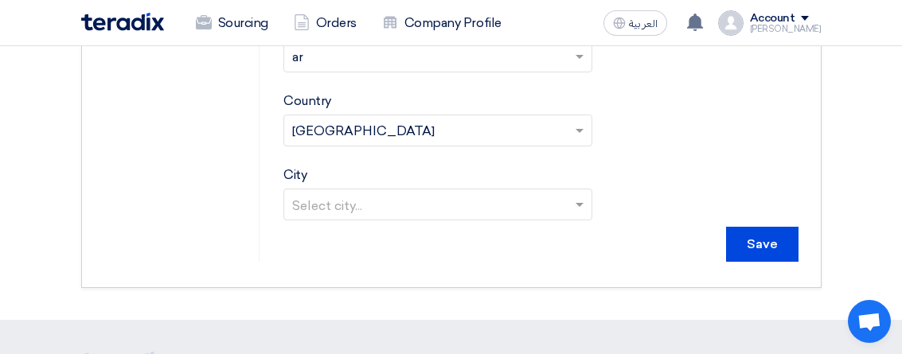
scroll to position [778, 0]
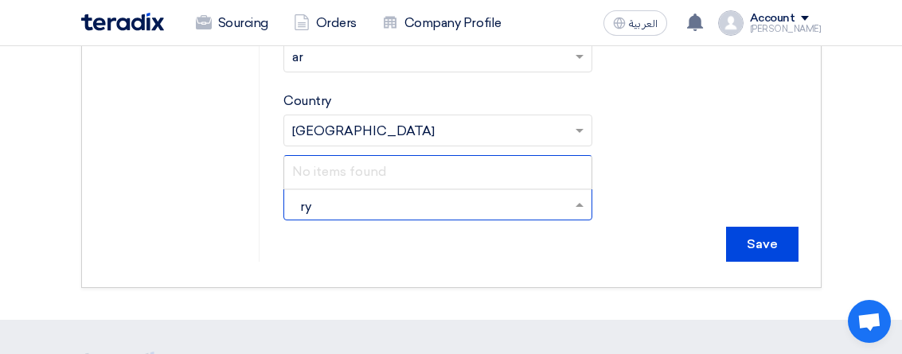
type input "r"
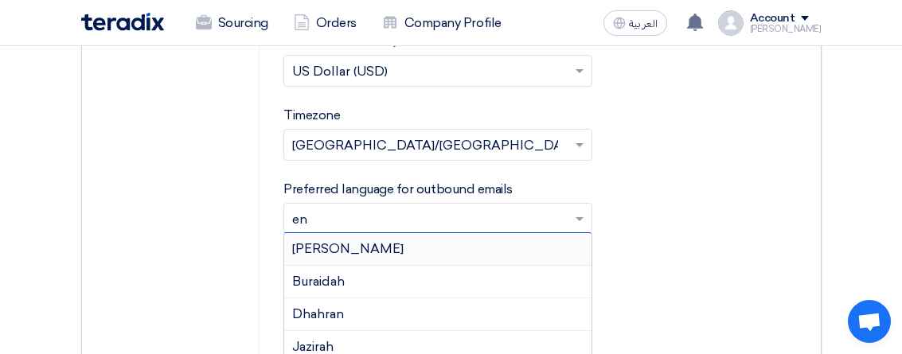
scroll to position [805, 0]
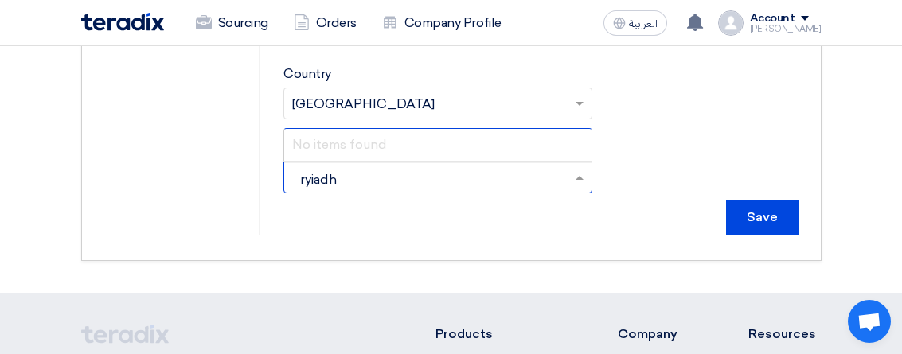
click at [557, 174] on input "ryiadh" at bounding box center [429, 179] width 275 height 26
click at [341, 172] on input "ryiadh" at bounding box center [429, 179] width 275 height 26
type input "r"
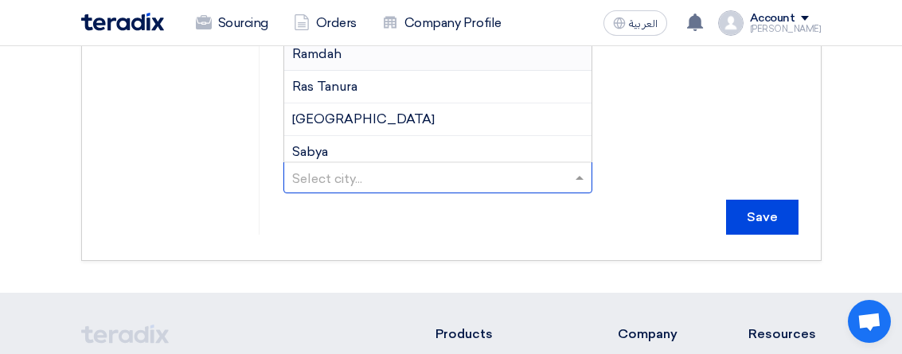
scroll to position [883, 0]
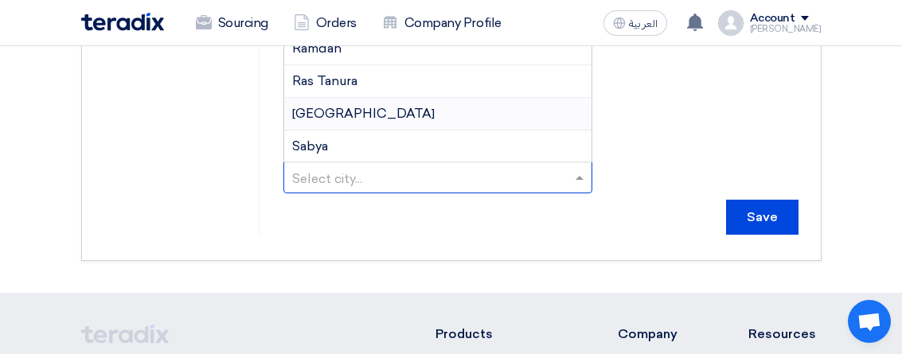
click at [330, 108] on span "[GEOGRAPHIC_DATA]" at bounding box center [363, 113] width 142 height 15
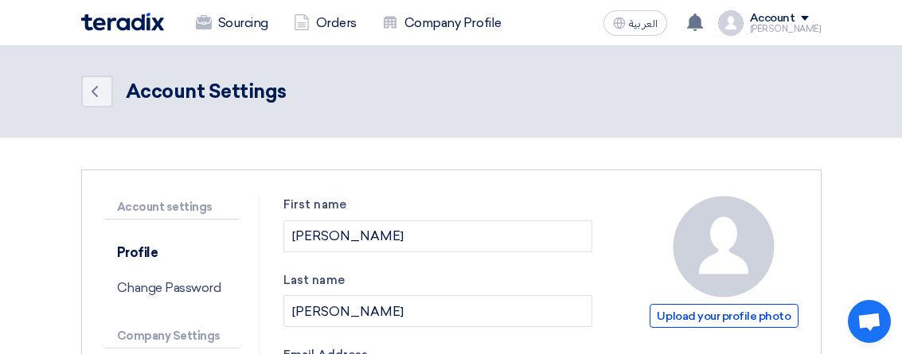
scroll to position [78, 0]
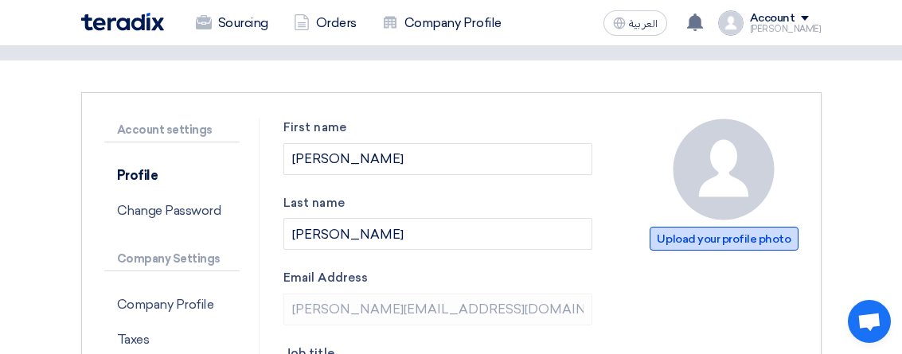
click at [718, 240] on span "Upload your profile photo" at bounding box center [723, 239] width 148 height 24
click at [727, 251] on div "Upload your profile photo" at bounding box center [723, 187] width 148 height 136
click at [727, 244] on span "Upload your profile photo" at bounding box center [723, 239] width 148 height 24
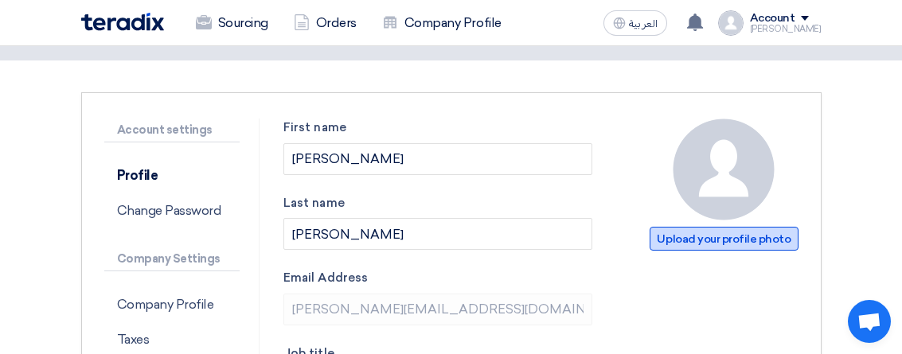
type input "C:\fakepath\insignia.jpeg"
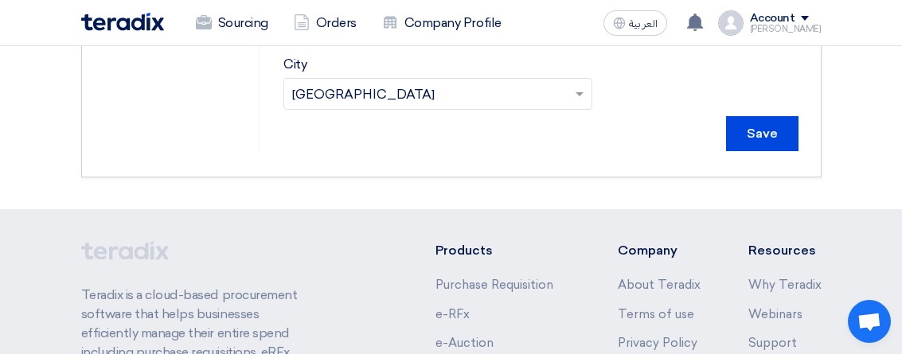
scroll to position [865, 0]
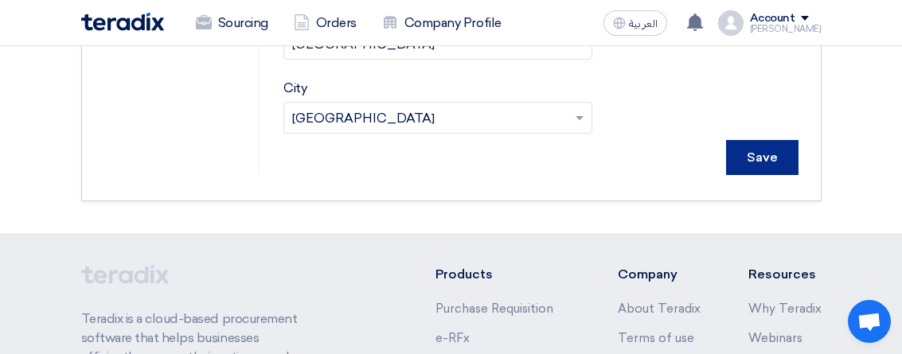
click at [753, 156] on input "Save" at bounding box center [762, 157] width 72 height 35
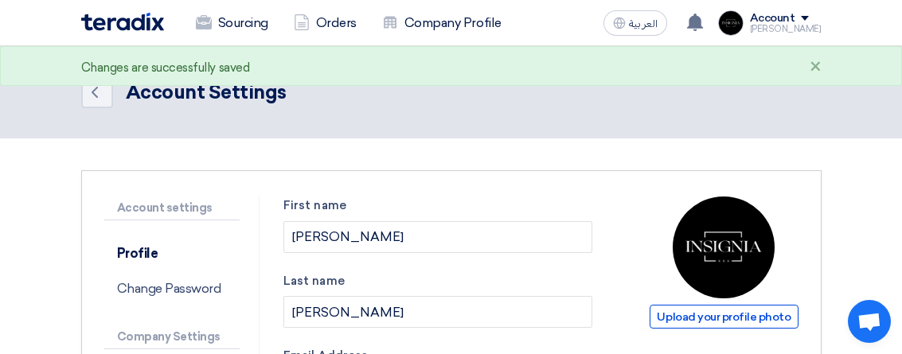
scroll to position [1, 0]
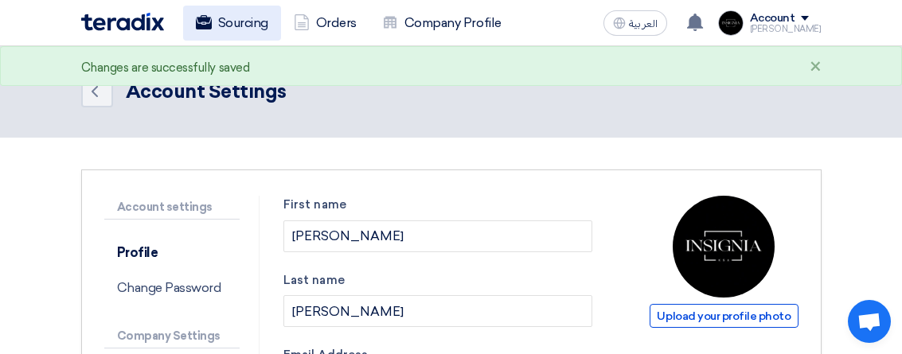
click at [229, 23] on link "Sourcing" at bounding box center [232, 23] width 98 height 35
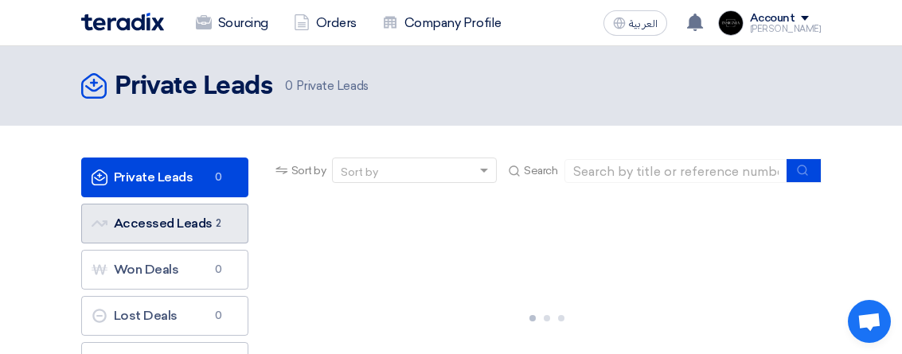
click at [189, 221] on link "Accessed Leads Accessed Leads 2" at bounding box center [164, 224] width 167 height 40
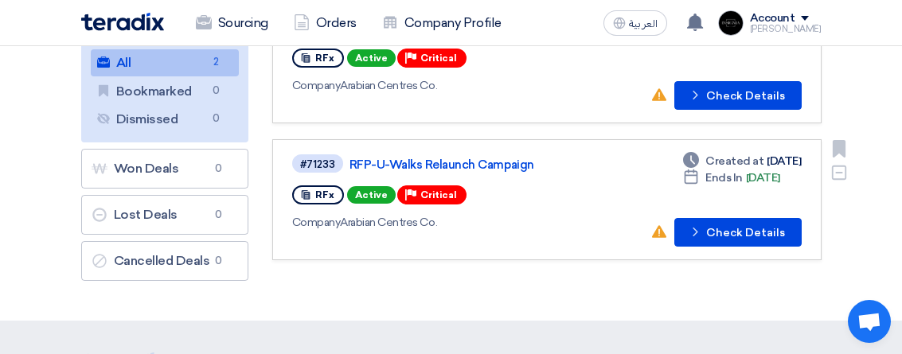
scroll to position [211, 0]
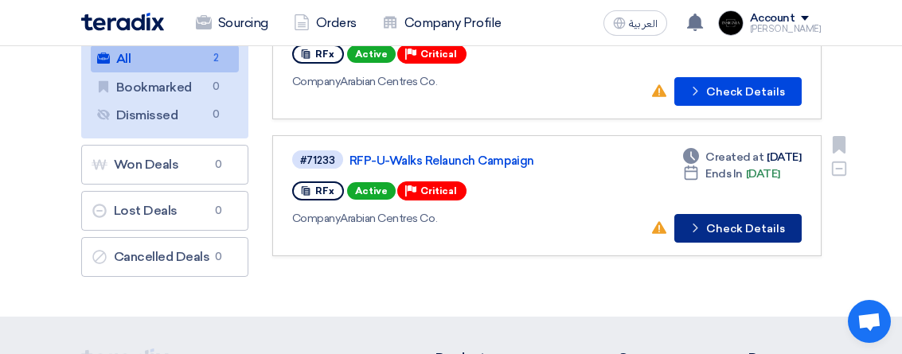
click at [733, 232] on button "Check details Check Details" at bounding box center [737, 228] width 127 height 29
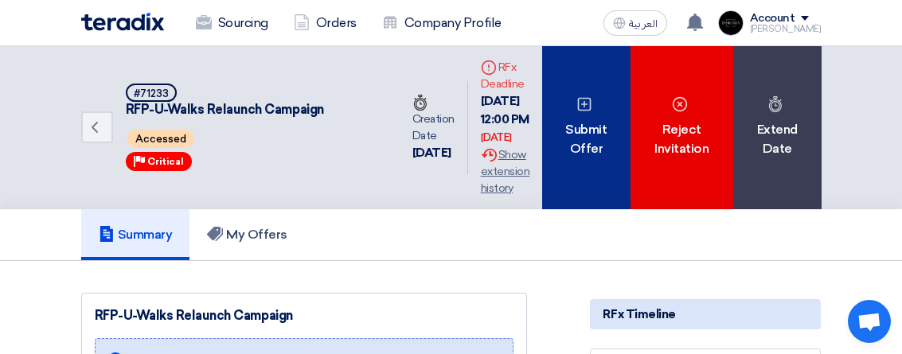
click at [578, 107] on icon at bounding box center [584, 104] width 16 height 16
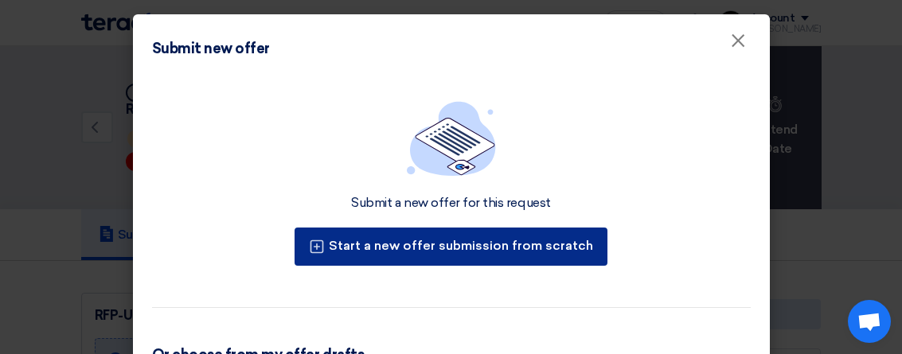
click at [443, 236] on button "Start a new offer submission from scratch" at bounding box center [450, 247] width 313 height 38
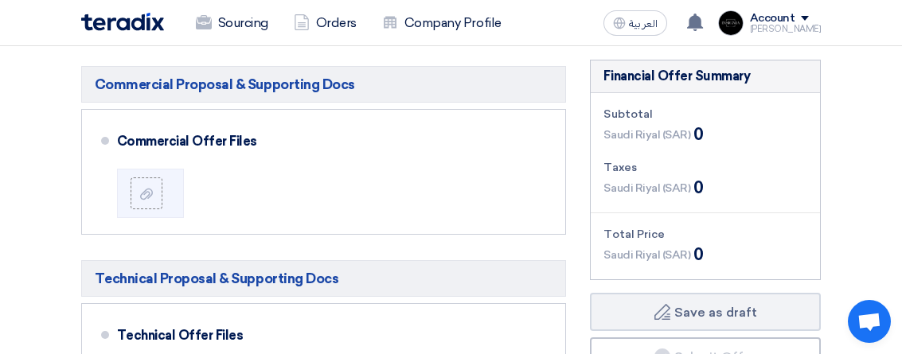
scroll to position [379, 0]
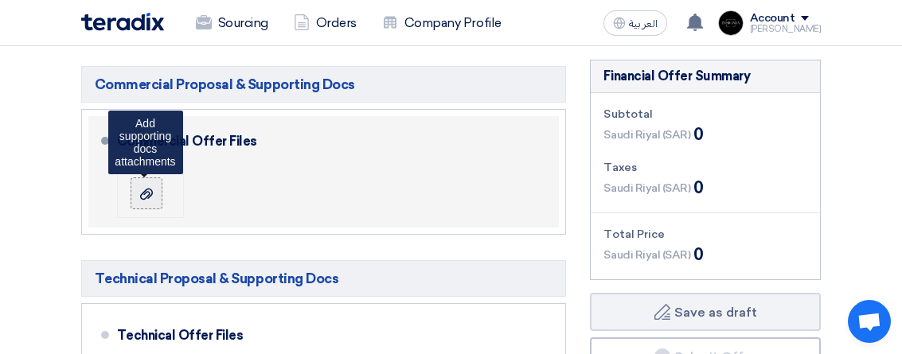
click at [154, 196] on div at bounding box center [146, 193] width 19 height 16
click at [0, 0] on input "file" at bounding box center [0, 0] width 0 height 0
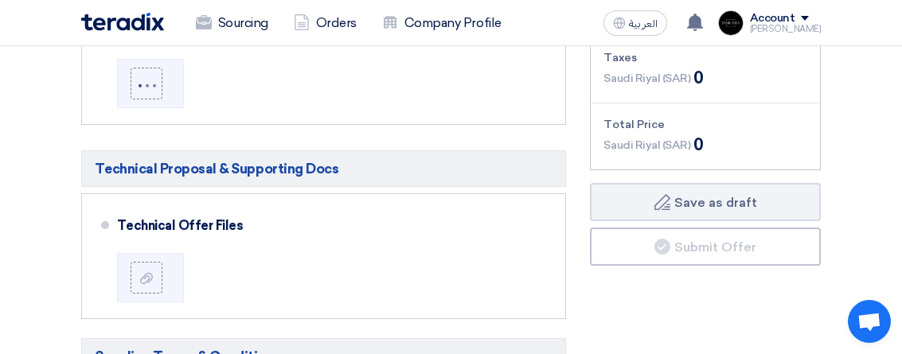
scroll to position [491, 0]
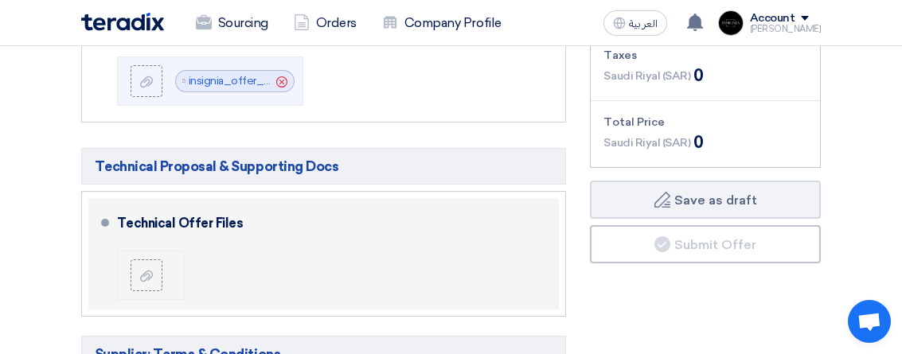
click at [162, 278] on div at bounding box center [153, 275] width 45 height 32
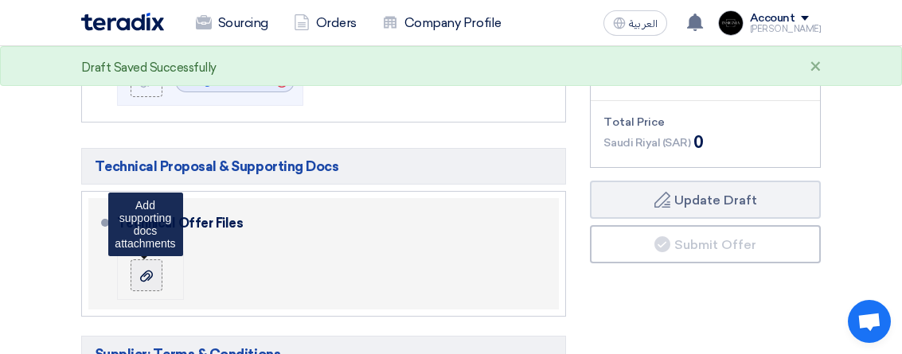
click at [146, 281] on icon at bounding box center [146, 276] width 13 height 13
click at [0, 0] on input "file" at bounding box center [0, 0] width 0 height 0
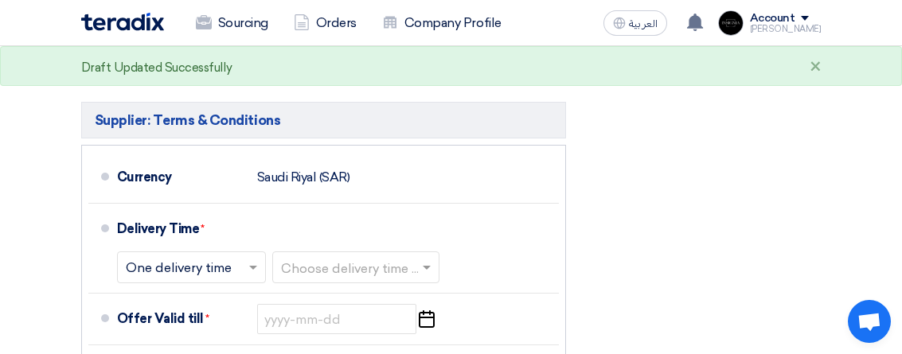
scroll to position [727, 0]
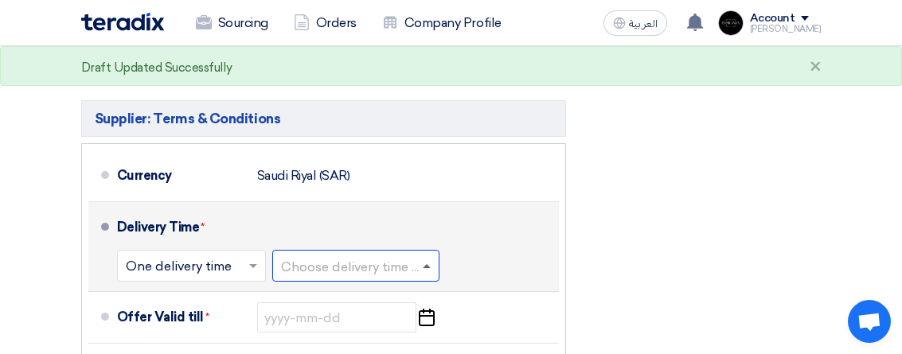
click at [427, 266] on span at bounding box center [427, 266] width 8 height 4
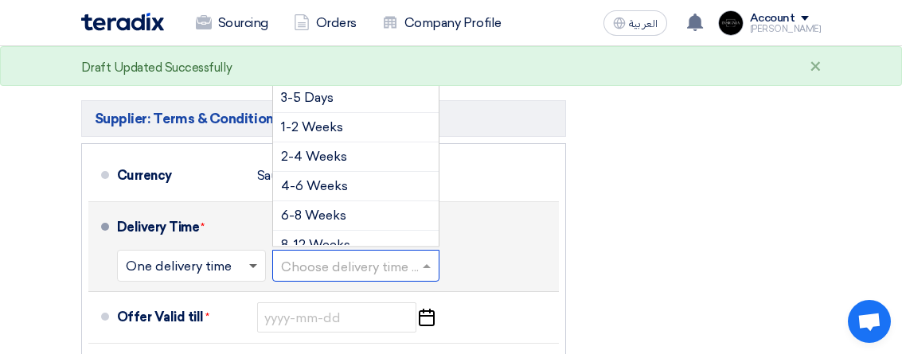
click at [255, 265] on span at bounding box center [253, 267] width 8 height 6
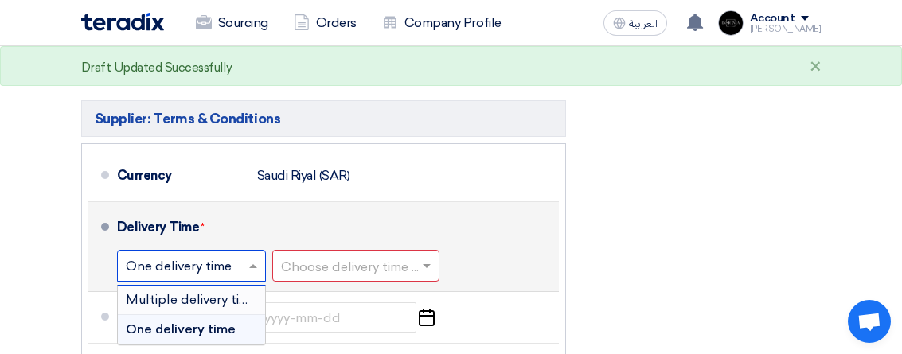
click at [219, 298] on span "Multiple delivery times" at bounding box center [195, 299] width 138 height 15
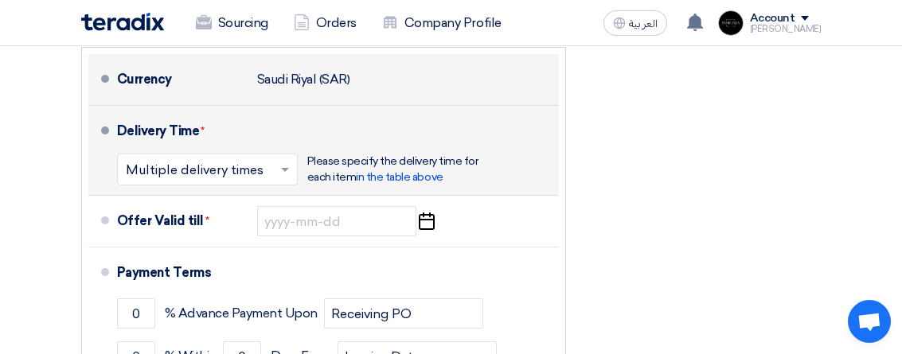
scroll to position [839, 0]
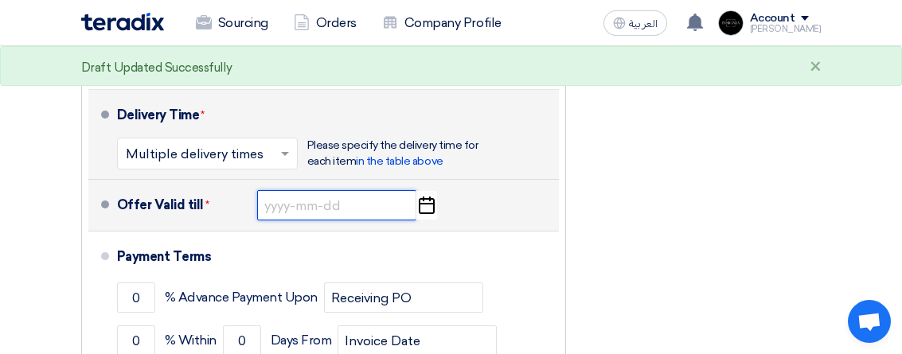
click at [387, 209] on input at bounding box center [336, 205] width 159 height 30
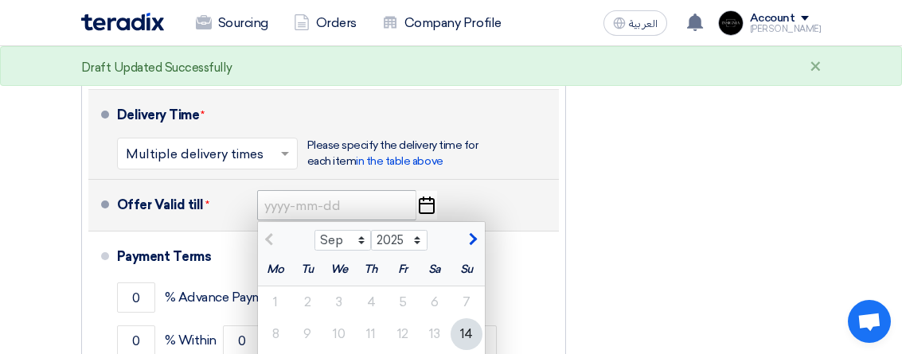
scroll to position [965, 0]
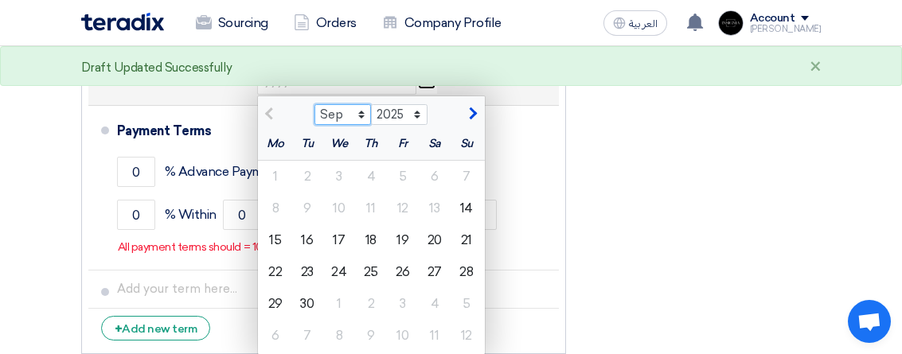
select select "10"
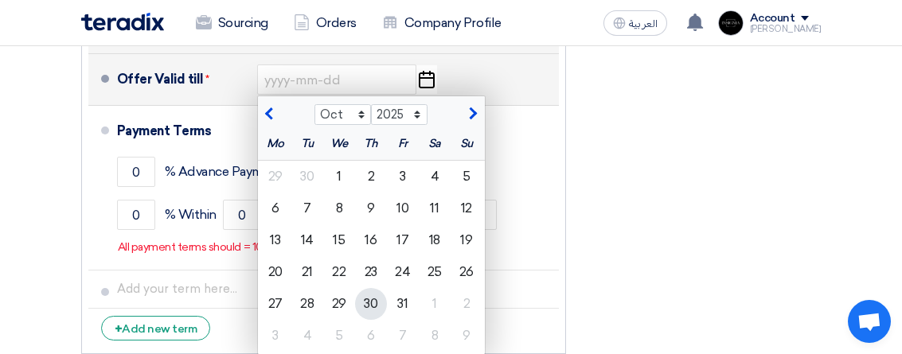
click at [376, 295] on div "30" at bounding box center [371, 304] width 32 height 32
type input "[DATE]"
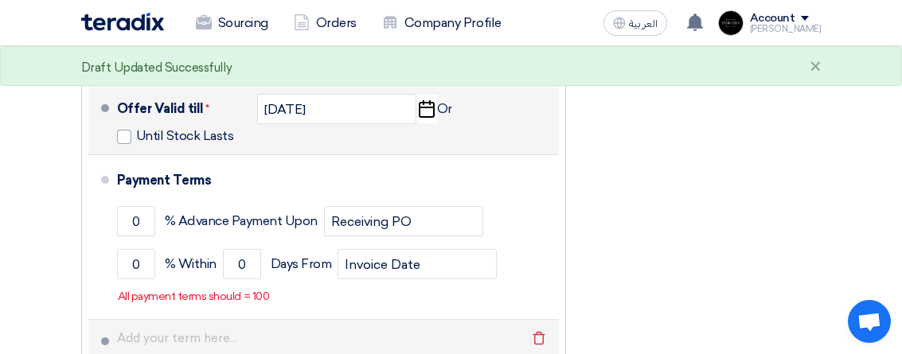
scroll to position [934, 0]
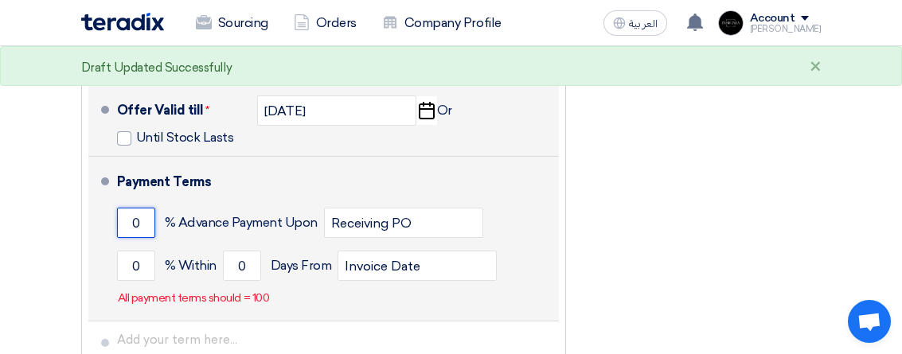
click at [140, 224] on input "0" at bounding box center [136, 223] width 38 height 30
type input "0"
type input "3"
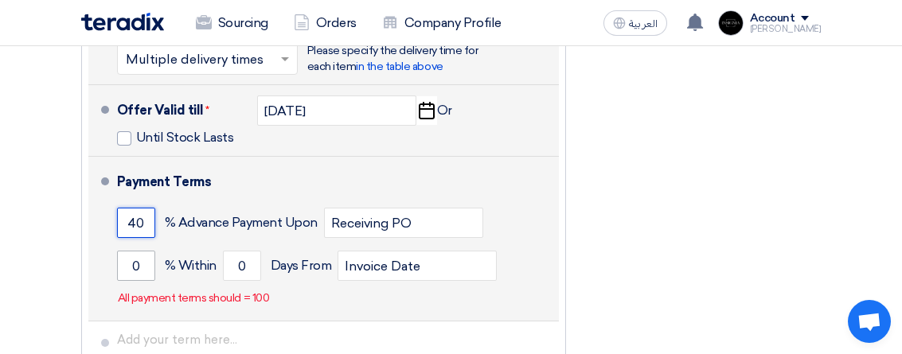
type input "40"
click at [154, 259] on input "0" at bounding box center [136, 266] width 38 height 30
type input "0"
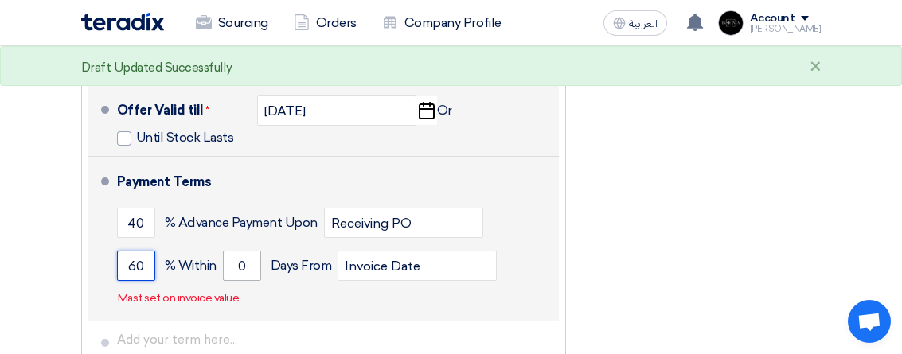
type input "60"
click at [246, 263] on input "0" at bounding box center [242, 266] width 38 height 30
type input "5"
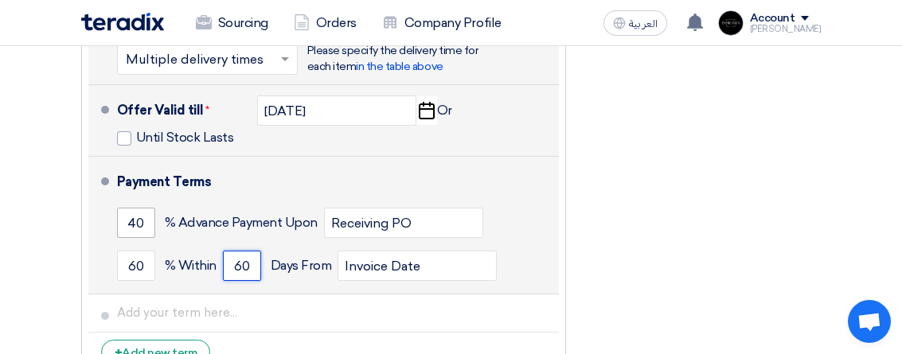
type input "60"
click at [147, 219] on input "40" at bounding box center [136, 223] width 38 height 30
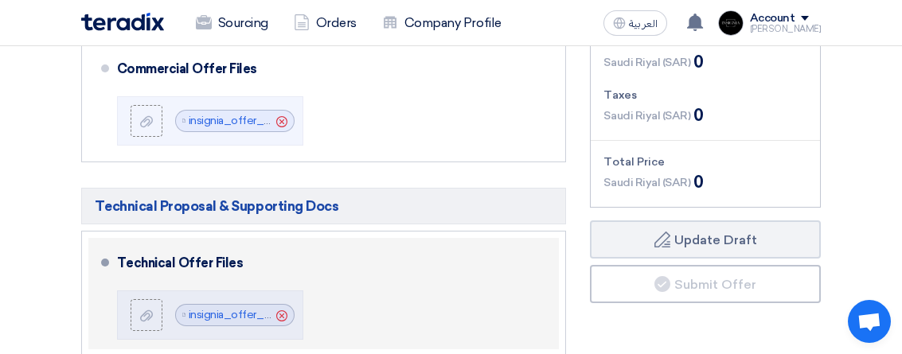
scroll to position [447, 0]
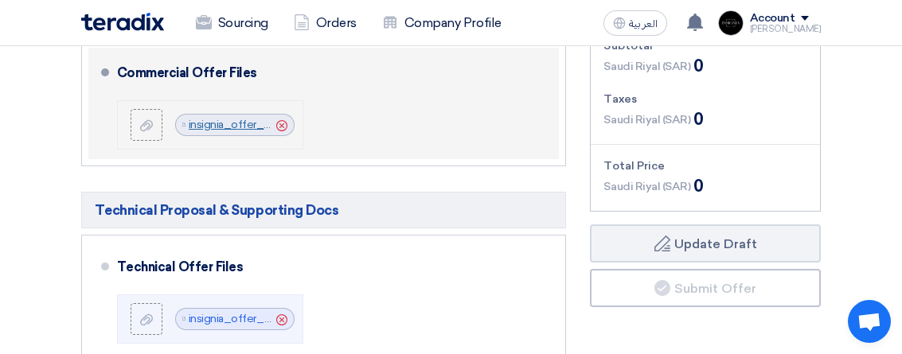
click at [219, 124] on link "insignia_offer_u_walk_campaign_1757820480384.docx" at bounding box center [330, 125] width 283 height 14
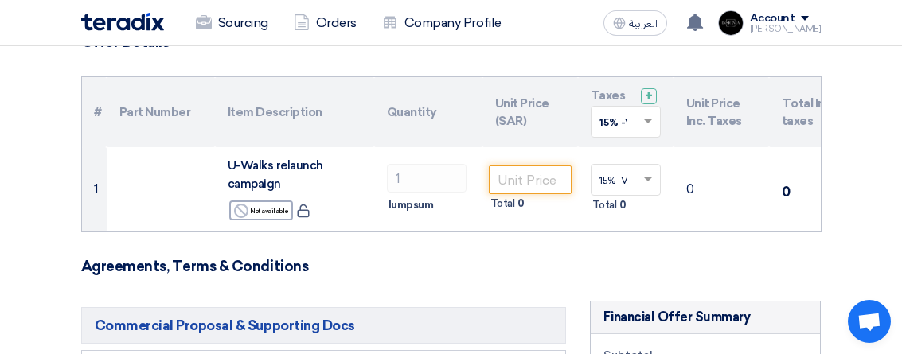
scroll to position [138, 0]
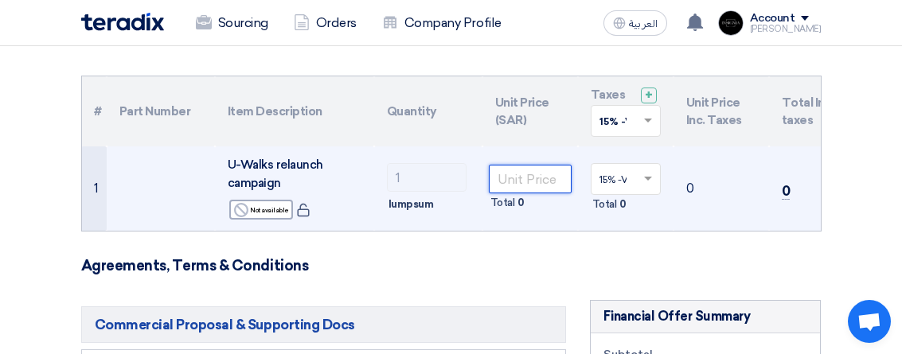
click at [521, 185] on input "number" at bounding box center [530, 179] width 83 height 29
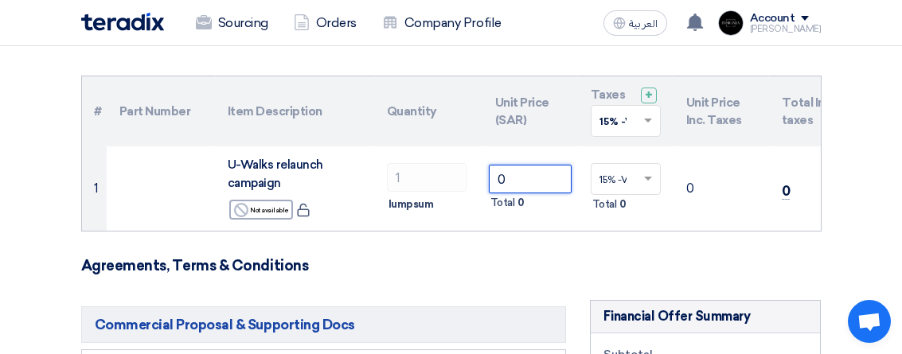
type input "0"
click at [540, 257] on h3 "Agreements, Terms & Conditions" at bounding box center [451, 266] width 740 height 18
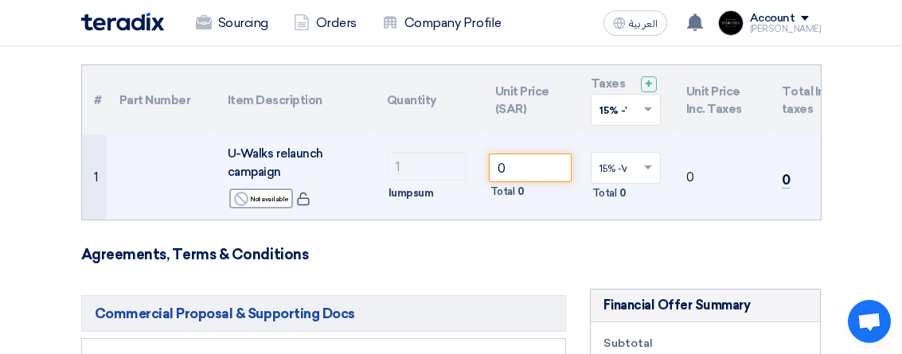
scroll to position [150, 0]
click at [528, 167] on input "0" at bounding box center [530, 167] width 83 height 29
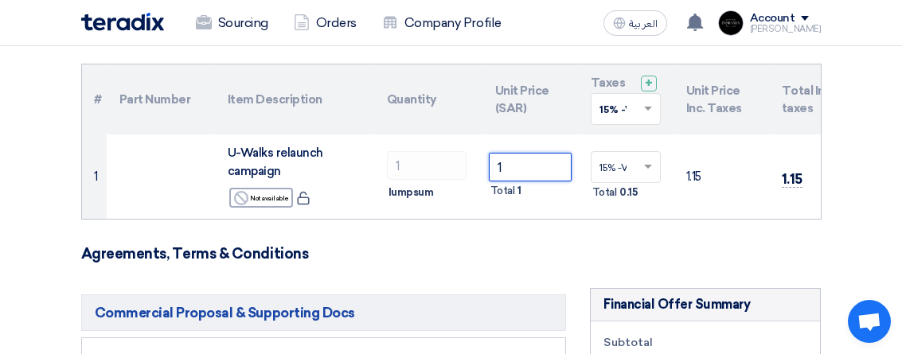
type input "1"
click at [433, 260] on h3 "Agreements, Terms & Conditions" at bounding box center [451, 254] width 740 height 18
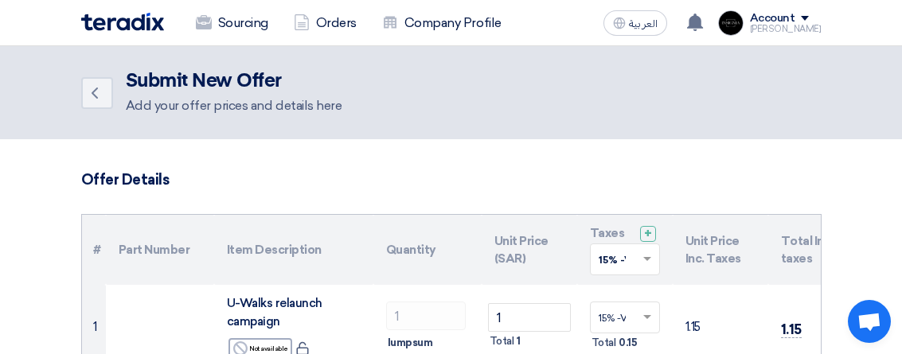
scroll to position [0, 0]
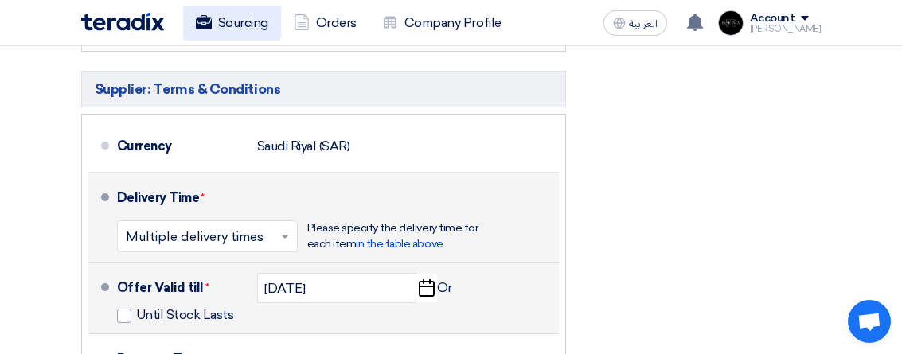
drag, startPoint x: 193, startPoint y: 74, endPoint x: 193, endPoint y: 6, distance: 68.5
click at [193, 64] on div "Commercial Proposal & Supporting Docs Commercial Offer Files File Cancel" at bounding box center [323, 122] width 509 height 881
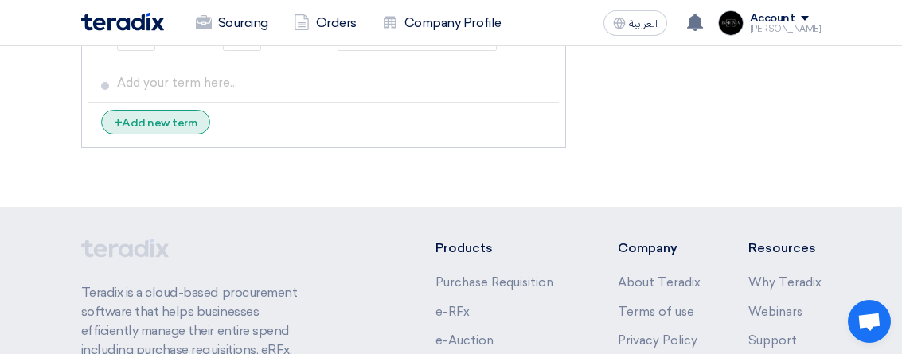
click at [170, 119] on div "+ Add new term" at bounding box center [156, 122] width 110 height 25
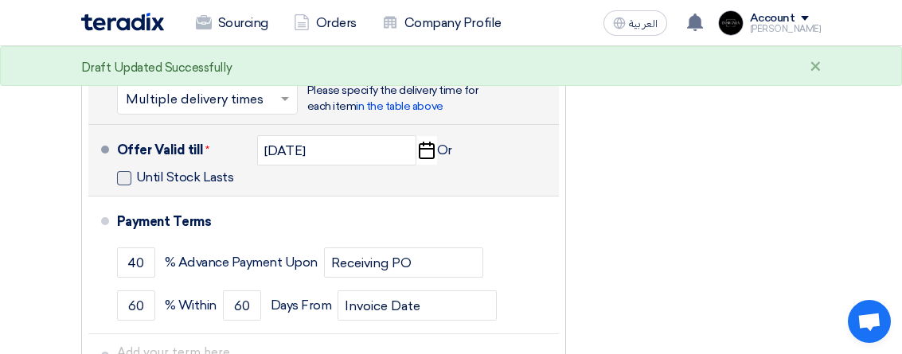
click at [125, 179] on span at bounding box center [124, 178] width 14 height 14
click at [136, 179] on input "Until Stock Lasts" at bounding box center [186, 185] width 101 height 30
checkbox input "true"
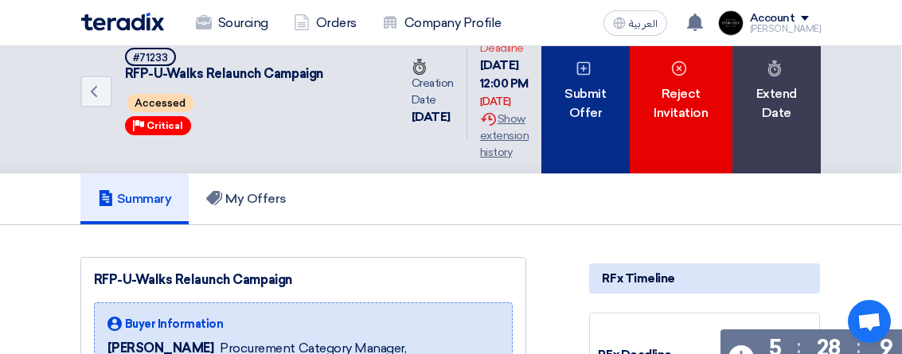
click at [583, 68] on div "Submit Offer" at bounding box center [585, 91] width 88 height 163
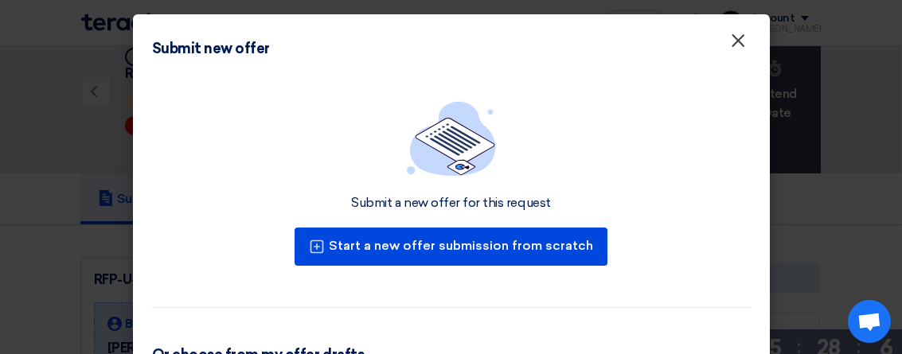
click at [737, 38] on span "×" at bounding box center [738, 45] width 16 height 32
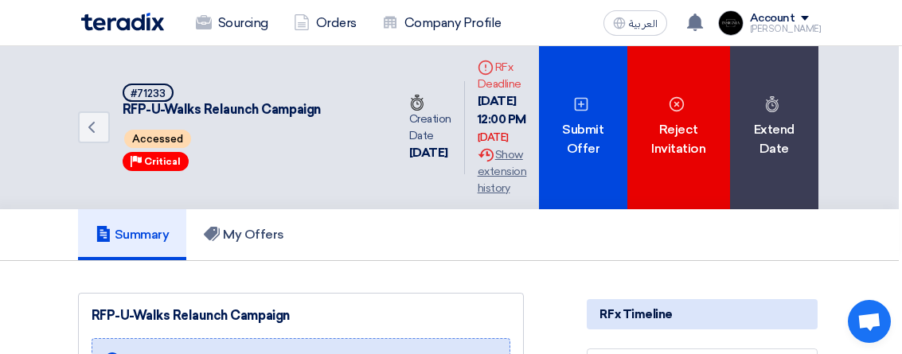
scroll to position [0, 3]
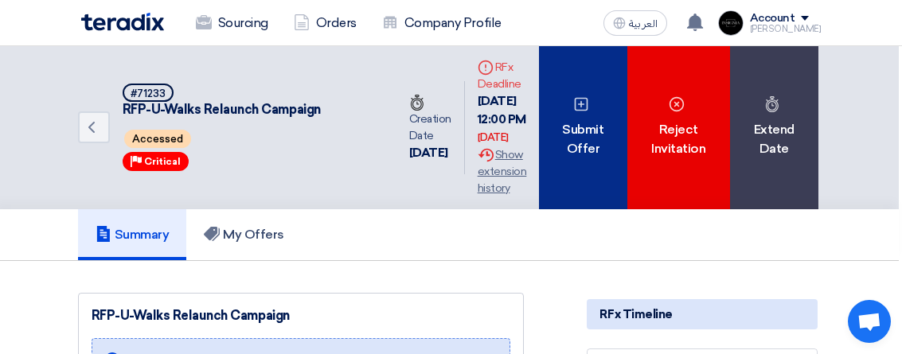
click at [579, 209] on div "Submit Offer" at bounding box center [583, 127] width 88 height 163
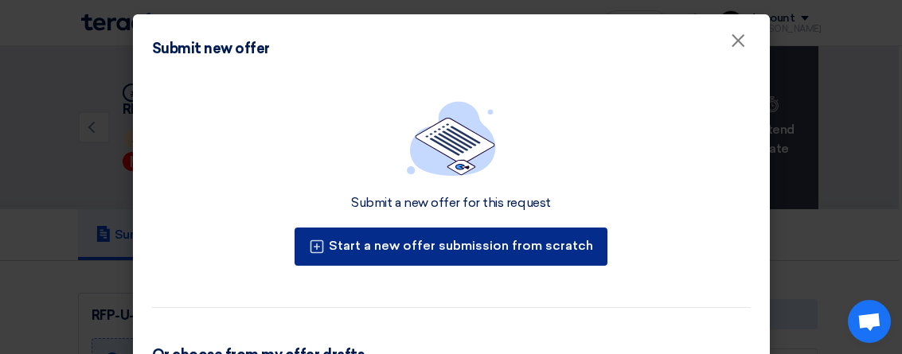
click at [476, 240] on button "Start a new offer submission from scratch" at bounding box center [450, 247] width 313 height 38
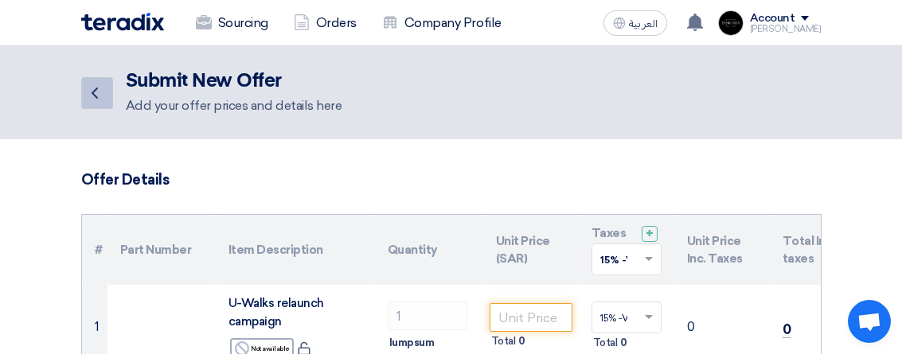
click at [94, 92] on use at bounding box center [95, 93] width 6 height 11
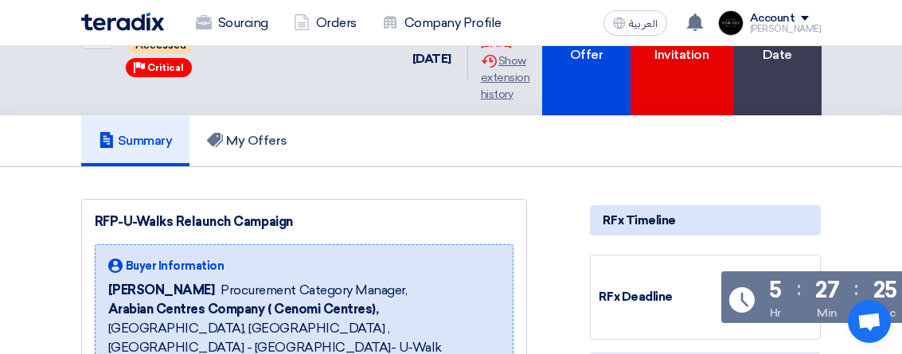
scroll to position [101, 0]
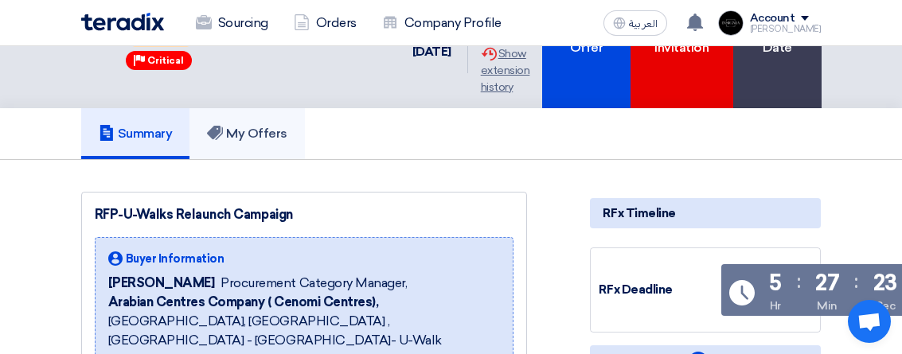
click at [259, 142] on h5 "My Offers" at bounding box center [247, 134] width 80 height 16
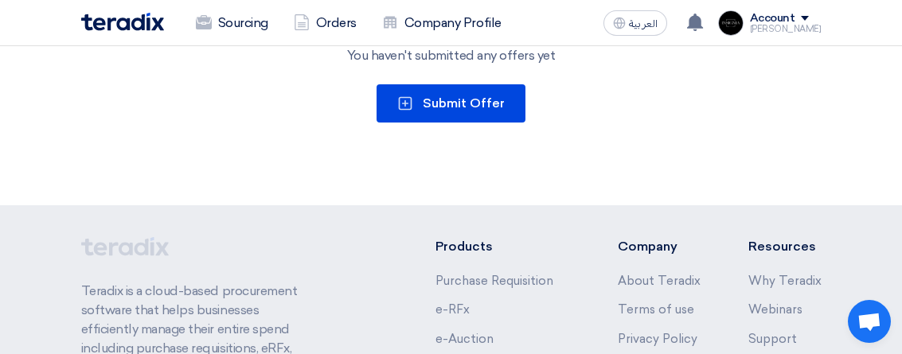
scroll to position [444, 0]
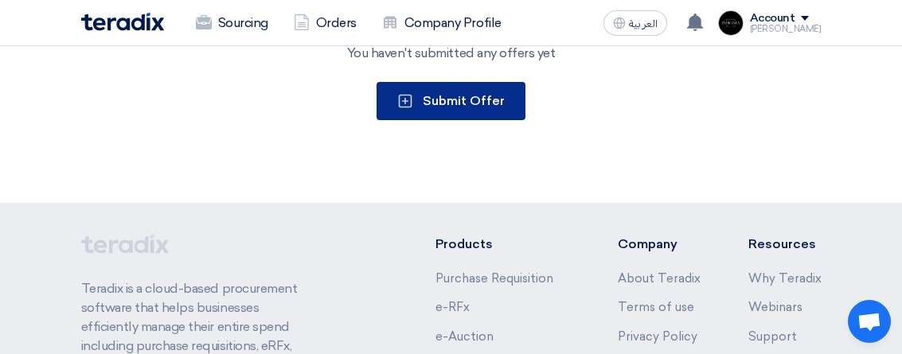
click at [432, 120] on button "Submit Offer" at bounding box center [450, 101] width 149 height 38
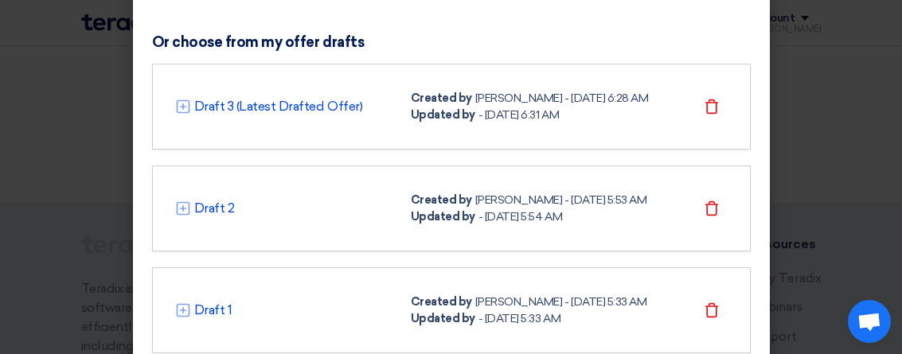
scroll to position [314, 0]
click at [294, 96] on link "Draft 3 (Latest Drafted Offer)" at bounding box center [278, 105] width 169 height 19
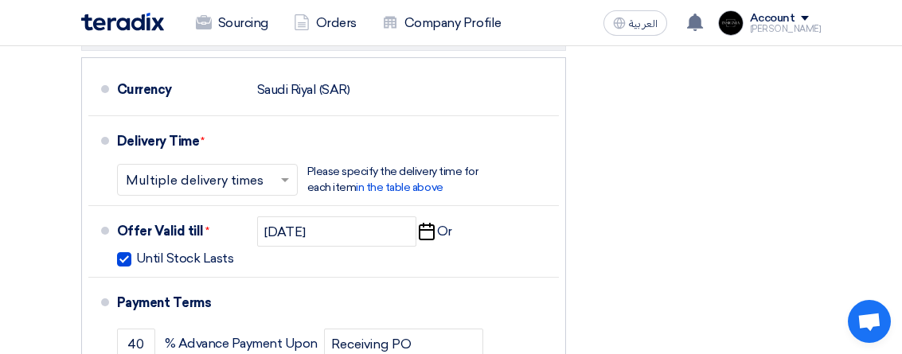
scroll to position [813, 0]
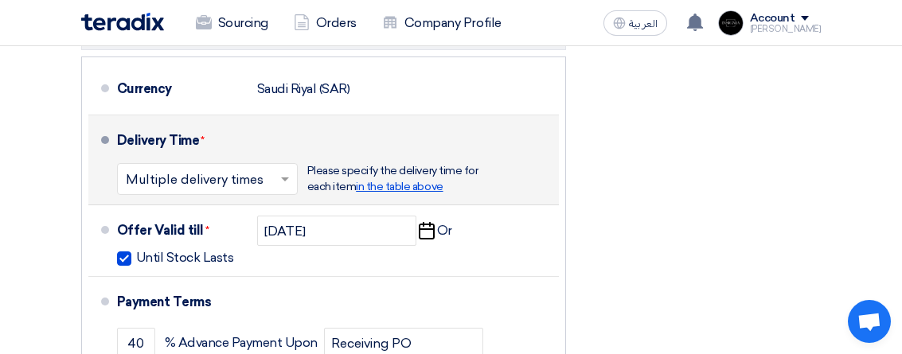
click at [417, 191] on span "in the table above" at bounding box center [399, 187] width 87 height 14
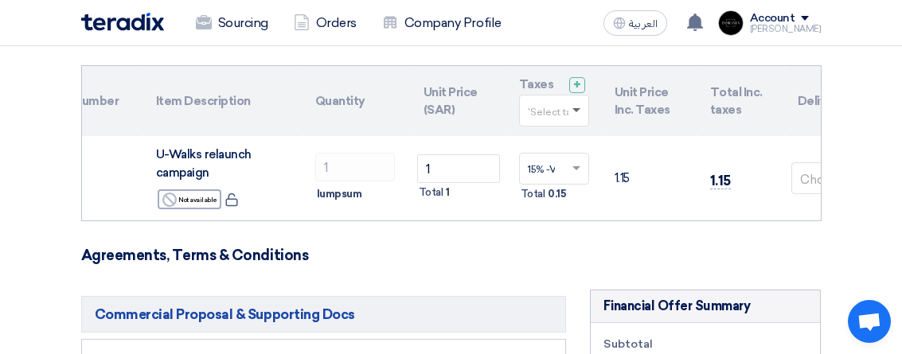
click at [577, 108] on span at bounding box center [576, 111] width 8 height 6
click at [556, 138] on span "15% -VAT" at bounding box center [550, 140] width 45 height 11
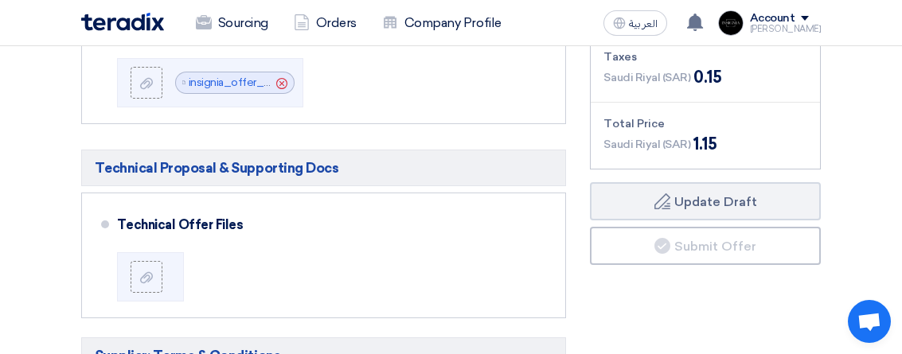
scroll to position [490, 0]
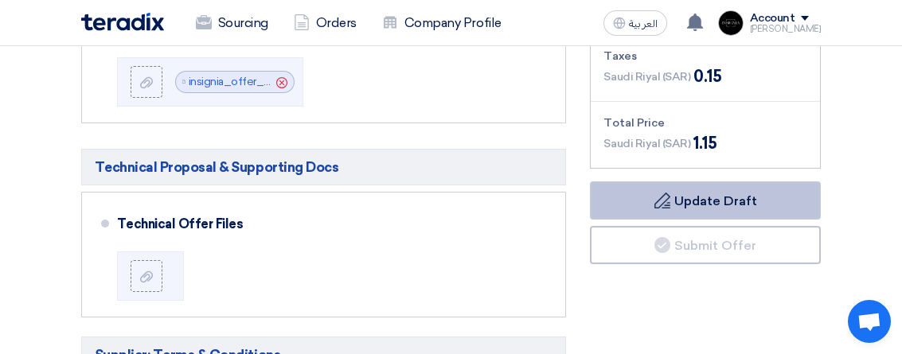
click at [697, 210] on button "Draft Update Draft" at bounding box center [705, 200] width 231 height 38
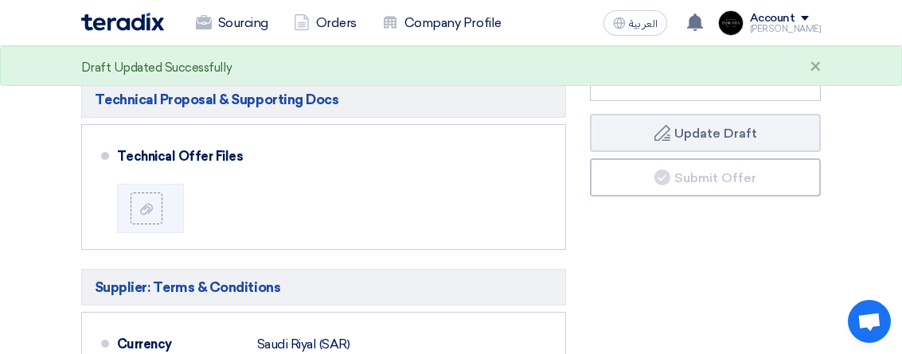
scroll to position [558, 0]
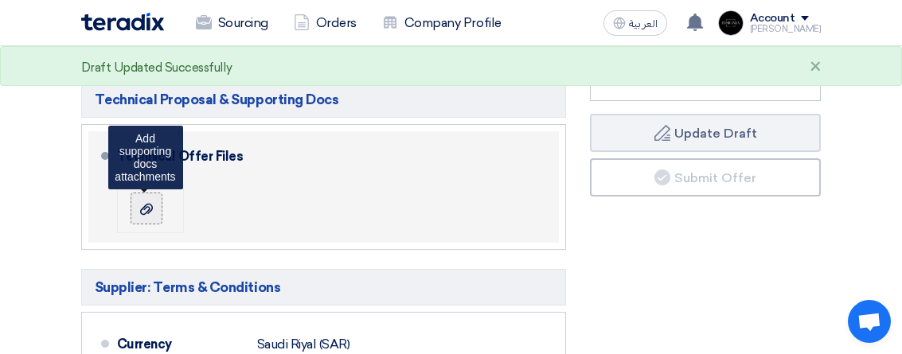
click at [151, 215] on label at bounding box center [147, 209] width 32 height 32
click at [0, 0] on input "file" at bounding box center [0, 0] width 0 height 0
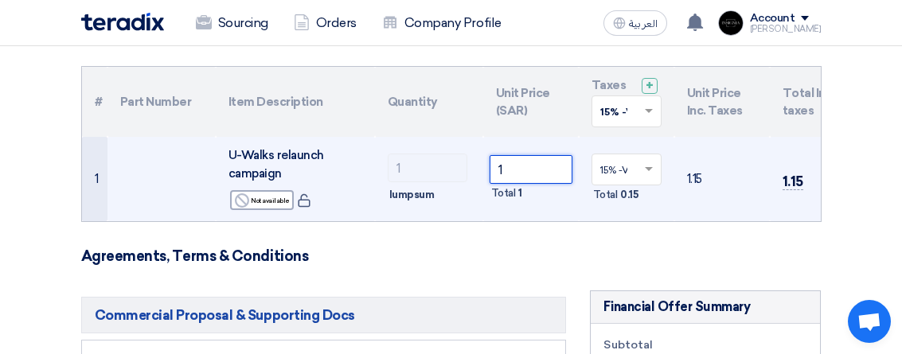
scroll to position [152, 0]
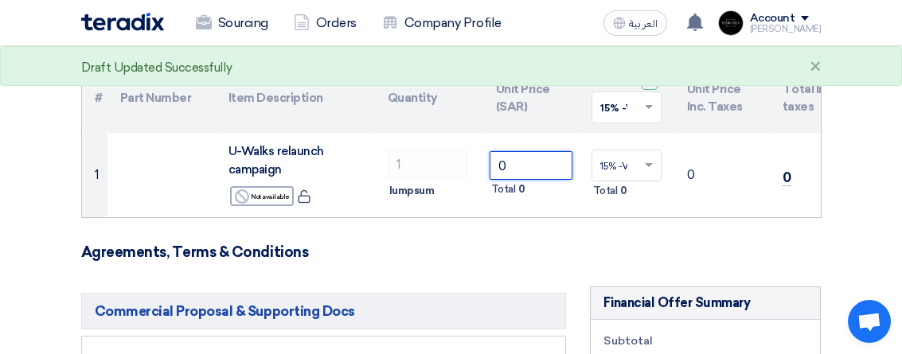
type input "0"
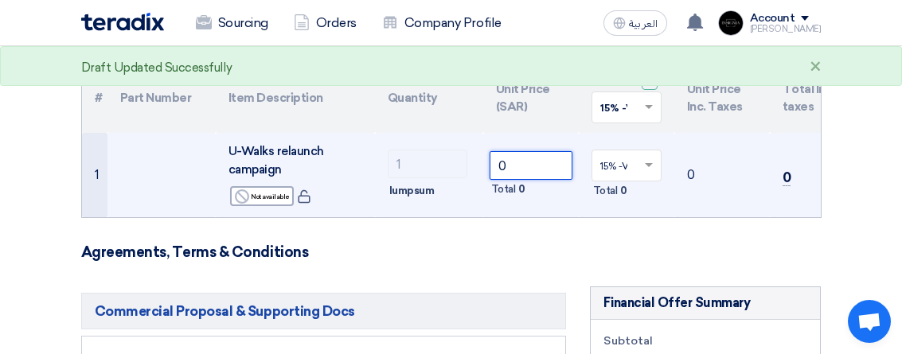
click at [521, 167] on input "0" at bounding box center [530, 165] width 83 height 29
type input "1"
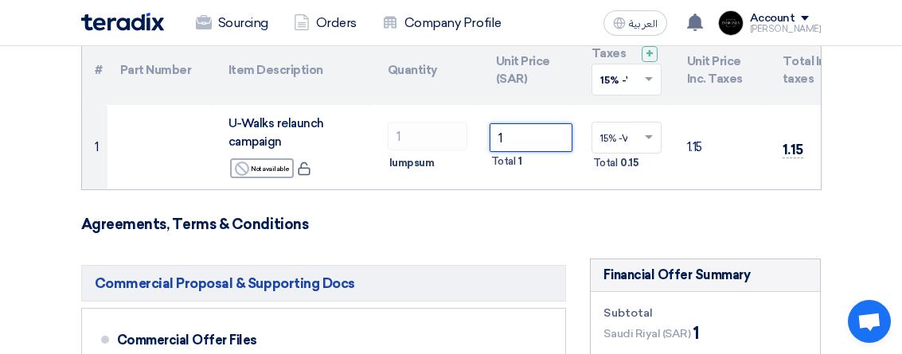
scroll to position [173, 0]
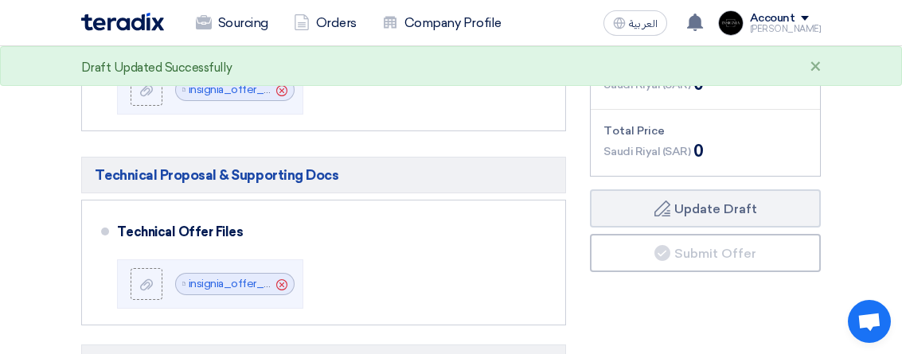
scroll to position [482, 0]
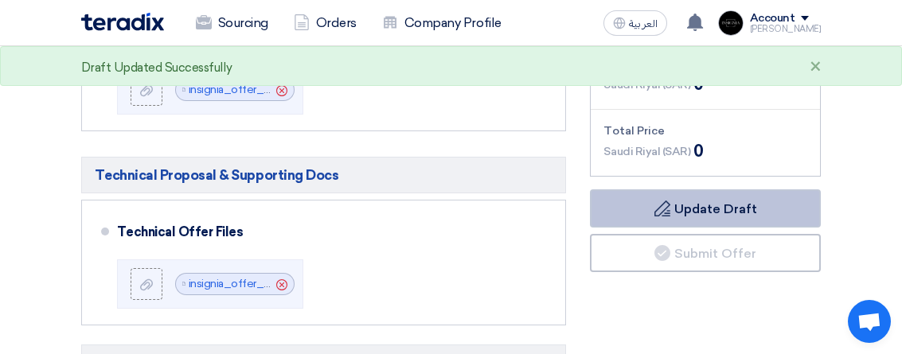
click at [688, 216] on button "Draft Update Draft" at bounding box center [705, 208] width 231 height 38
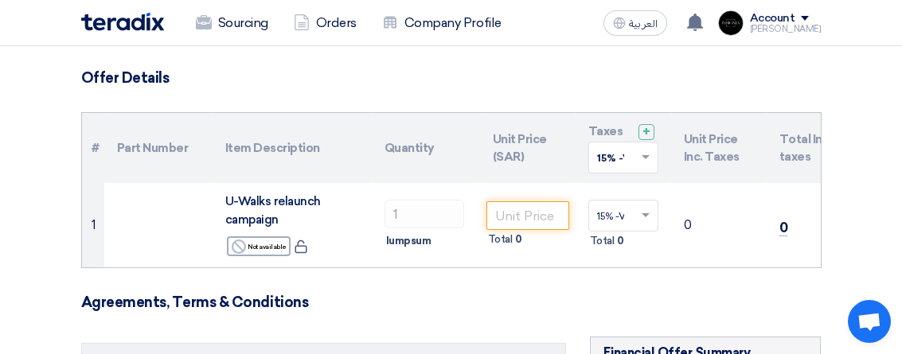
scroll to position [103, 0]
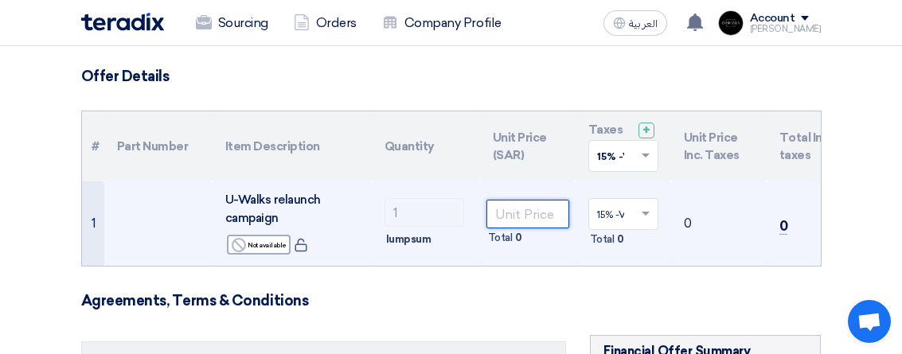
click at [525, 213] on input "number" at bounding box center [527, 214] width 83 height 29
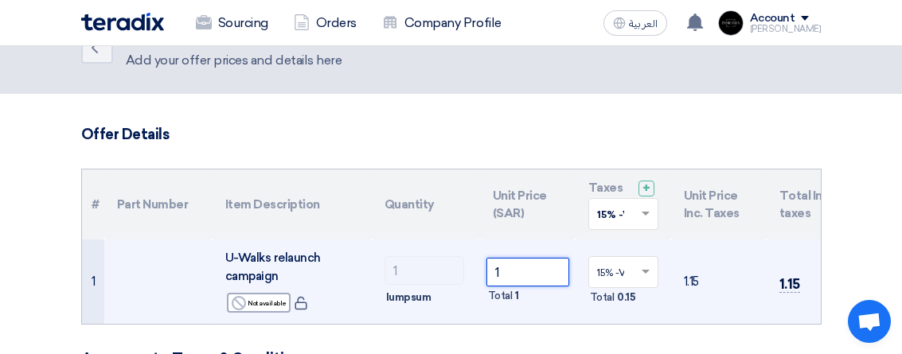
scroll to position [44, 0]
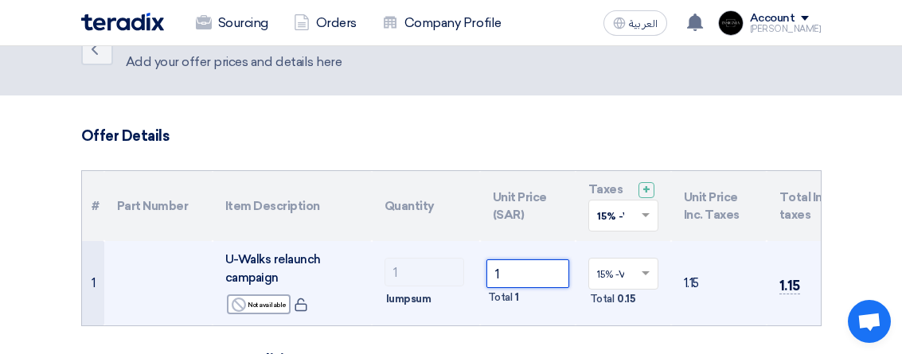
type input "1"
click at [653, 273] on span at bounding box center [648, 274] width 20 height 14
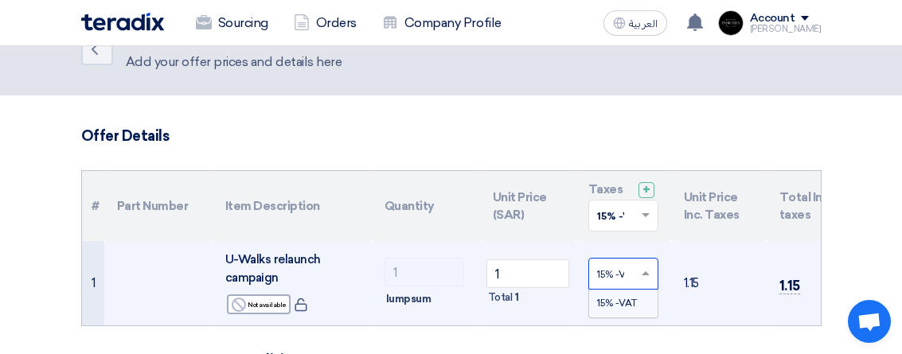
click at [606, 298] on span "15% -VAT" at bounding box center [617, 303] width 40 height 11
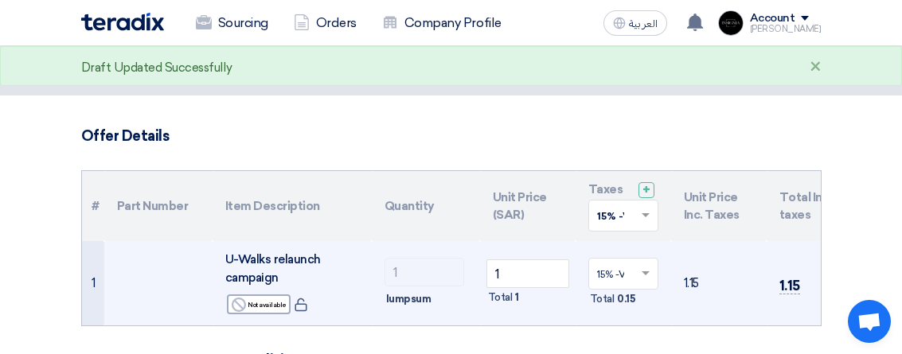
click at [645, 210] on span at bounding box center [648, 216] width 20 height 14
click at [610, 241] on span "15% -VAT" at bounding box center [619, 245] width 45 height 11
click at [498, 272] on input "1" at bounding box center [527, 273] width 83 height 29
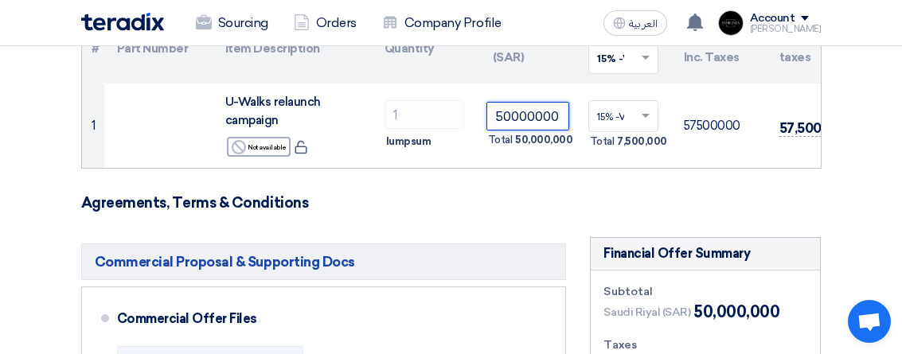
scroll to position [204, 0]
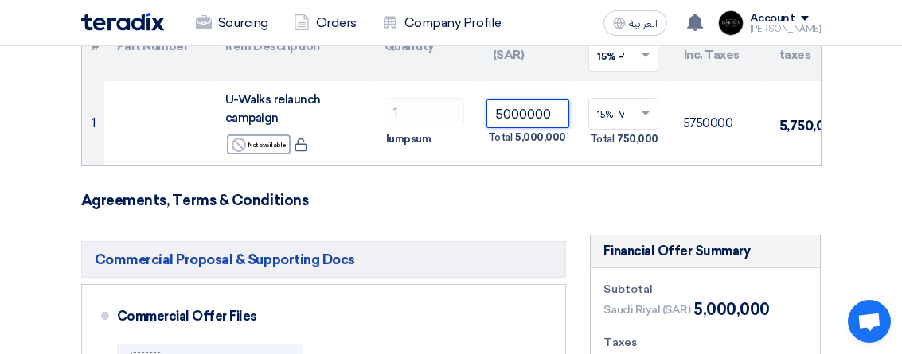
type input "5000000"
click at [519, 270] on h5 "Commercial Proposal & Supporting Docs" at bounding box center [324, 259] width 486 height 37
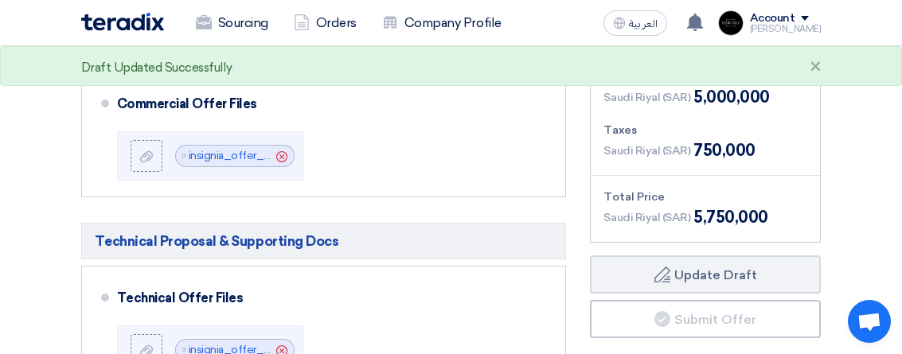
scroll to position [400, 0]
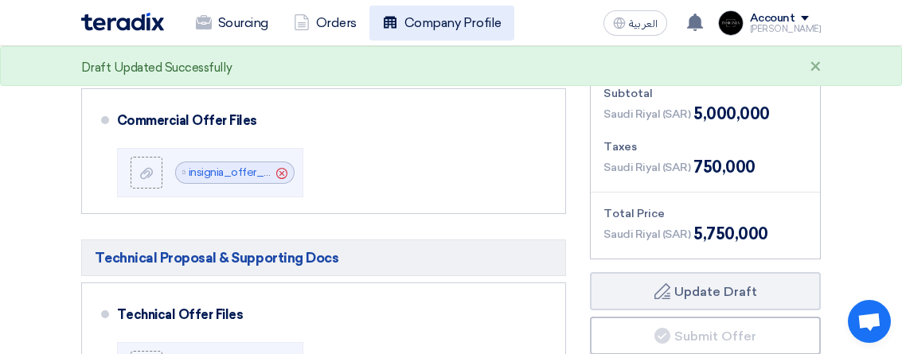
click at [433, 25] on link "Company Profile" at bounding box center [441, 23] width 145 height 35
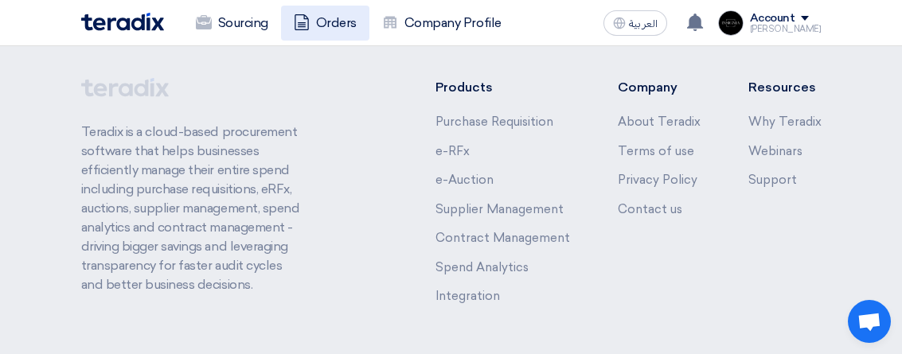
click at [344, 26] on link "Orders" at bounding box center [325, 23] width 88 height 35
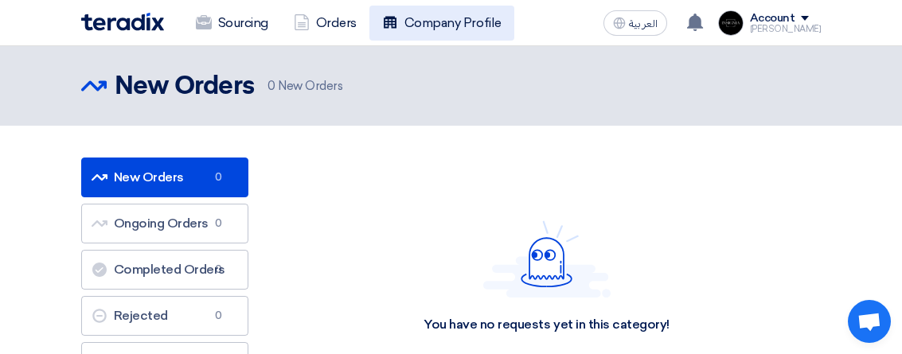
click at [464, 22] on link "Company Profile" at bounding box center [441, 23] width 145 height 35
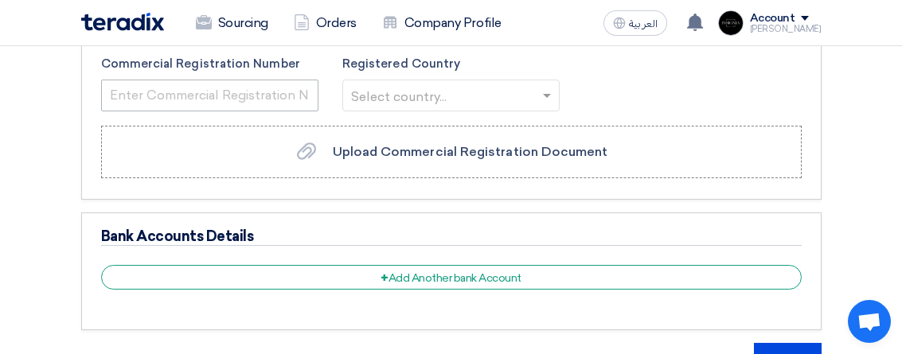
scroll to position [3134, 0]
click at [498, 104] on input "text" at bounding box center [443, 97] width 184 height 26
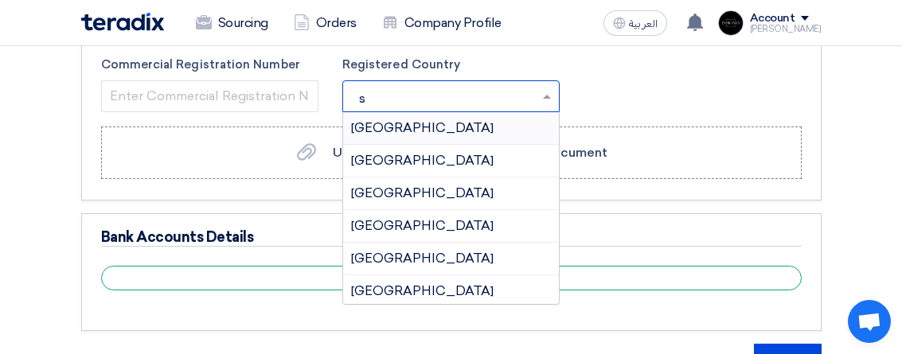
type input "sa"
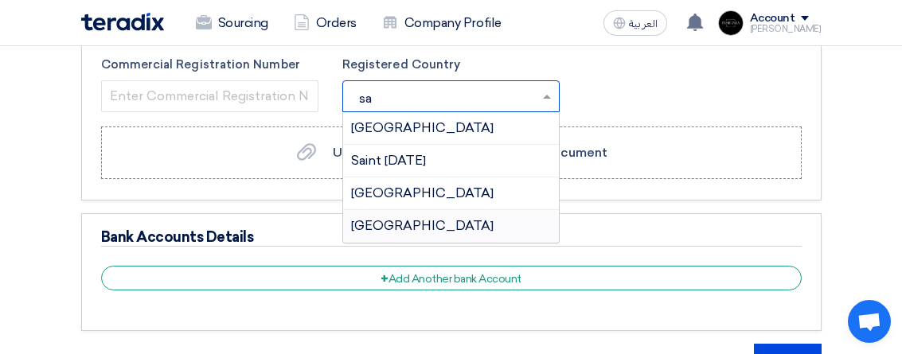
click at [419, 224] on span "[GEOGRAPHIC_DATA]" at bounding box center [422, 225] width 142 height 15
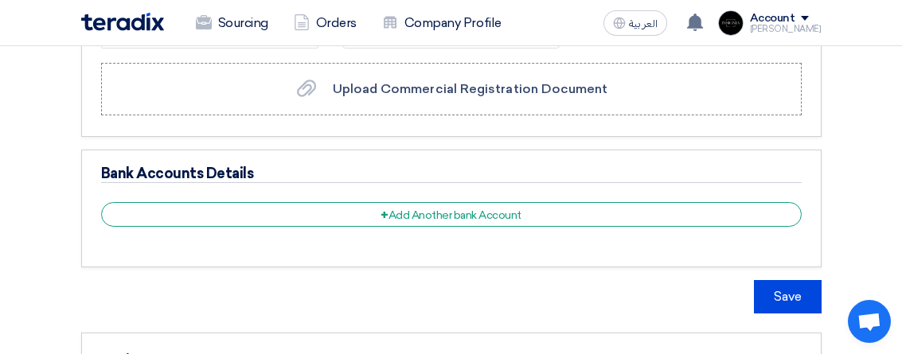
scroll to position [3207, 0]
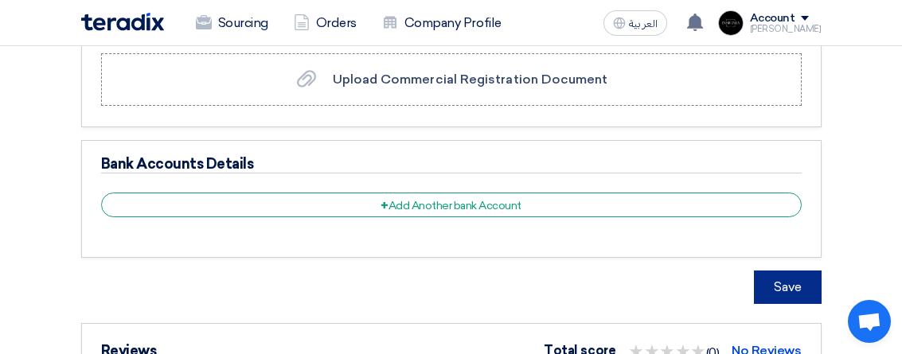
click at [790, 275] on button "Save" at bounding box center [788, 287] width 68 height 33
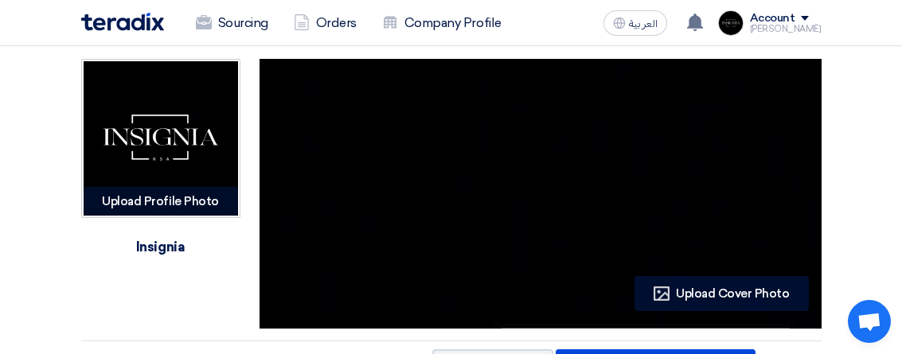
scroll to position [0, 0]
click at [786, 20] on div "Account" at bounding box center [772, 19] width 45 height 14
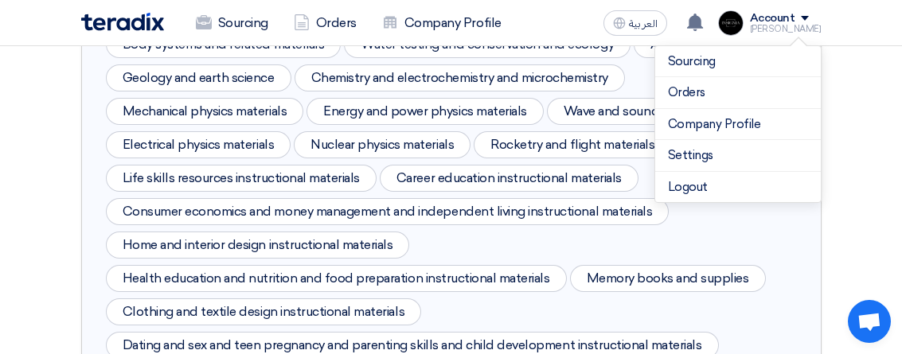
scroll to position [1675, 0]
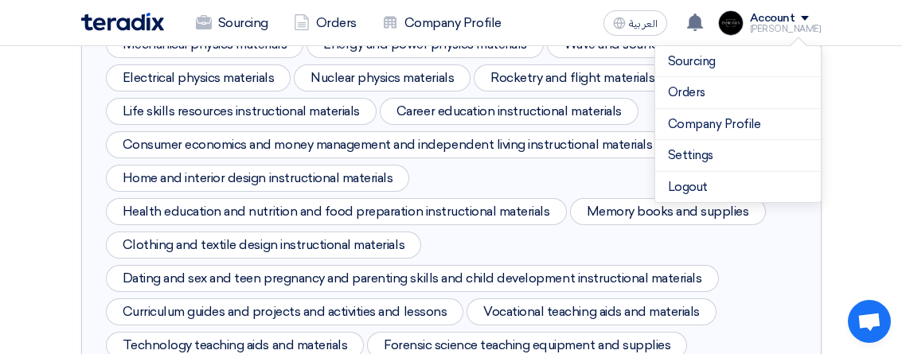
click at [850, 252] on div "Upload Profile Photo Image Insignia Profile Upload Cover Photo Profile Profile …" at bounding box center [451, 160] width 902 height 3578
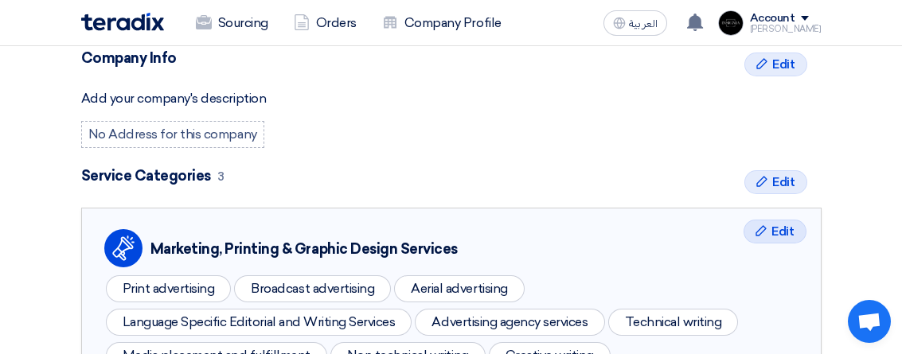
scroll to position [405, 0]
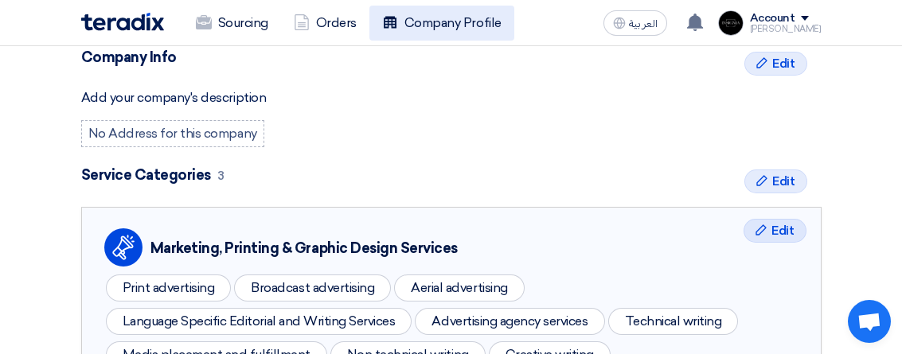
click at [482, 18] on link "Company Profile" at bounding box center [441, 23] width 145 height 35
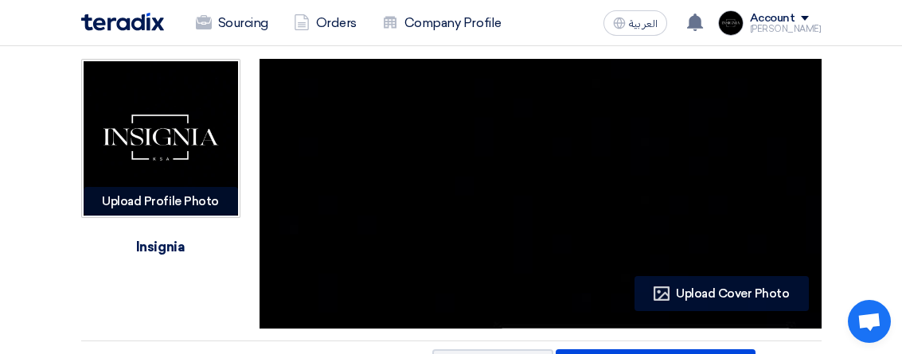
scroll to position [0, 0]
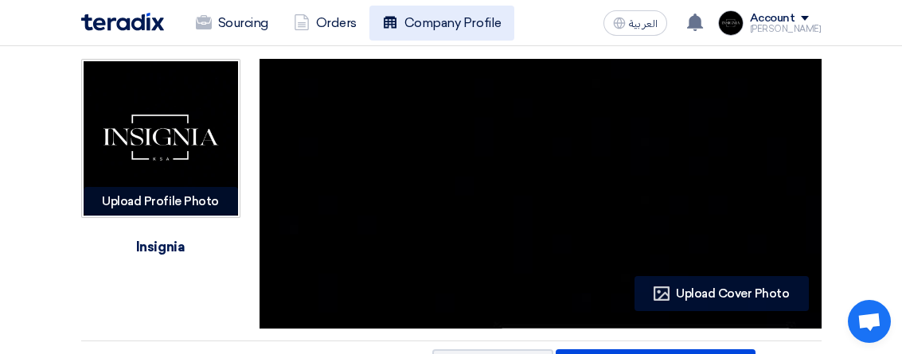
click at [432, 25] on link "Company Profile" at bounding box center [441, 23] width 145 height 35
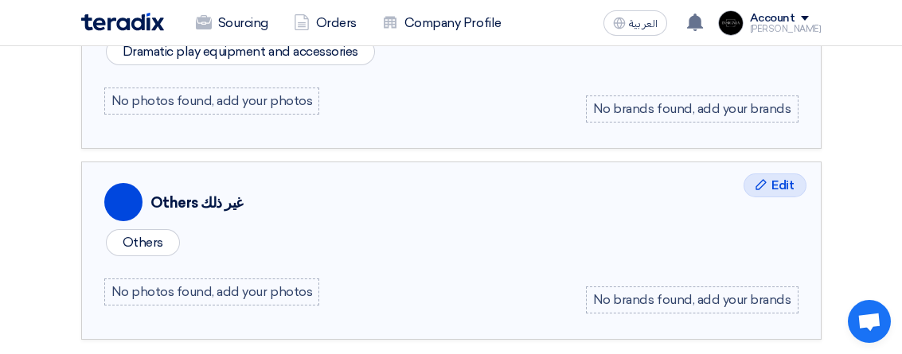
scroll to position [2738, 0]
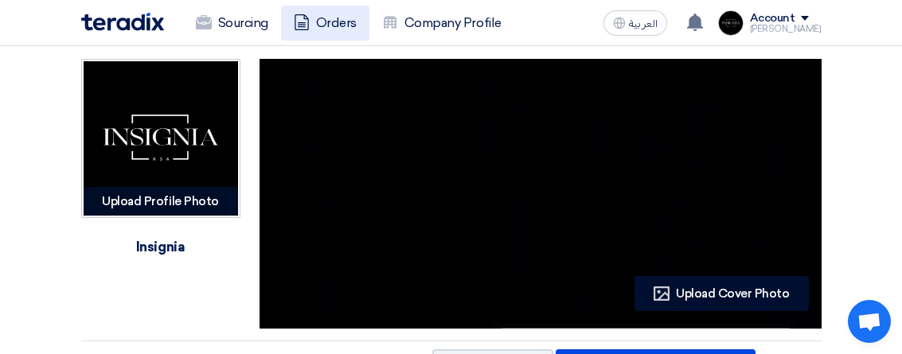
click at [326, 21] on link "Orders" at bounding box center [325, 23] width 88 height 35
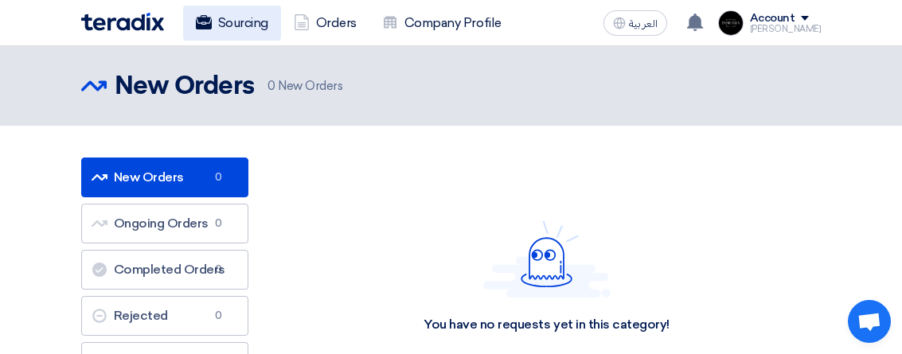
click at [243, 27] on link "Sourcing" at bounding box center [232, 23] width 98 height 35
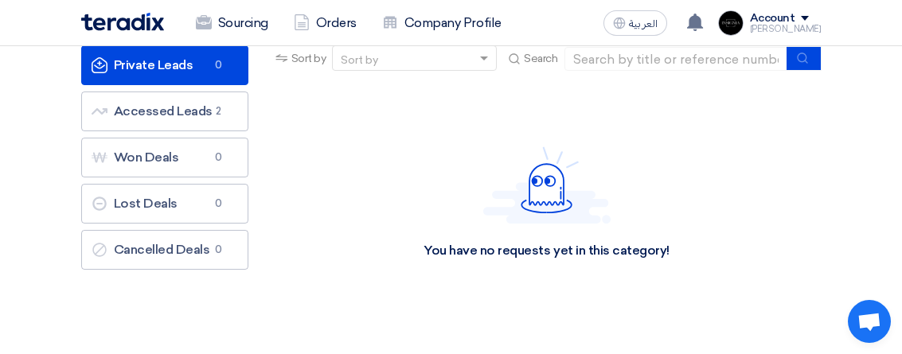
scroll to position [129, 0]
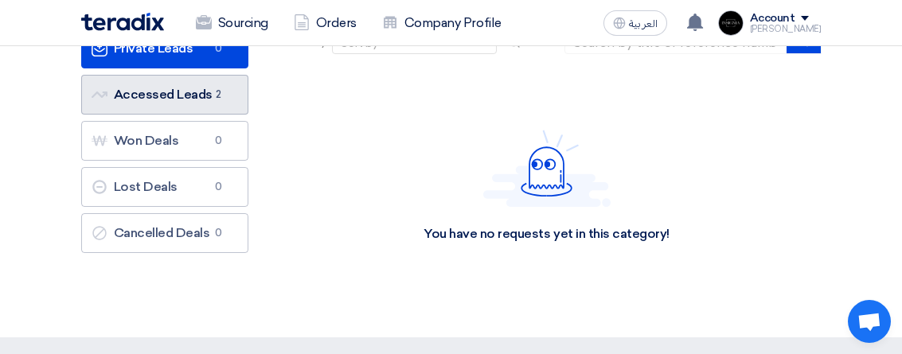
click at [185, 98] on link "Accessed Leads Accessed Leads 2" at bounding box center [164, 95] width 167 height 40
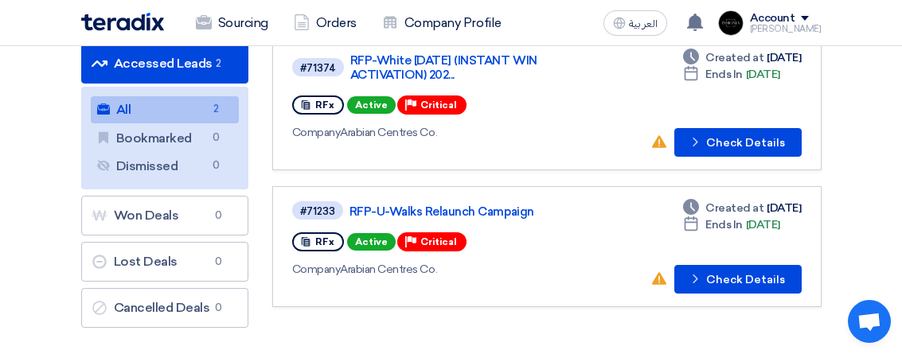
scroll to position [174, 0]
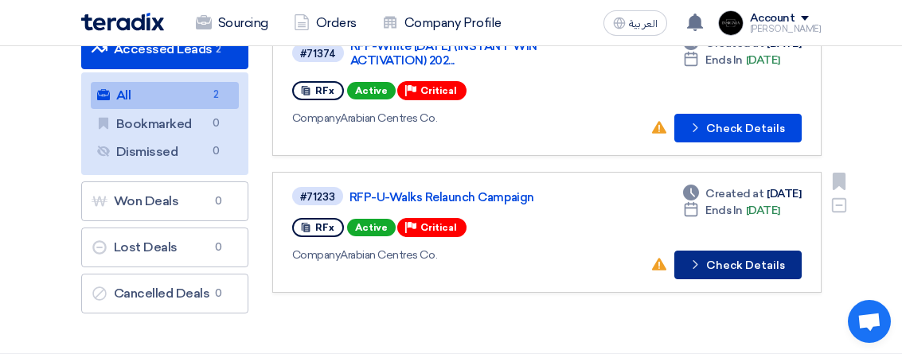
click at [730, 261] on button "Check details Check Details" at bounding box center [737, 265] width 127 height 29
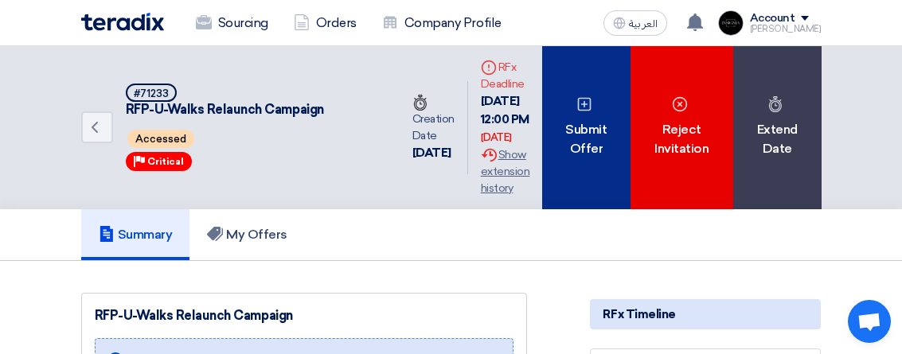
click at [567, 90] on div "Submit Offer" at bounding box center [586, 127] width 88 height 163
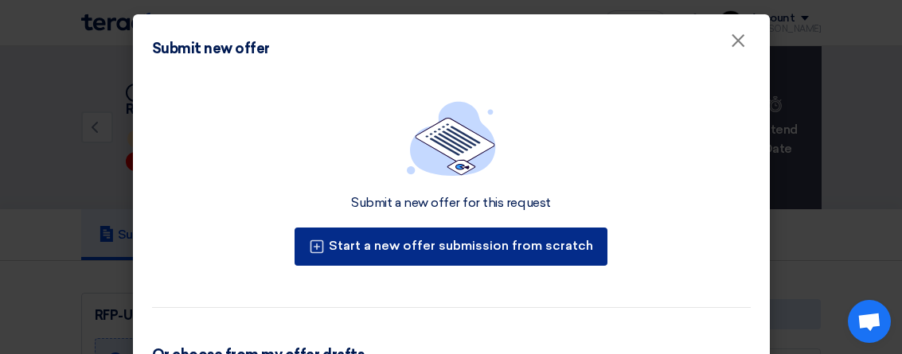
click at [419, 249] on button "Start a new offer submission from scratch" at bounding box center [450, 247] width 313 height 38
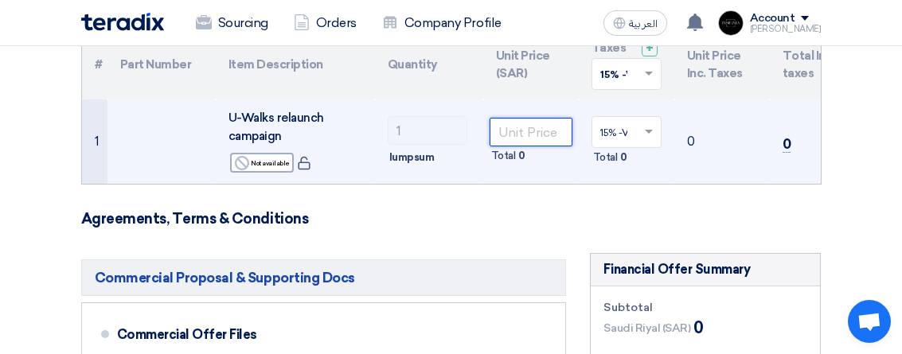
click at [534, 144] on input "number" at bounding box center [530, 132] width 83 height 29
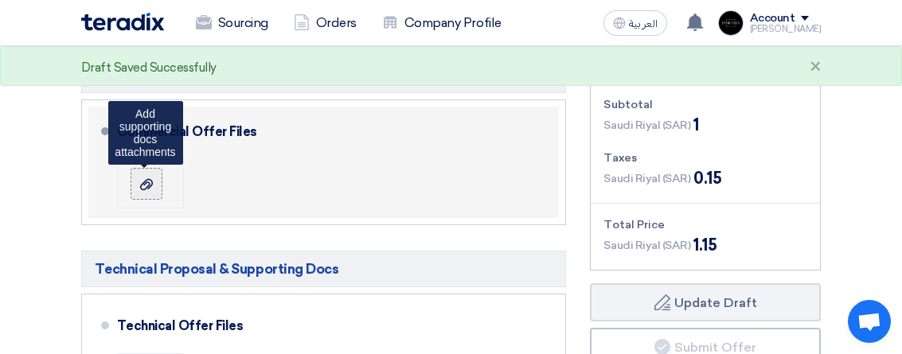
type input "1"
click at [152, 185] on icon at bounding box center [146, 184] width 13 height 13
click at [0, 0] on input "file" at bounding box center [0, 0] width 0 height 0
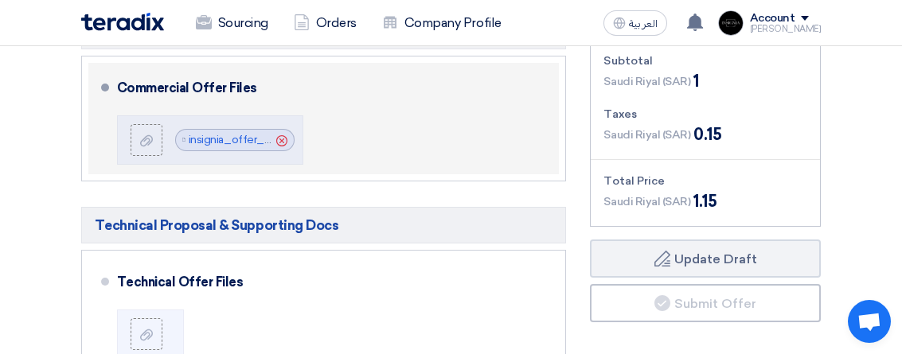
scroll to position [450, 0]
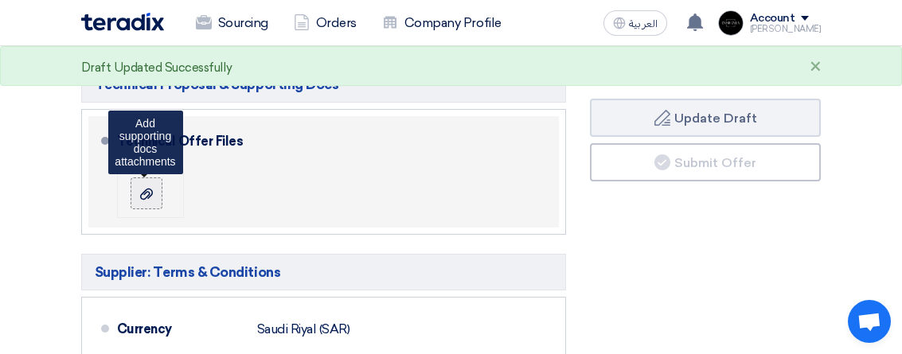
click at [149, 196] on use at bounding box center [146, 194] width 13 height 11
click at [0, 0] on input "file" at bounding box center [0, 0] width 0 height 0
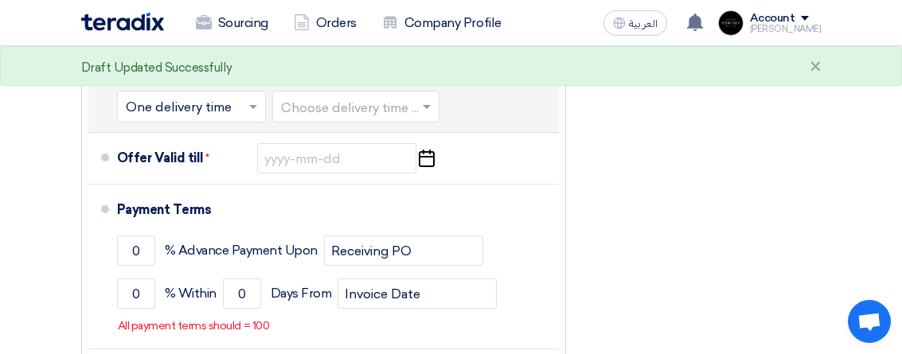
click at [348, 108] on input "text" at bounding box center [356, 108] width 151 height 23
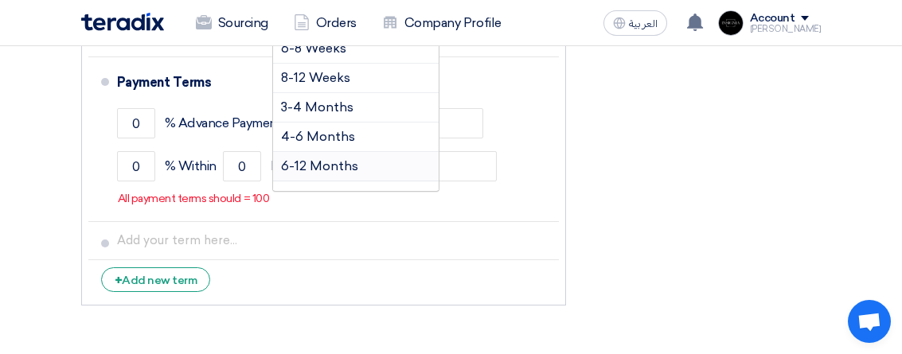
scroll to position [117, 0]
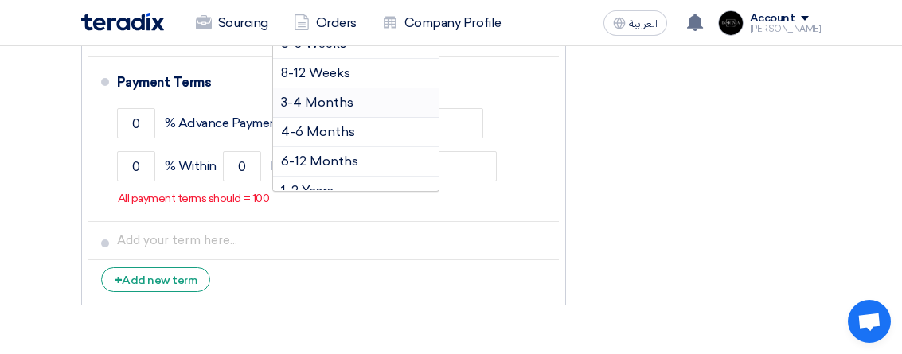
click at [323, 103] on span "3-4 Months" at bounding box center [317, 102] width 72 height 15
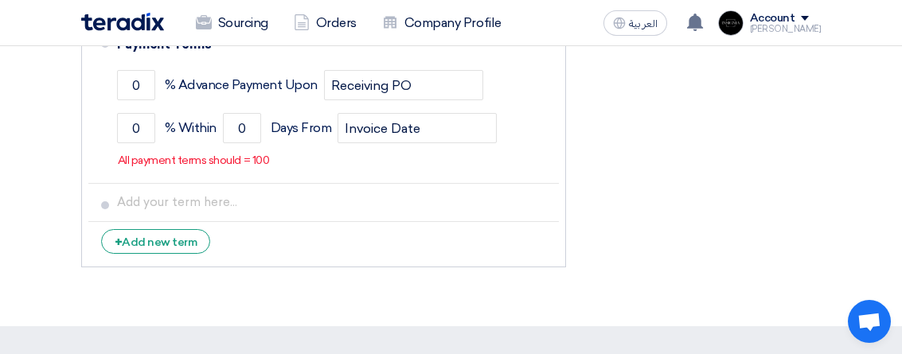
scroll to position [778, 0]
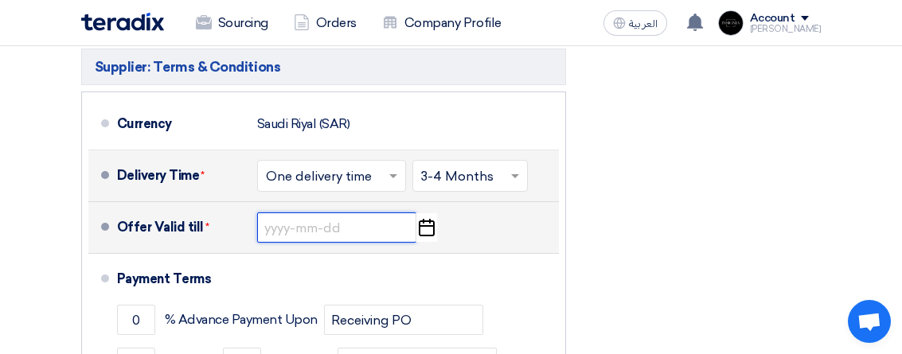
click at [321, 222] on input at bounding box center [336, 228] width 159 height 30
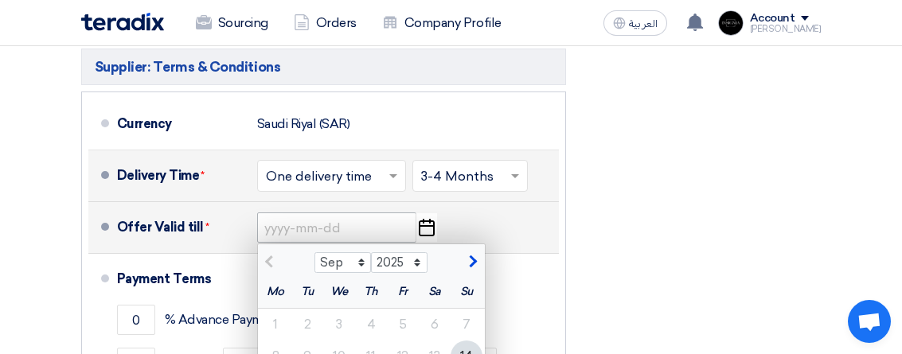
scroll to position [926, 0]
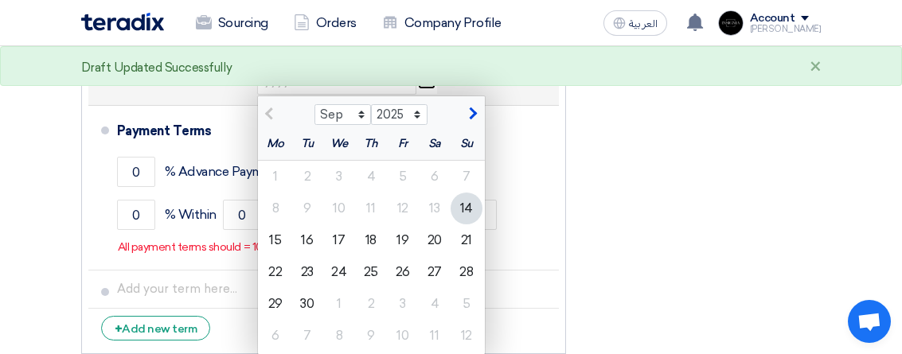
click at [468, 204] on div "14" at bounding box center [466, 209] width 32 height 32
type input "9/14/2025"
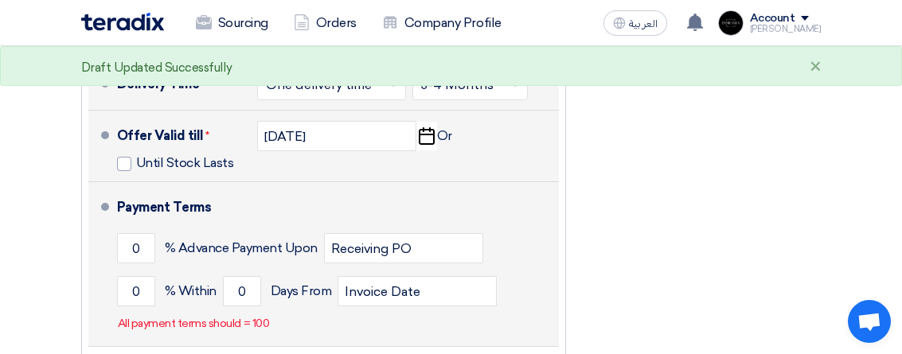
scroll to position [868, 0]
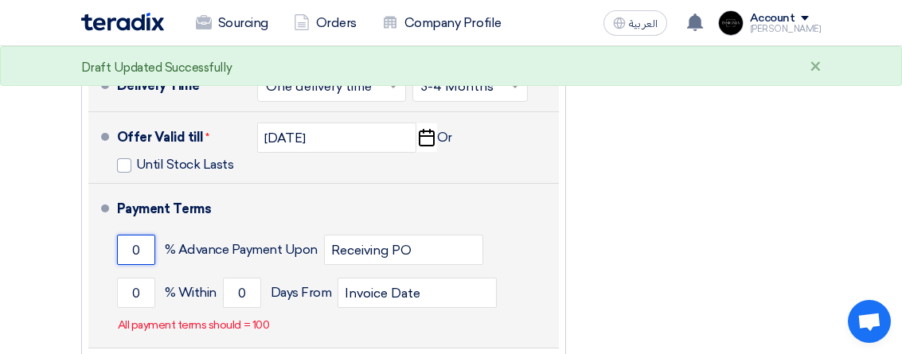
click at [142, 248] on input "0" at bounding box center [136, 250] width 38 height 30
type input "35"
click at [151, 296] on input "0" at bounding box center [136, 293] width 38 height 30
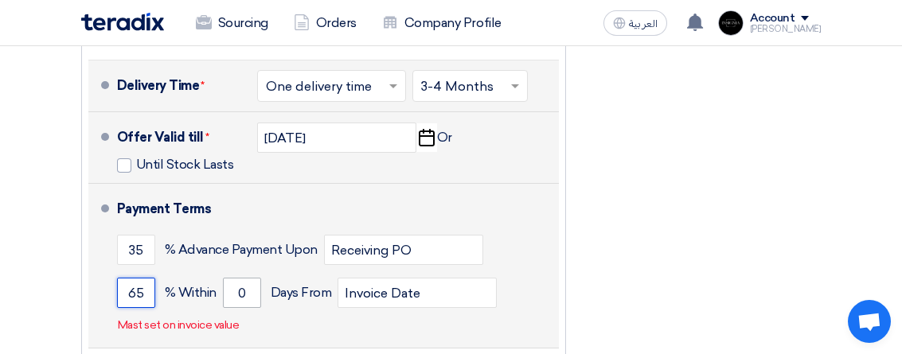
type input "65"
click at [237, 290] on input "0" at bounding box center [242, 293] width 38 height 30
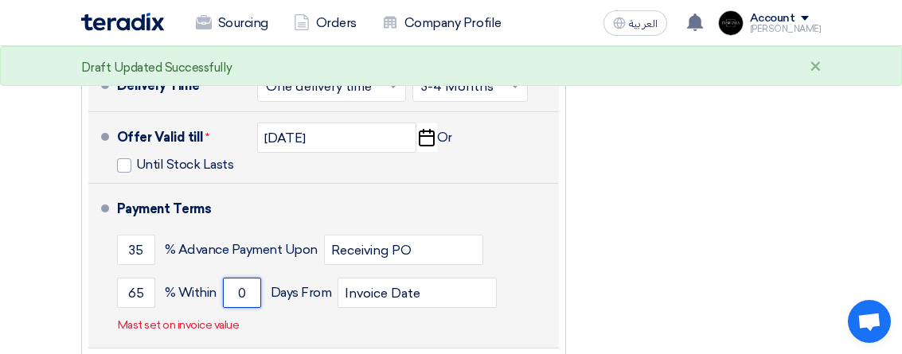
click at [248, 294] on input "0" at bounding box center [242, 293] width 38 height 30
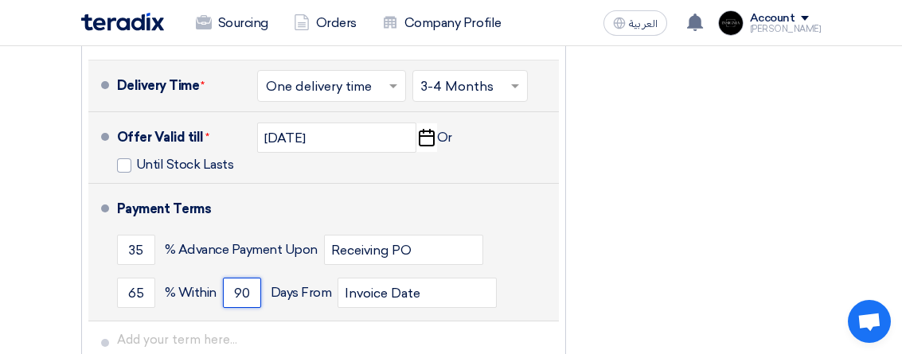
type input "9"
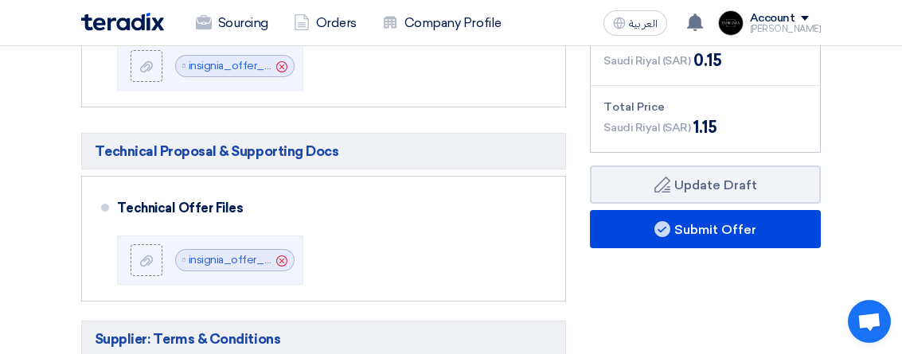
scroll to position [497, 0]
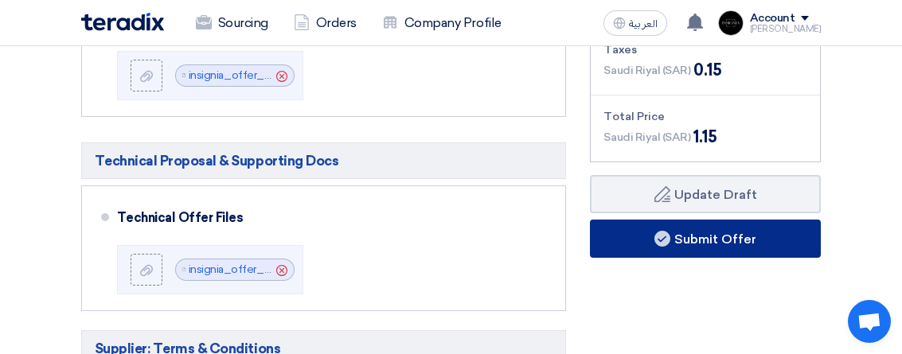
type input "60"
click at [697, 240] on button "Submit Offer" at bounding box center [705, 239] width 231 height 38
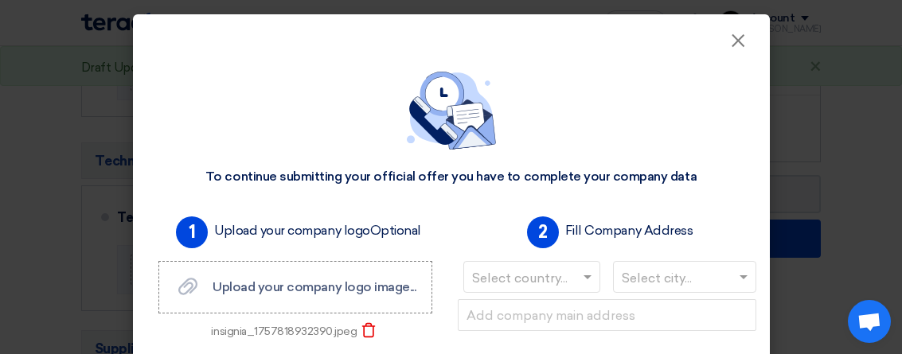
scroll to position [2, 0]
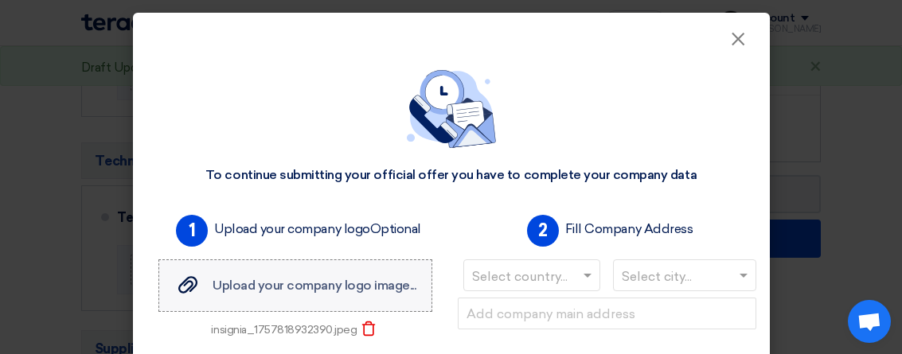
click at [270, 290] on span "Upload your company logo image..." at bounding box center [314, 285] width 203 height 15
click at [0, 0] on input "Upload your company logo image... Upload your company logo image..." at bounding box center [0, 0] width 0 height 0
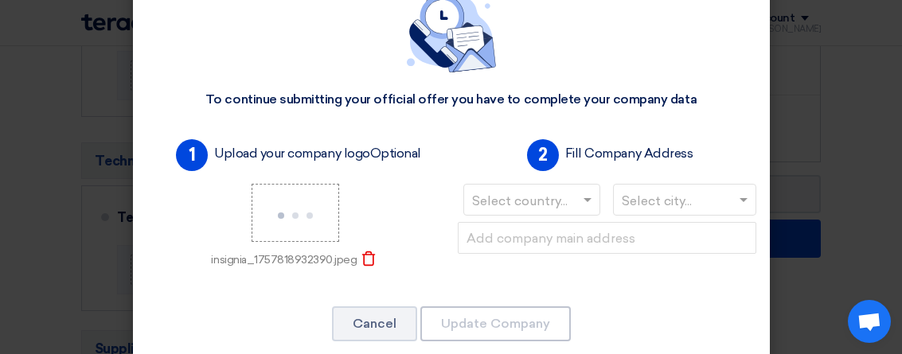
scroll to position [78, 0]
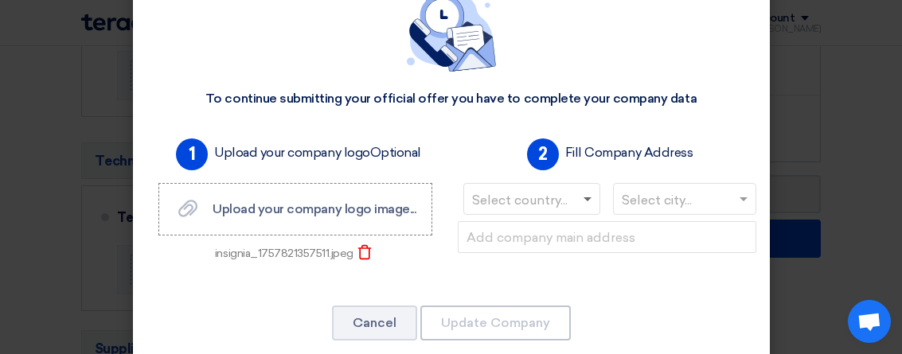
click at [584, 201] on span at bounding box center [589, 198] width 20 height 19
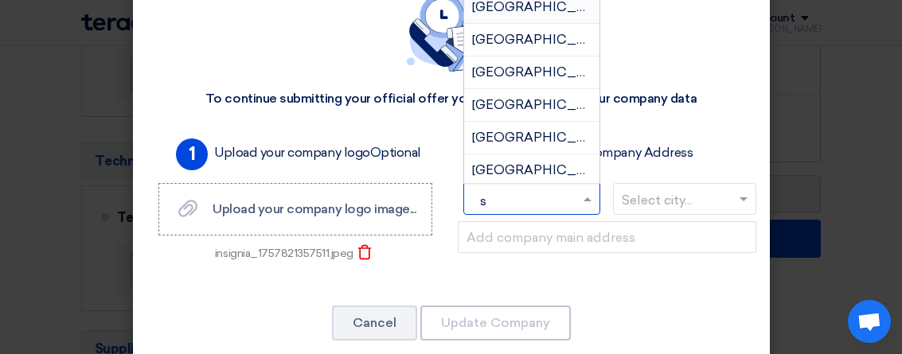
type input "sa"
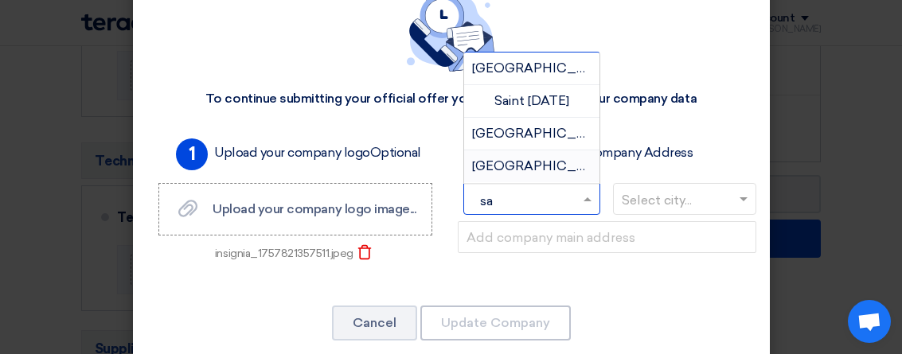
click at [523, 163] on span "[GEOGRAPHIC_DATA]" at bounding box center [543, 165] width 142 height 15
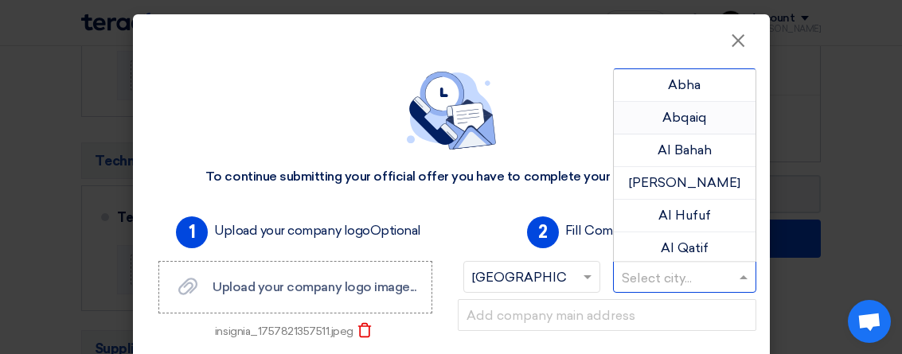
scroll to position [6, 0]
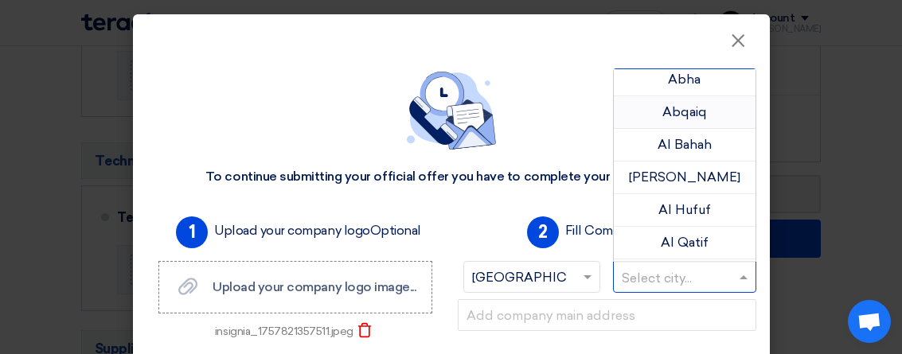
click at [652, 111] on div "Abqaiq" at bounding box center [685, 112] width 142 height 33
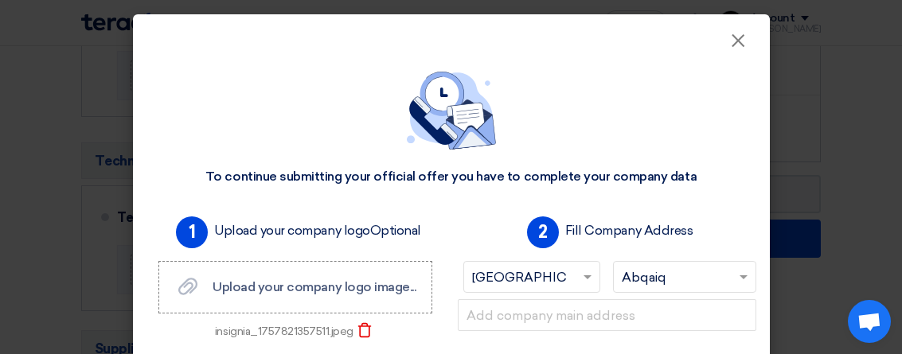
click at [715, 279] on input "text" at bounding box center [677, 279] width 110 height 26
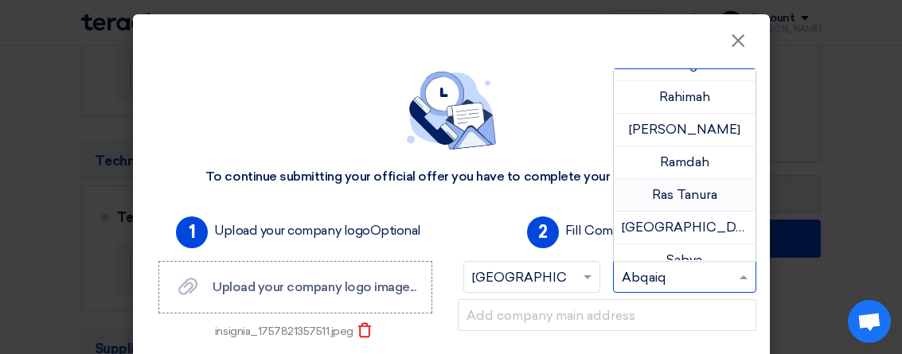
scroll to position [901, 0]
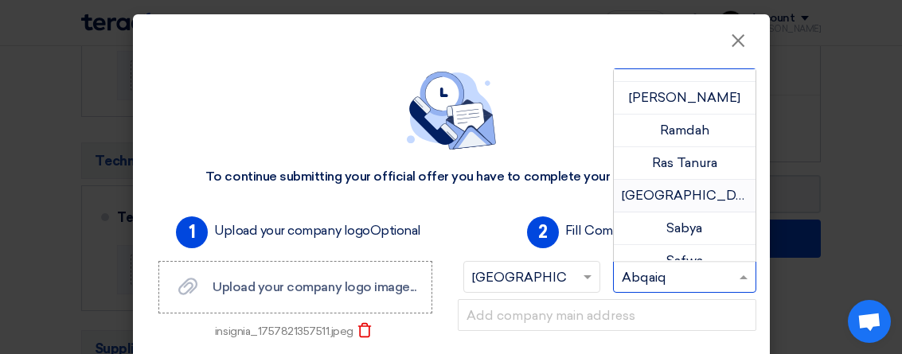
click at [690, 189] on span "[GEOGRAPHIC_DATA]" at bounding box center [693, 195] width 142 height 15
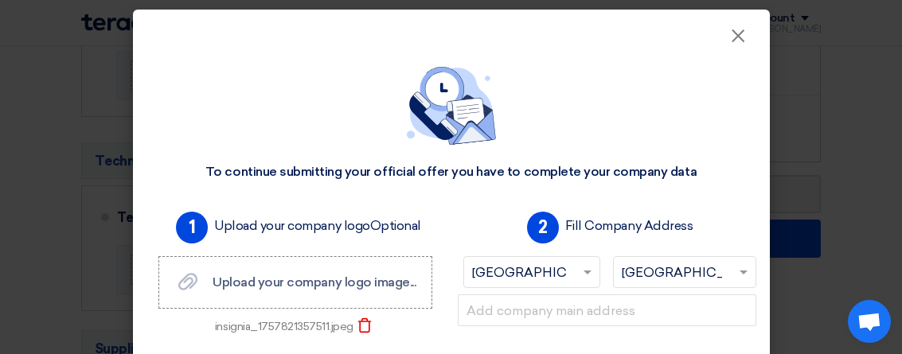
scroll to position [2, 0]
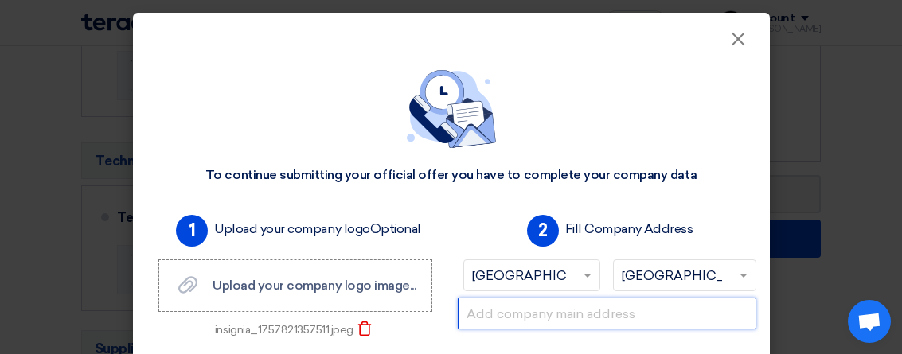
click at [745, 318] on input "text" at bounding box center [607, 314] width 298 height 32
click at [486, 309] on input "text" at bounding box center [607, 314] width 298 height 32
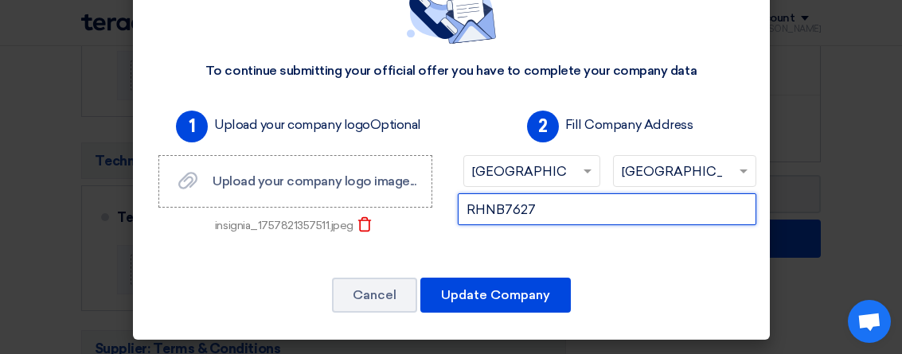
scroll to position [105, 0]
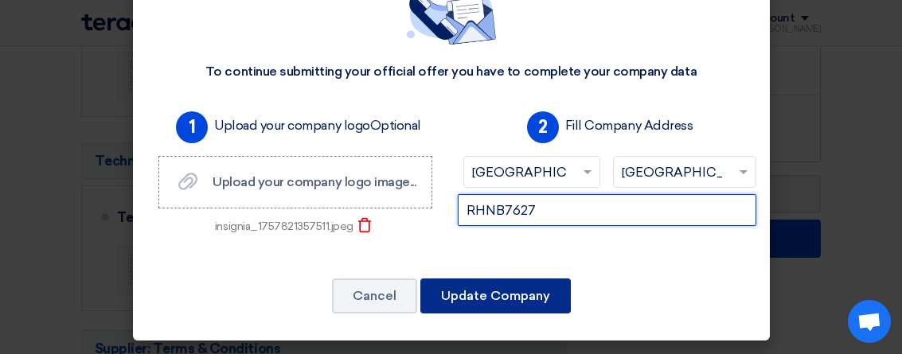
type input "RHNB7627"
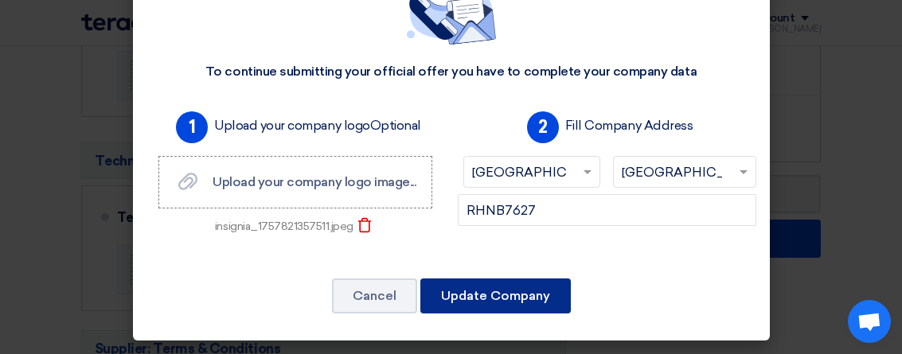
click at [502, 298] on button "Update Company" at bounding box center [495, 296] width 150 height 35
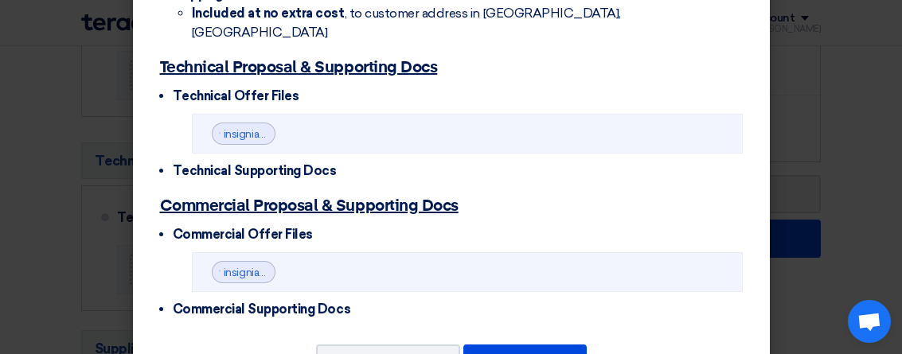
scroll to position [696, 0]
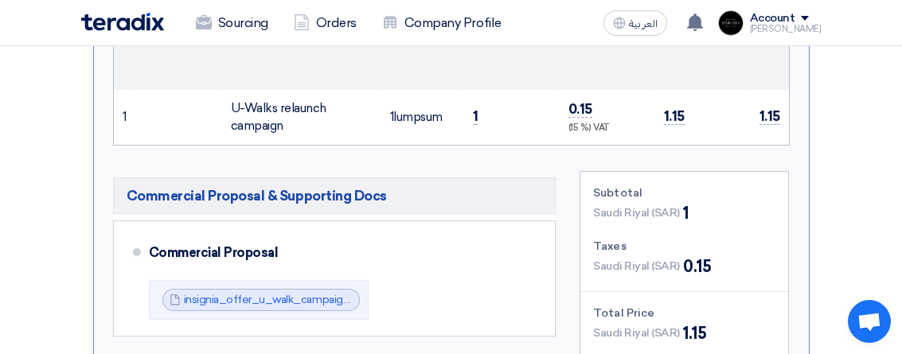
scroll to position [0, 6]
click at [580, 118] on span "0.15" at bounding box center [579, 109] width 24 height 17
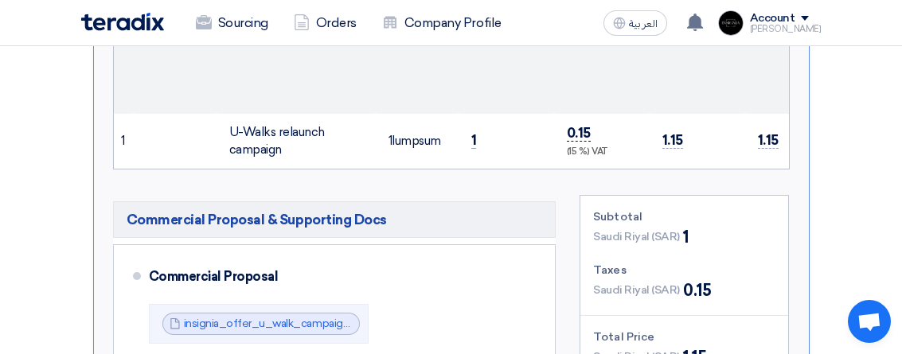
scroll to position [591, 1]
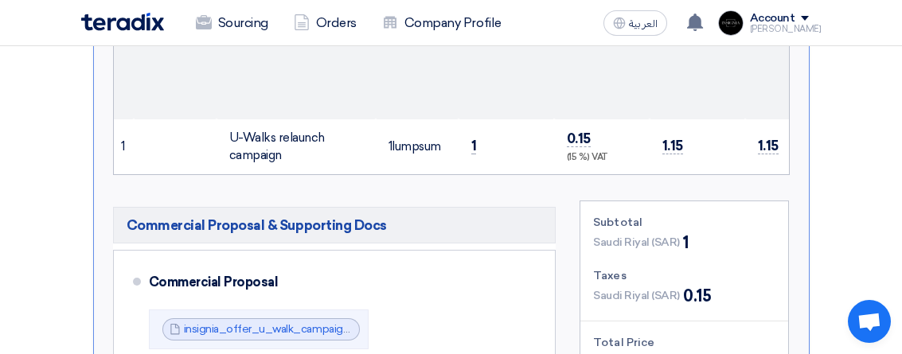
click at [691, 174] on td "1.15" at bounding box center [697, 146] width 96 height 55
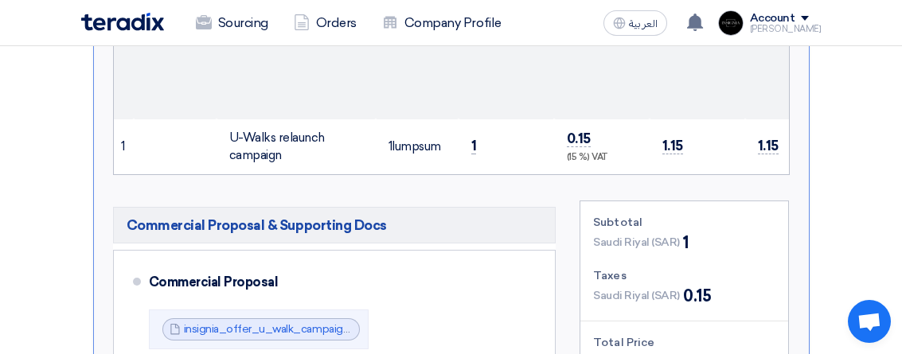
click at [678, 174] on td "1.15" at bounding box center [697, 146] width 96 height 55
click at [137, 174] on td at bounding box center [175, 146] width 83 height 55
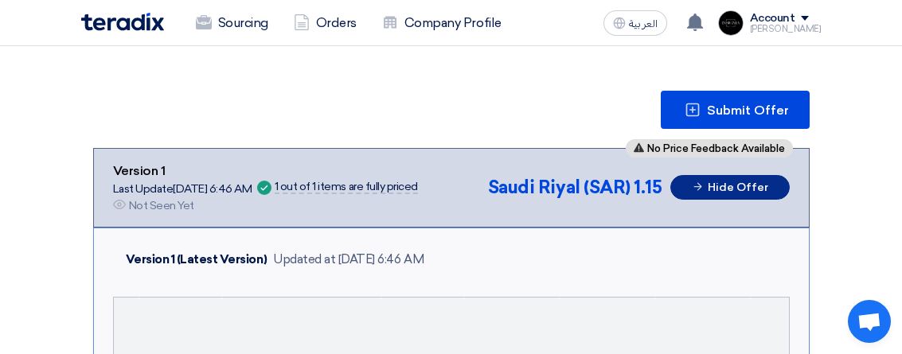
click at [733, 195] on button "Hide Offer" at bounding box center [729, 187] width 119 height 25
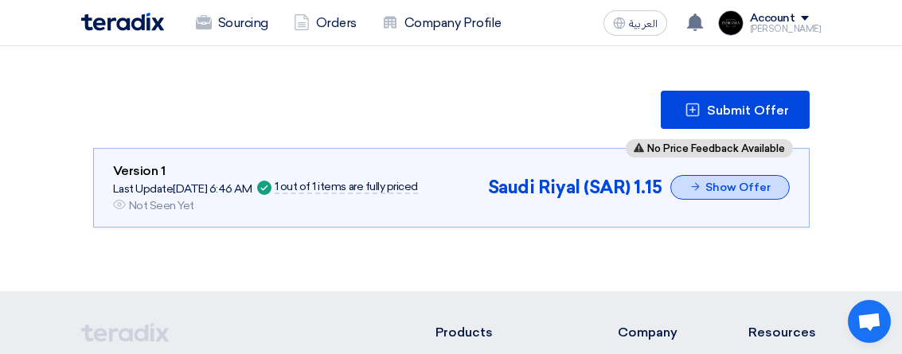
click at [733, 195] on button "Show Offer" at bounding box center [729, 187] width 119 height 25
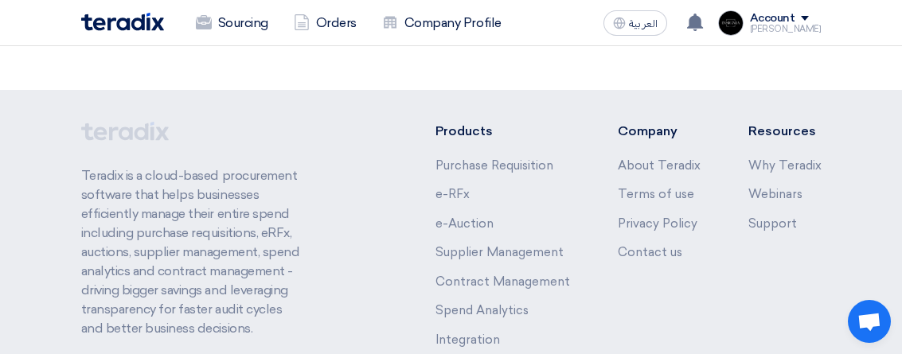
scroll to position [1389, 0]
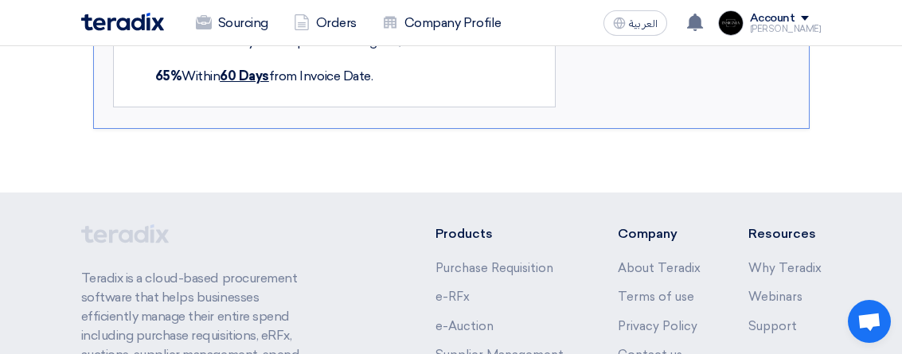
click at [869, 311] on span "Open chat" at bounding box center [869, 321] width 43 height 43
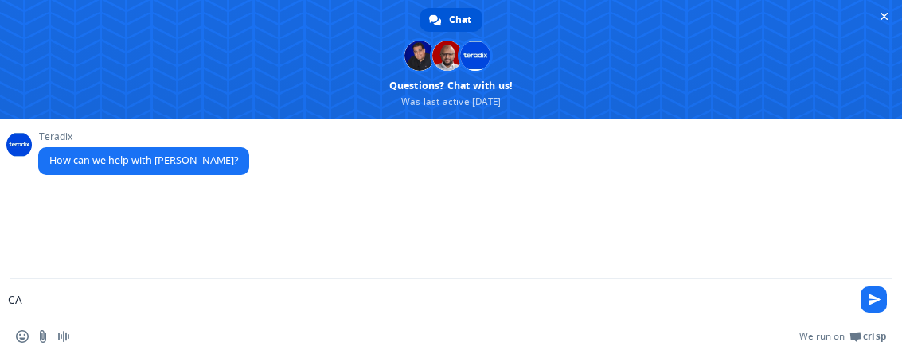
type textarea "C"
type textarea "H"
type textarea "hello"
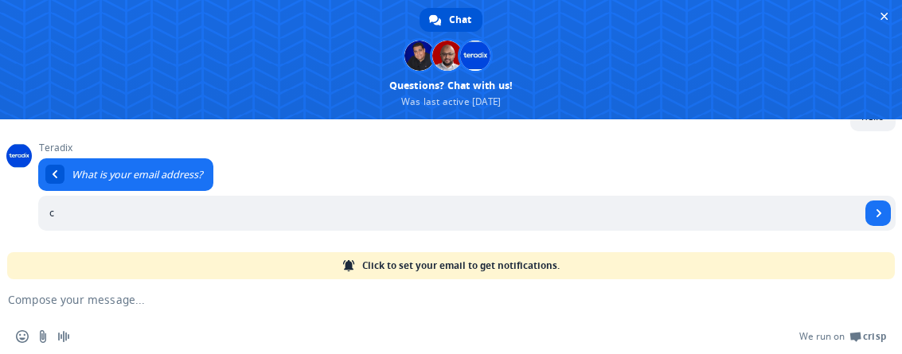
scroll to position [111, 0]
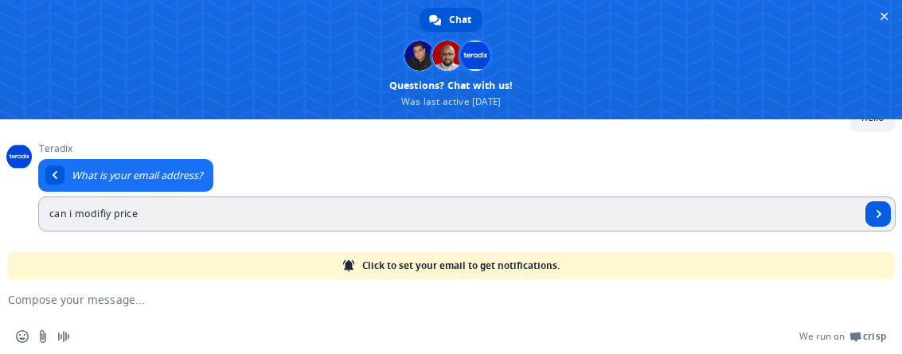
type input "can i modifiy price"
click at [877, 215] on span "Send" at bounding box center [879, 214] width 8 height 8
